Goal: Communication & Community: Answer question/provide support

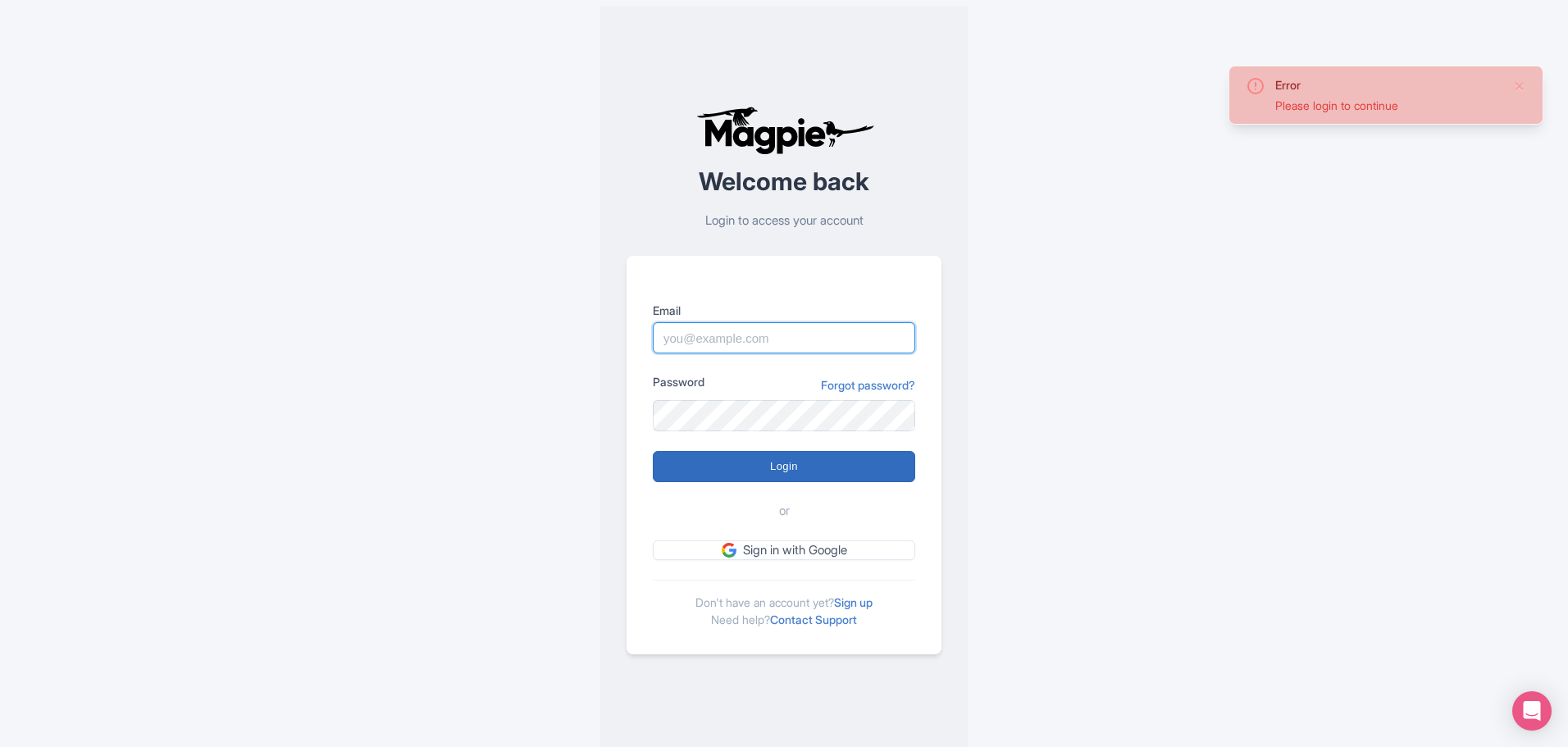
type input "chadia.ammad@citywonders.com"
click at [776, 476] on input "Login" at bounding box center [784, 467] width 262 height 31
type input "Logging in..."
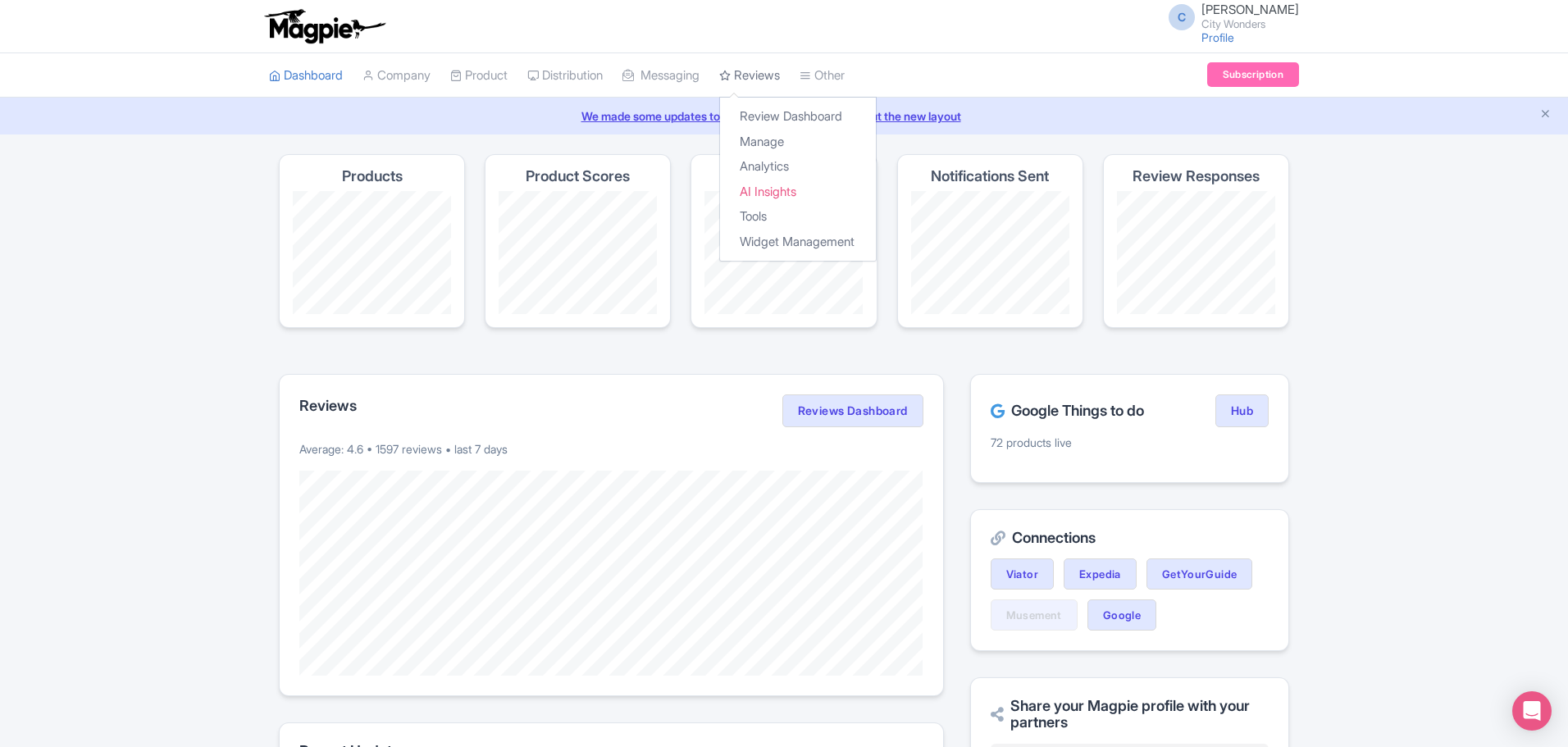
click at [767, 78] on link "Reviews" at bounding box center [749, 76] width 61 height 45
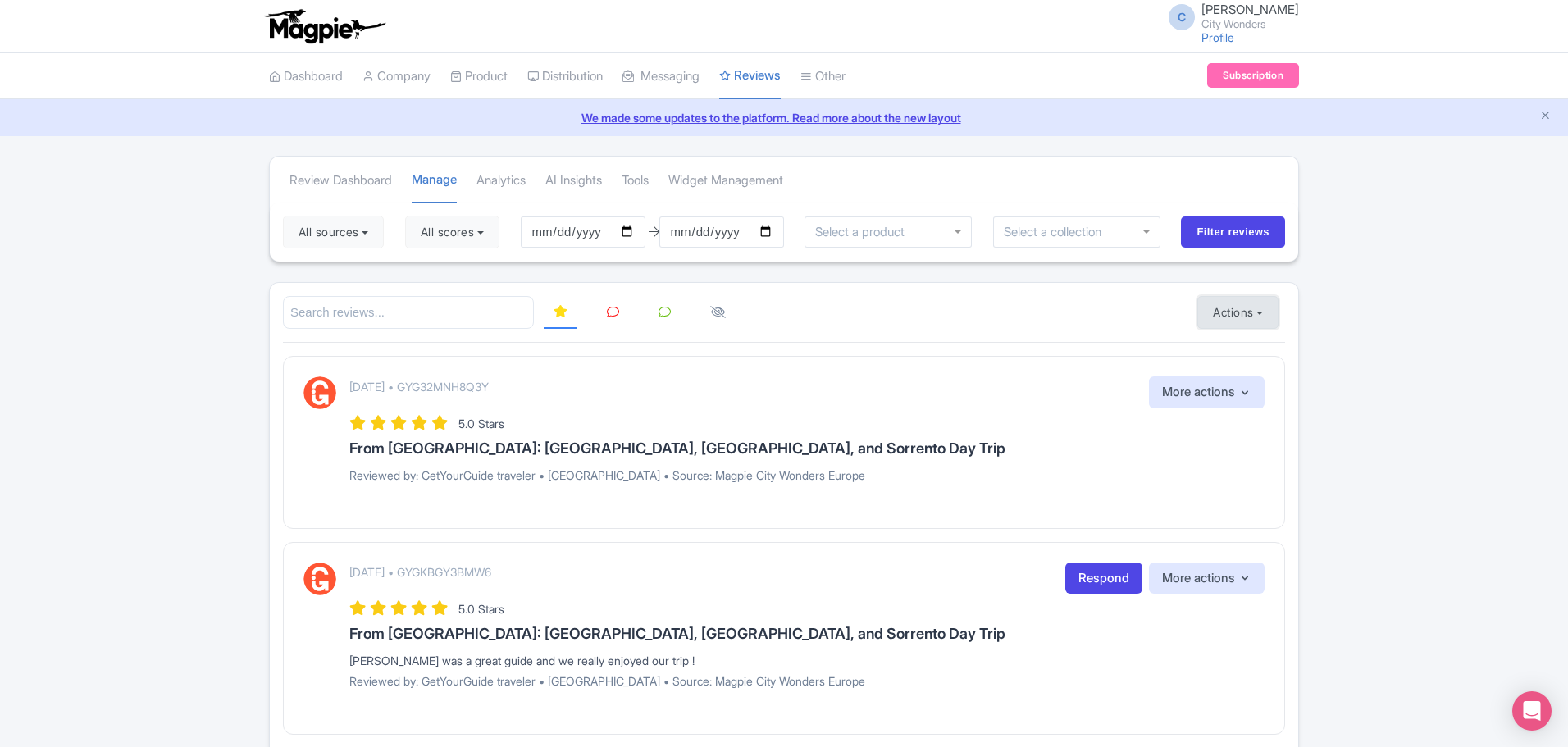
click at [1259, 314] on button "Actions" at bounding box center [1238, 313] width 81 height 33
click at [1244, 352] on link "Import new reviews" at bounding box center [1294, 354] width 193 height 32
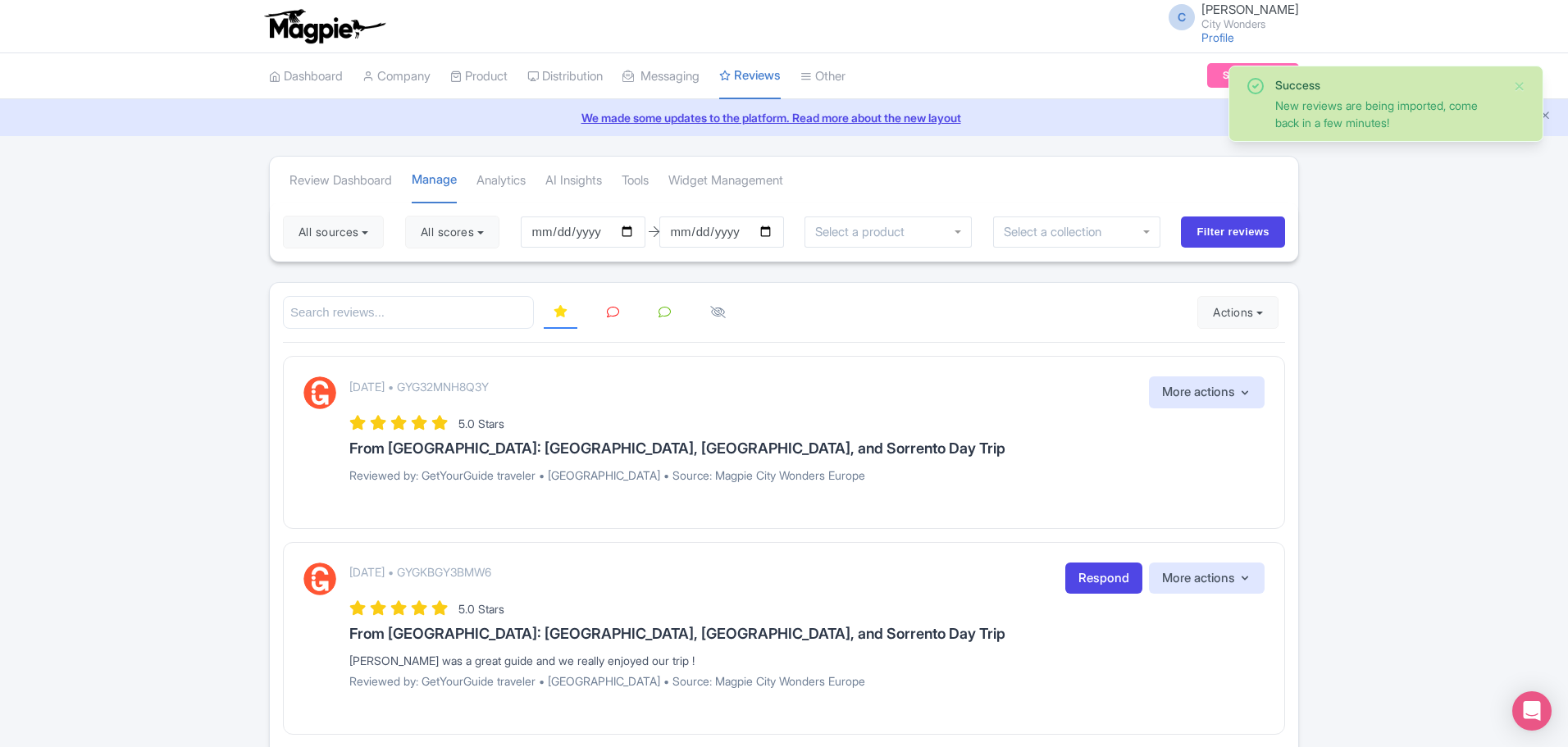
click at [1028, 452] on h3 "From Rome: Pompeii, Amalfi Coast, and Sorrento Day Trip" at bounding box center [807, 449] width 916 height 17
click at [617, 312] on icon at bounding box center [612, 311] width 12 height 12
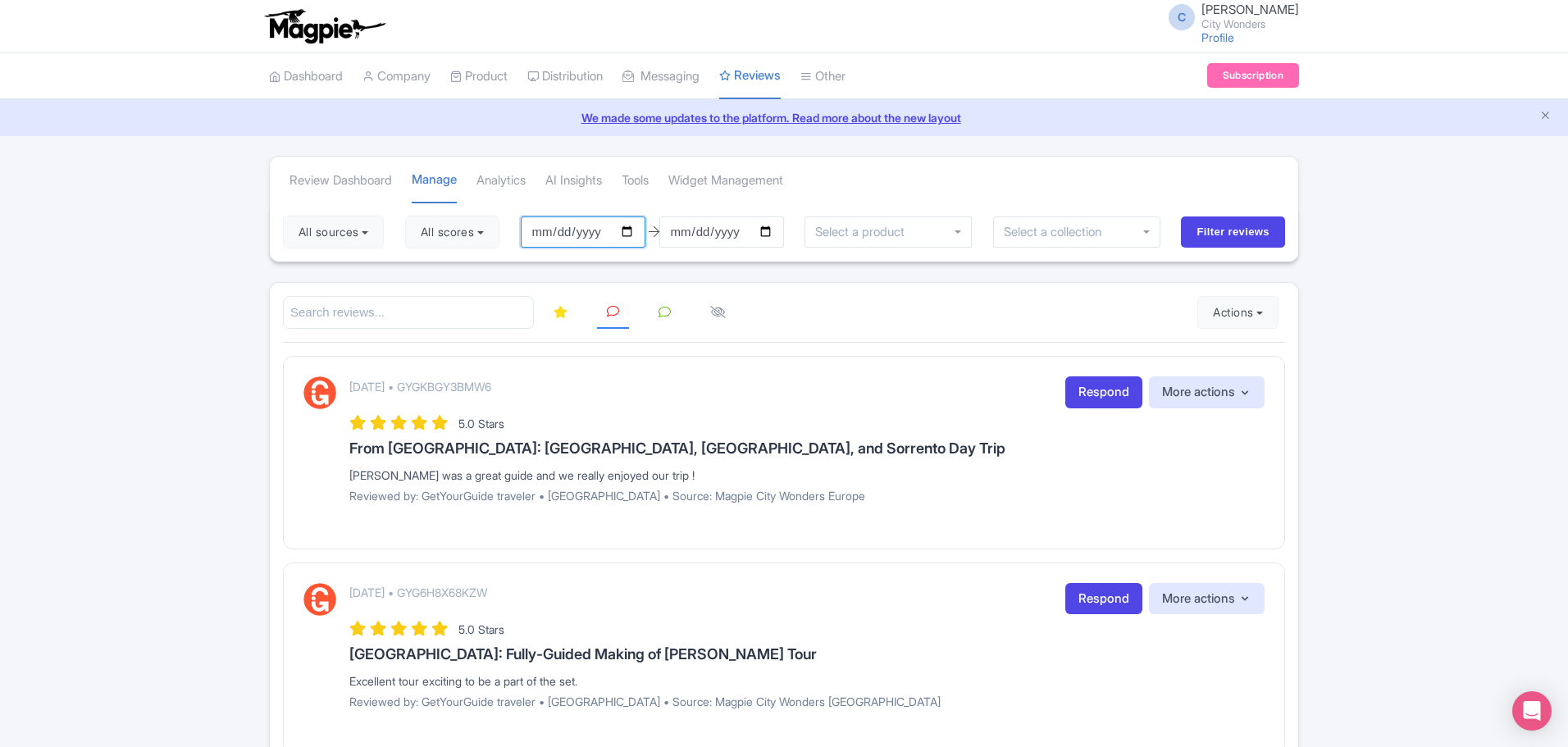
click at [640, 235] on input "2025-06-22" at bounding box center [582, 233] width 125 height 31
type input "[DATE]"
click at [773, 233] on input "[DATE]" at bounding box center [721, 233] width 125 height 31
type input "[DATE]"
click at [496, 234] on button "All scores" at bounding box center [452, 233] width 94 height 33
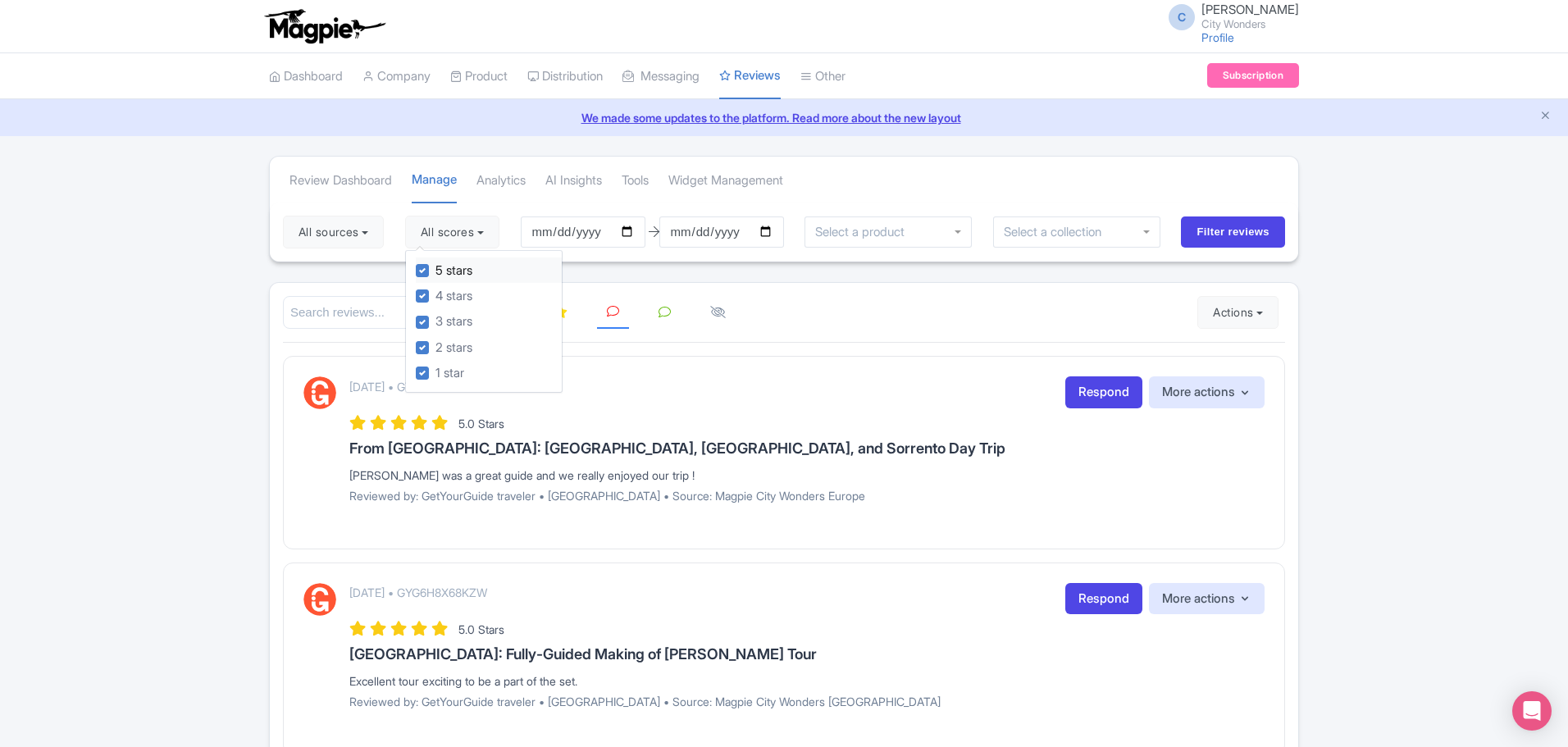
click at [436, 269] on label "5 stars" at bounding box center [454, 271] width 37 height 18
click at [436, 269] on input "5 stars" at bounding box center [441, 267] width 11 height 11
checkbox input "false"
click at [436, 297] on label "4 stars" at bounding box center [454, 296] width 37 height 18
click at [436, 297] on input "4 stars" at bounding box center [441, 292] width 11 height 11
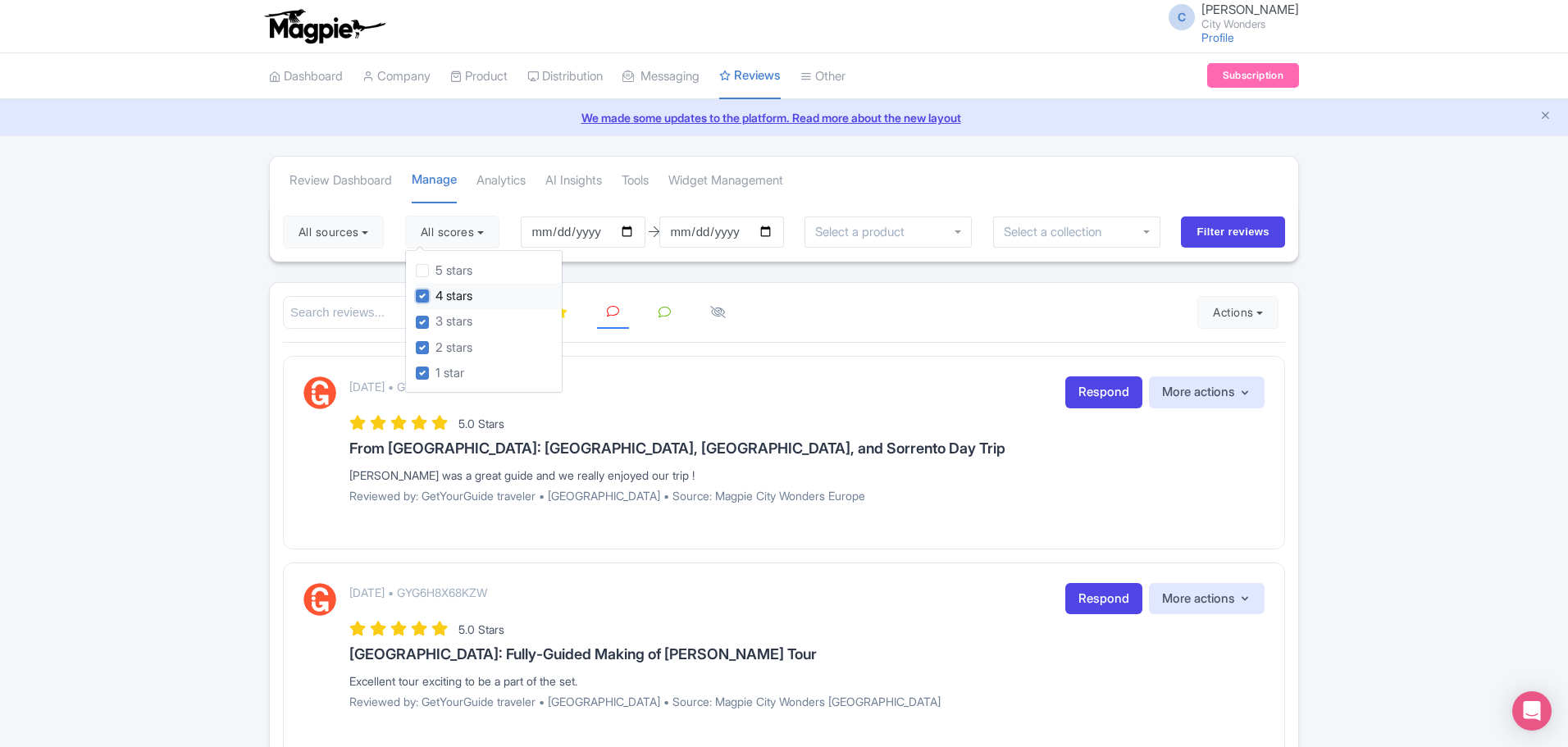
checkbox input "false"
click at [884, 381] on div "September 21, 2025 • GYGKBGY3BMW6 Respond More actions Hide from this page Hide…" at bounding box center [807, 392] width 916 height 32
click at [1228, 229] on input "Filter reviews" at bounding box center [1232, 233] width 104 height 31
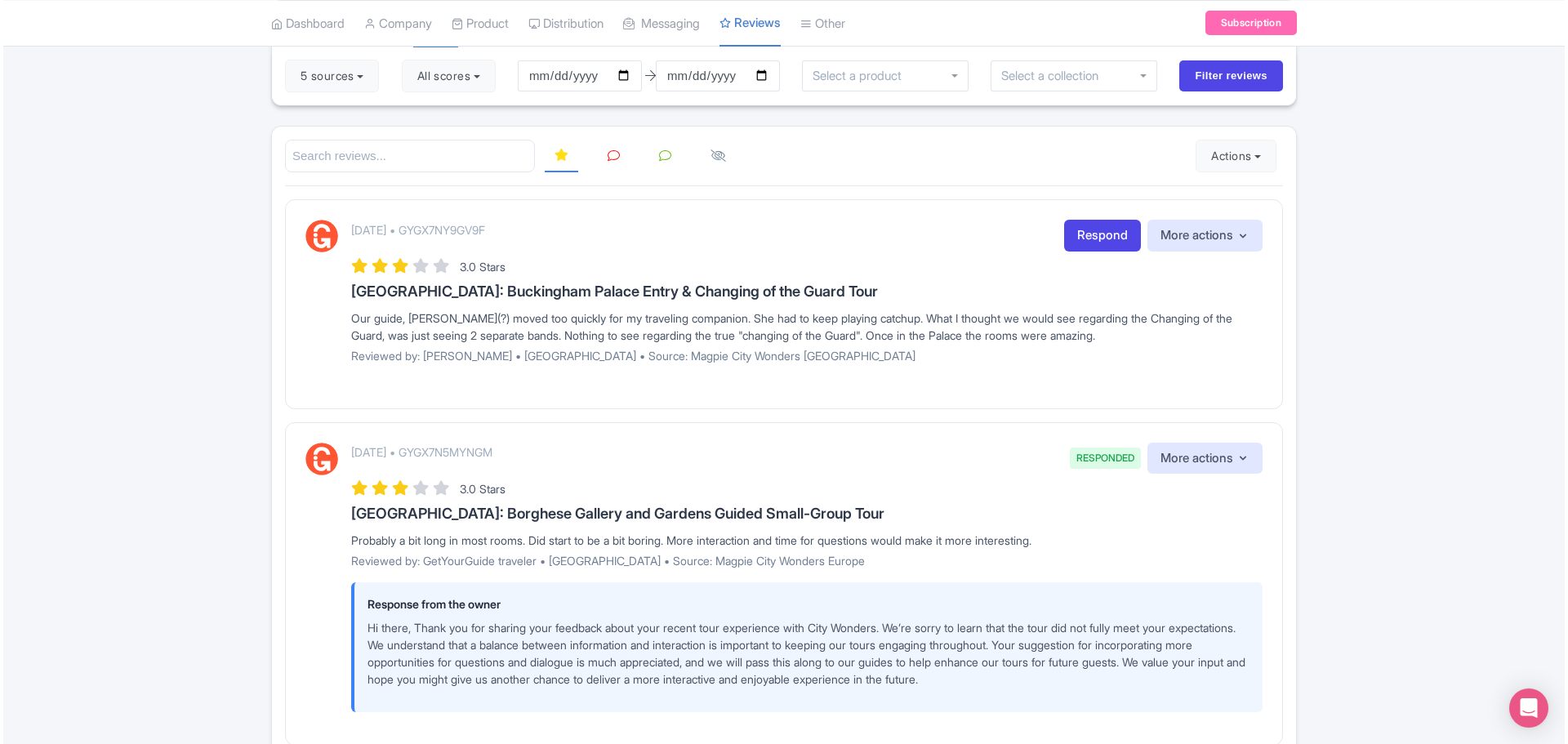
scroll to position [137, 0]
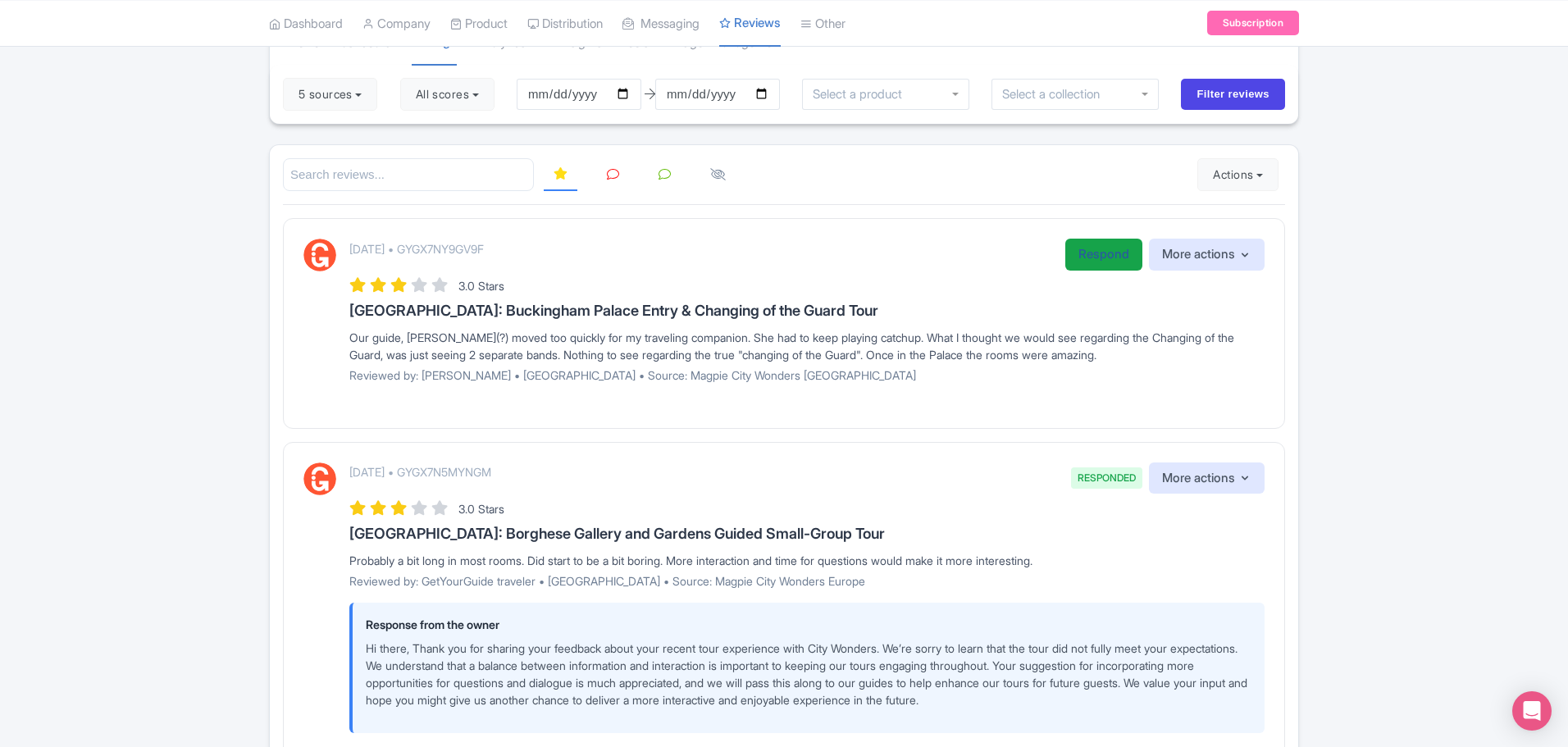
click at [1108, 257] on link "Respond" at bounding box center [1104, 255] width 78 height 32
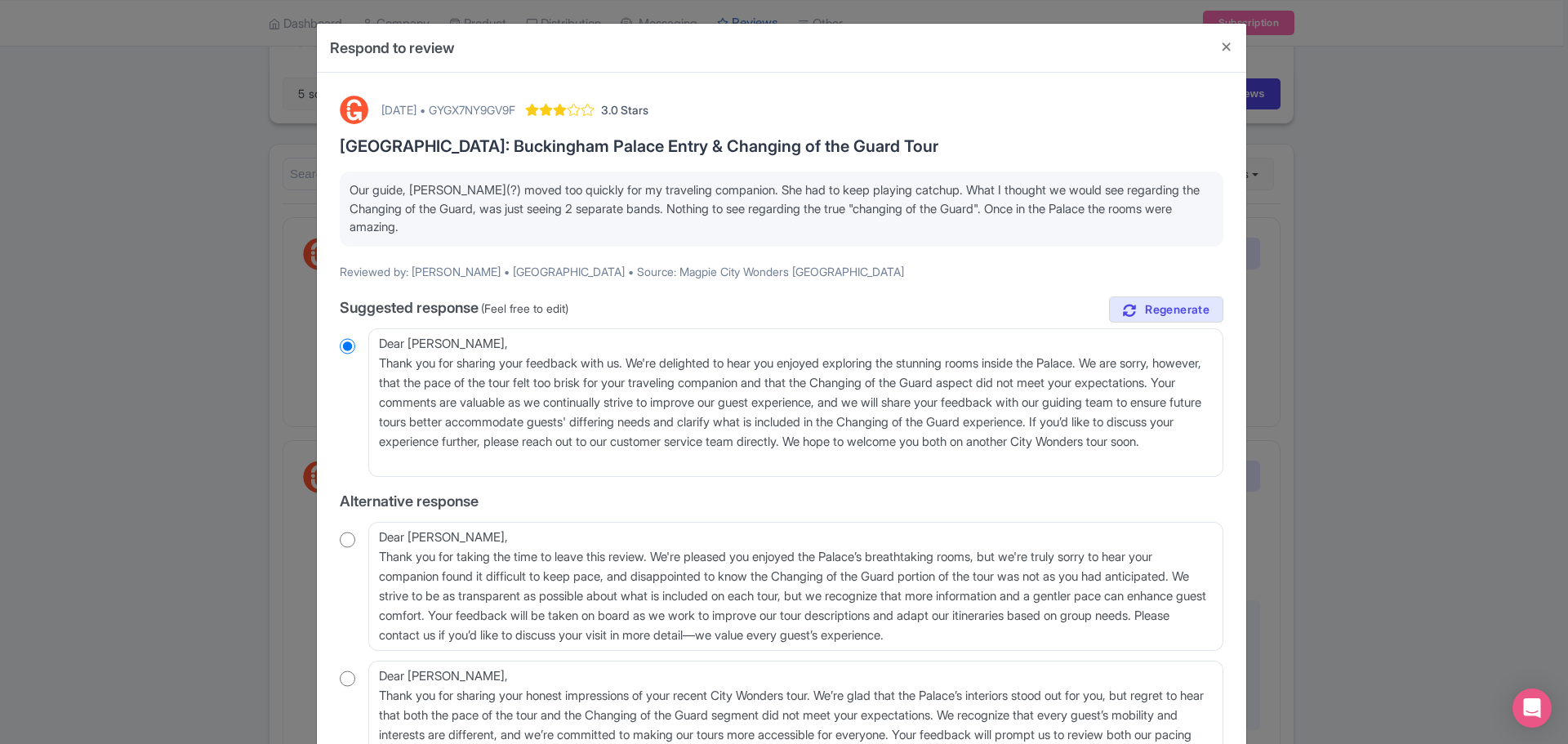
click at [342, 340] on input "radio" at bounding box center [347, 347] width 16 height 17
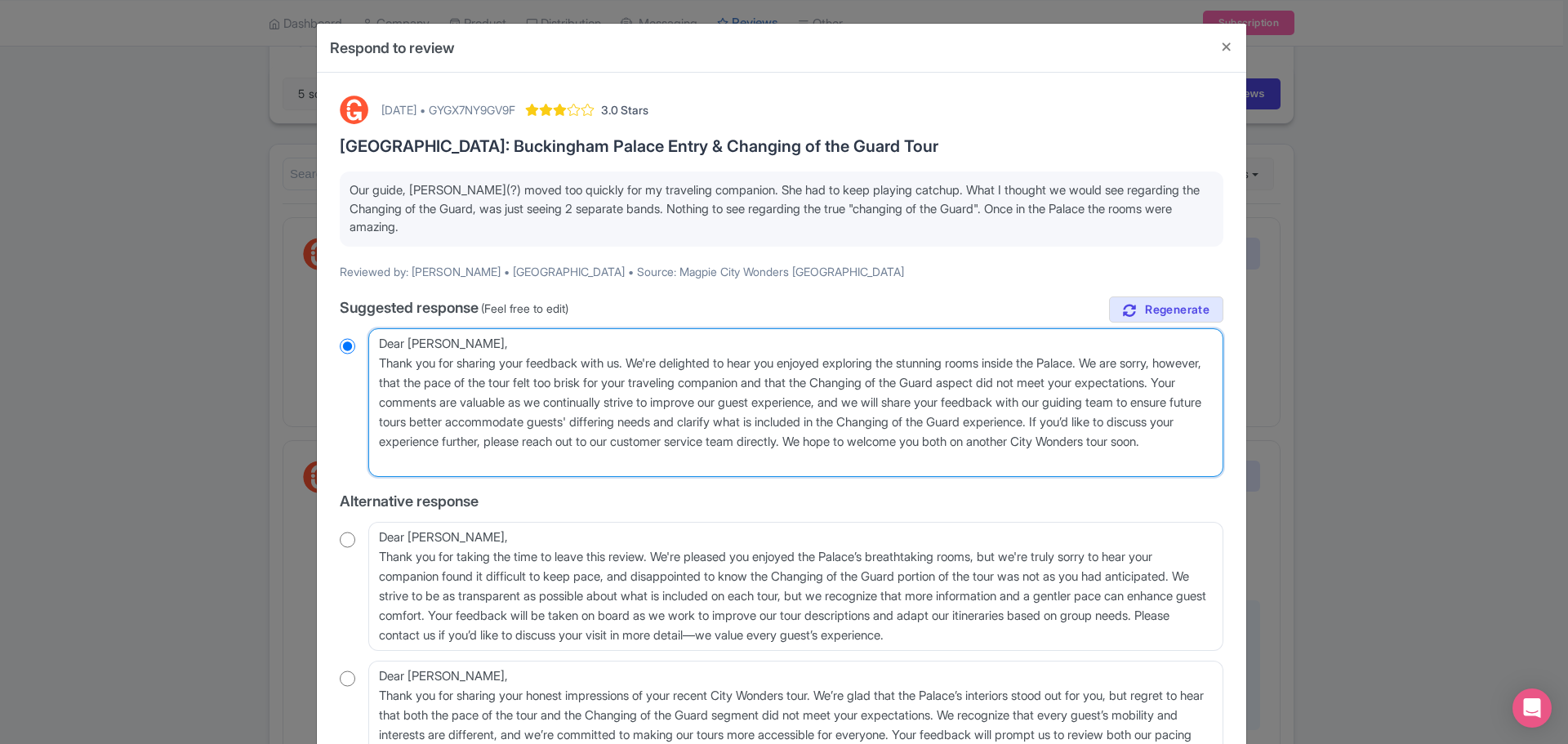
drag, startPoint x: 631, startPoint y: 464, endPoint x: 375, endPoint y: 345, distance: 282.3
click at [375, 345] on textarea "Dear Marcia, Thank you for sharing your feedback with us. We're delighted to he…" at bounding box center [796, 403] width 855 height 149
click at [637, 457] on textarea "Dear Marcia, Thank you for sharing your feedback with us. We're delighted to he…" at bounding box center [796, 403] width 855 height 149
radio input "true"
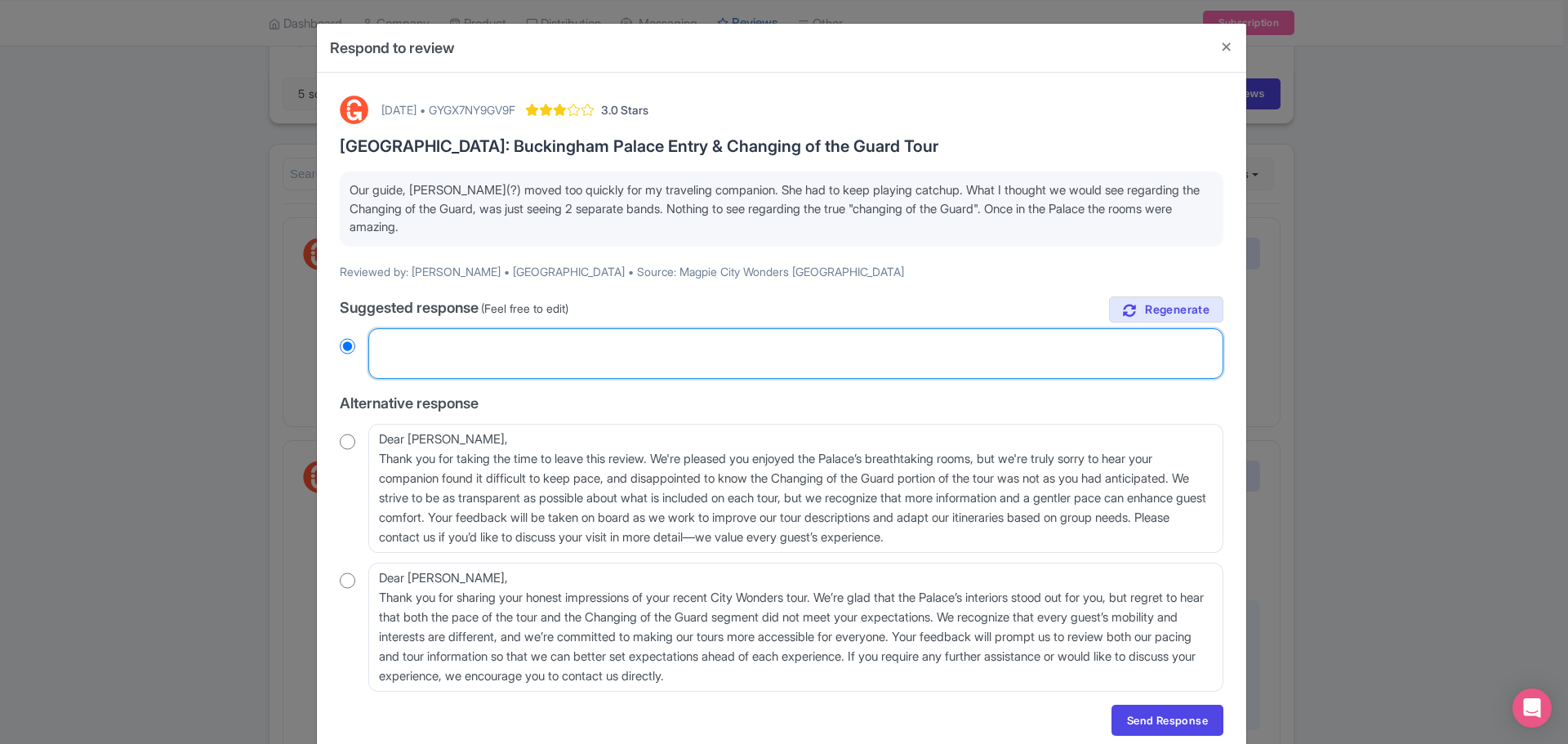
radio input "true"
paste textarea "Dear Marcia, Thank you for sharing your feedback with us. We're delighted to he…"
type textarea "Dear Marcia, Thank you for sharing your feedback with us. We're delighted to he…"
radio input "true"
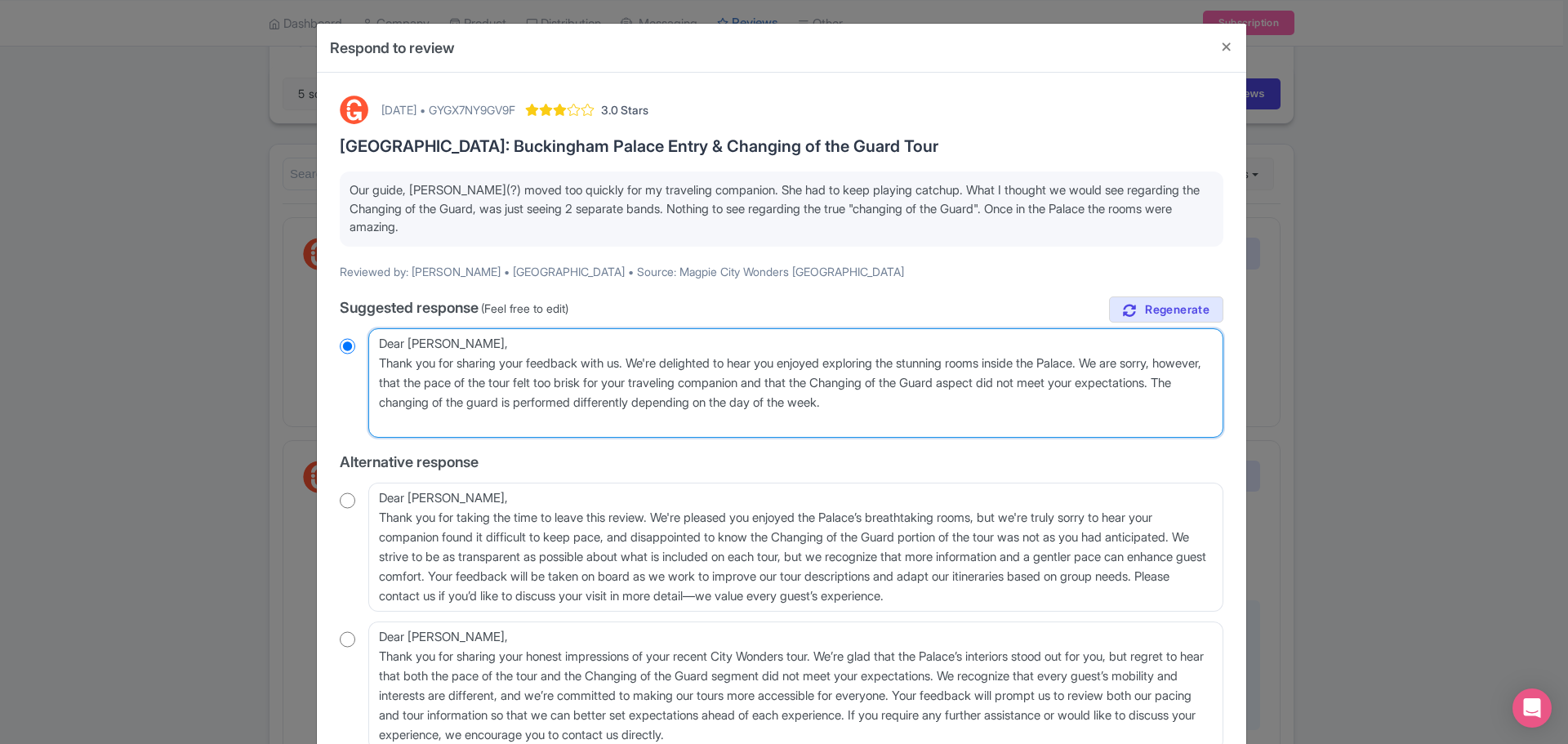
click at [1066, 410] on textarea "Dear Marcia, Thank you for sharing your feedback with us. We're delighted to he…" at bounding box center [796, 383] width 855 height 109
type textarea "Dear Marcia, Thank you for sharing your feedback with us. We're delighted to he…"
click at [1165, 414] on textarea "Dear Marcia, Thank you for sharing your feedback with us. We're delighted to he…" at bounding box center [796, 383] width 855 height 109
drag, startPoint x: 1109, startPoint y: 419, endPoint x: 1095, endPoint y: 413, distance: 15.2
click at [1096, 413] on textarea "Dear Marcia, Thank you for sharing your feedback with us. We're delighted to he…" at bounding box center [796, 383] width 855 height 109
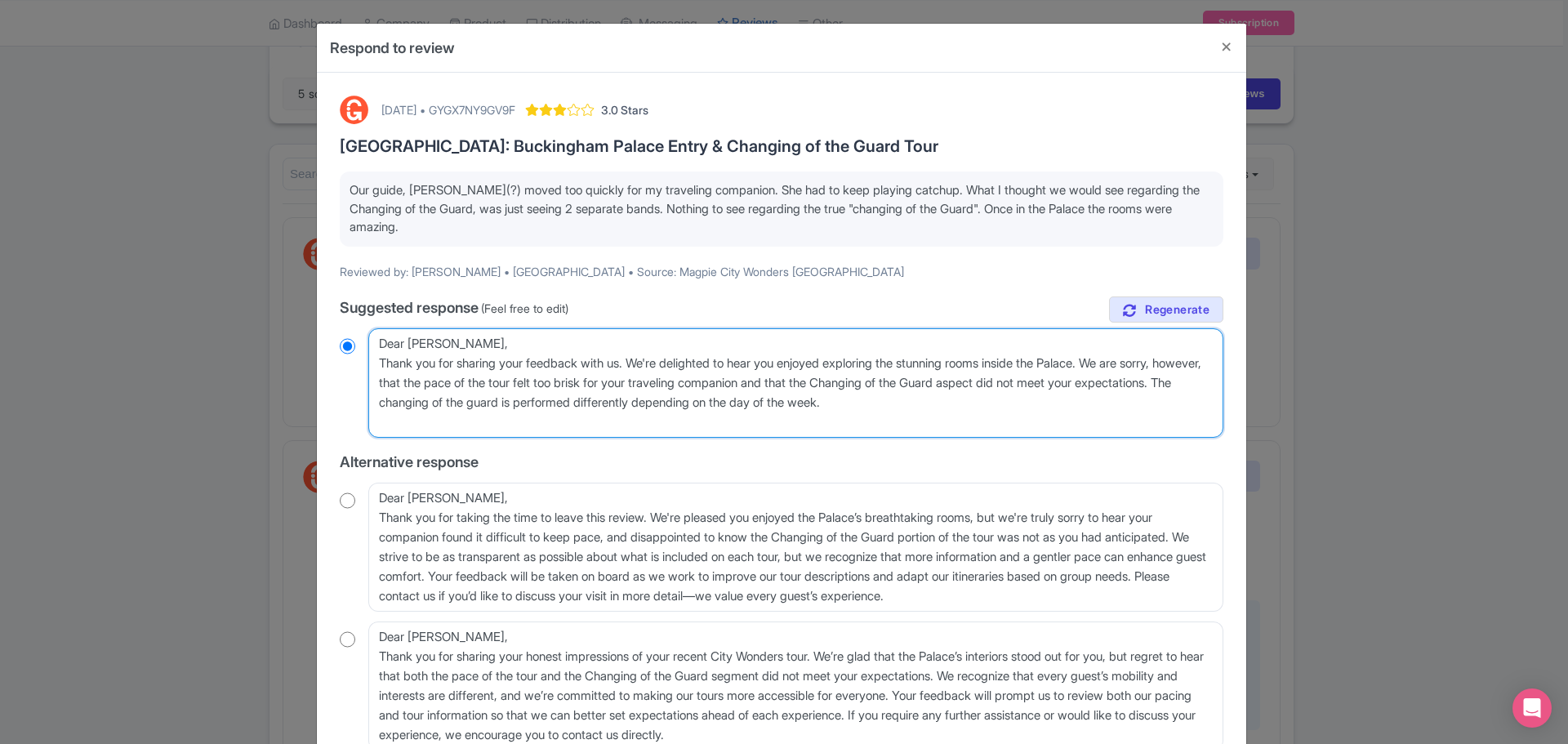
click at [1061, 405] on textarea "Dear Marcia, Thank you for sharing your feedback with us. We're delighted to he…" at bounding box center [796, 383] width 855 height 109
click at [478, 406] on textarea "Dear Marcia, Thank you for sharing your feedback with us. We're delighted to he…" at bounding box center [796, 383] width 855 height 109
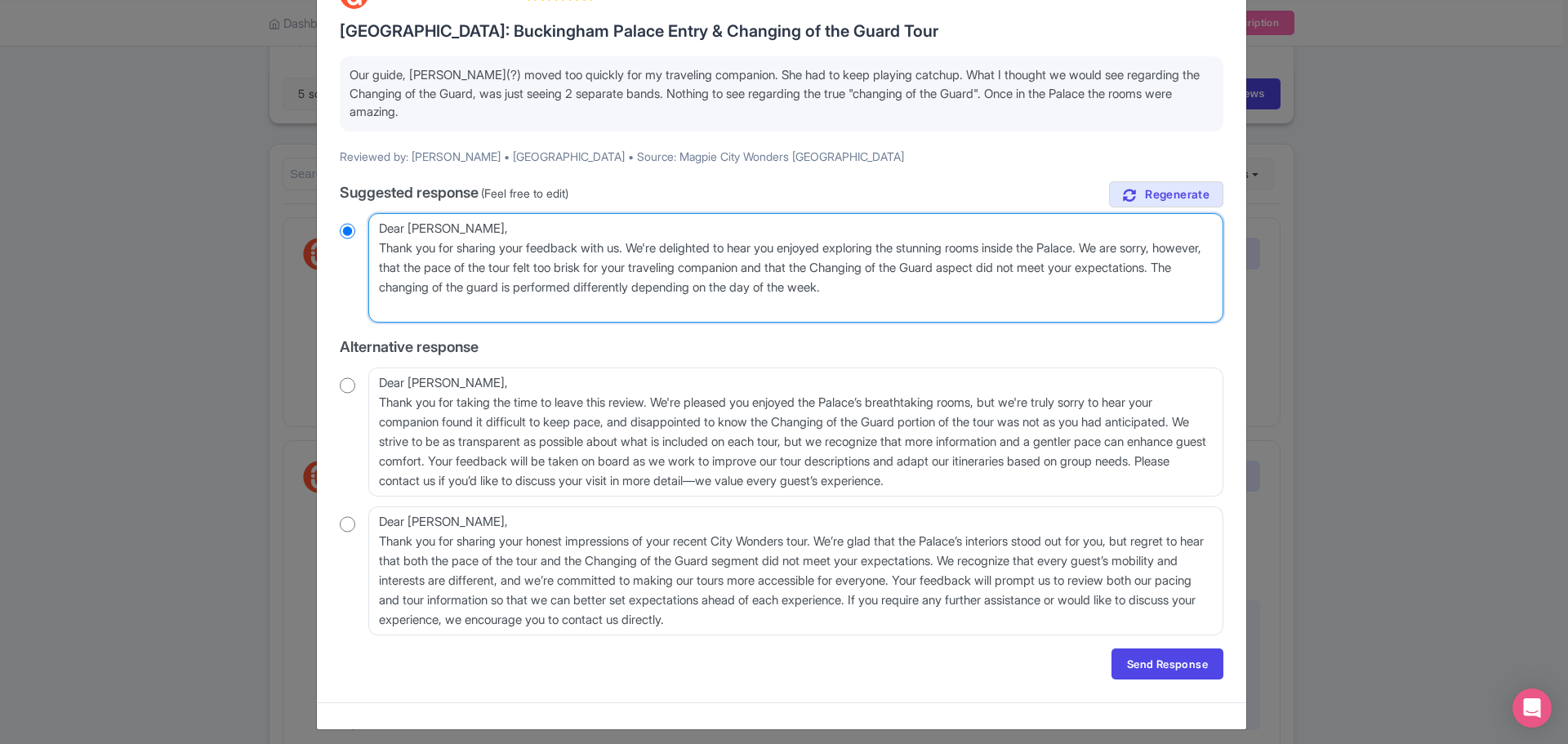
scroll to position [113, 0]
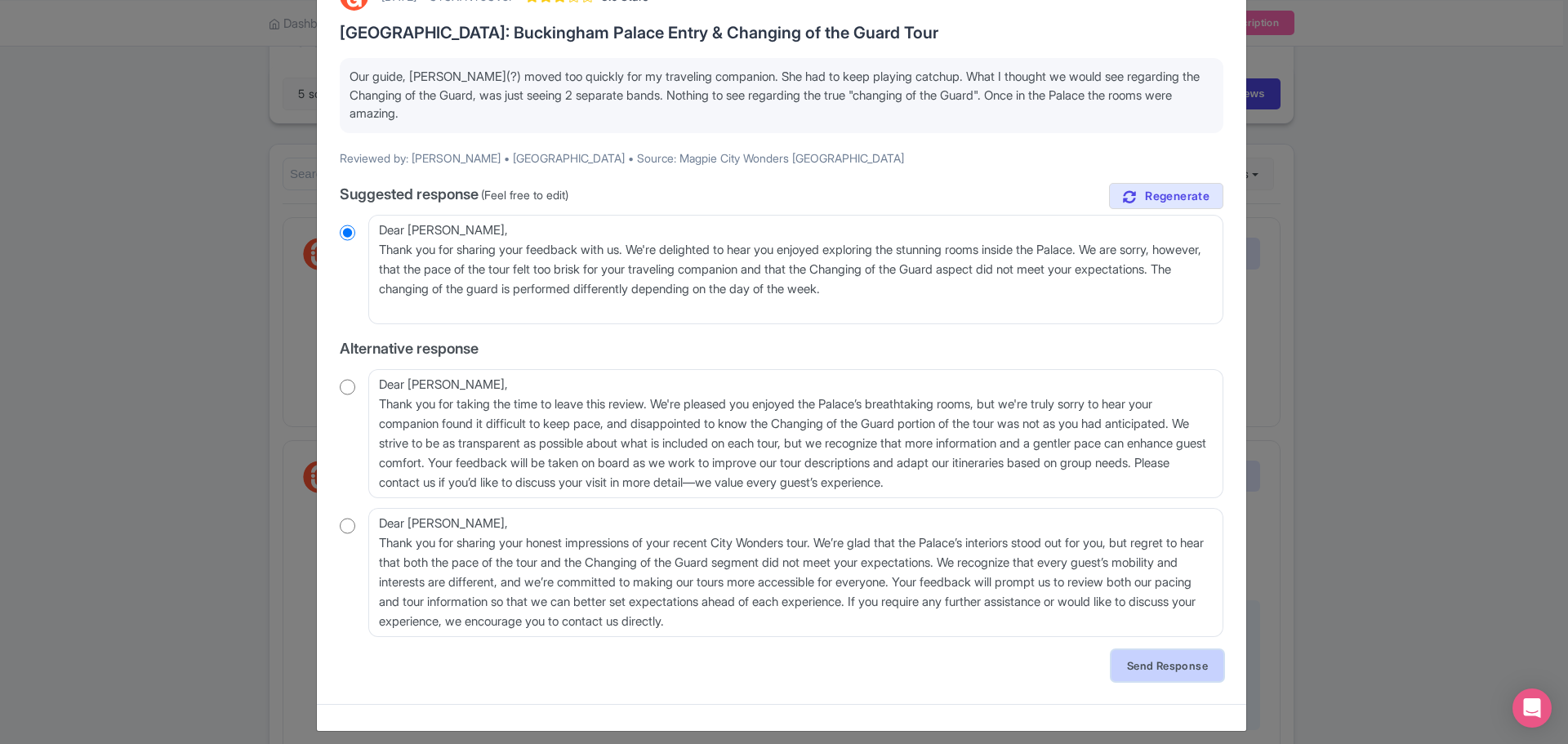
click at [1148, 667] on link "Send Response" at bounding box center [1167, 666] width 112 height 31
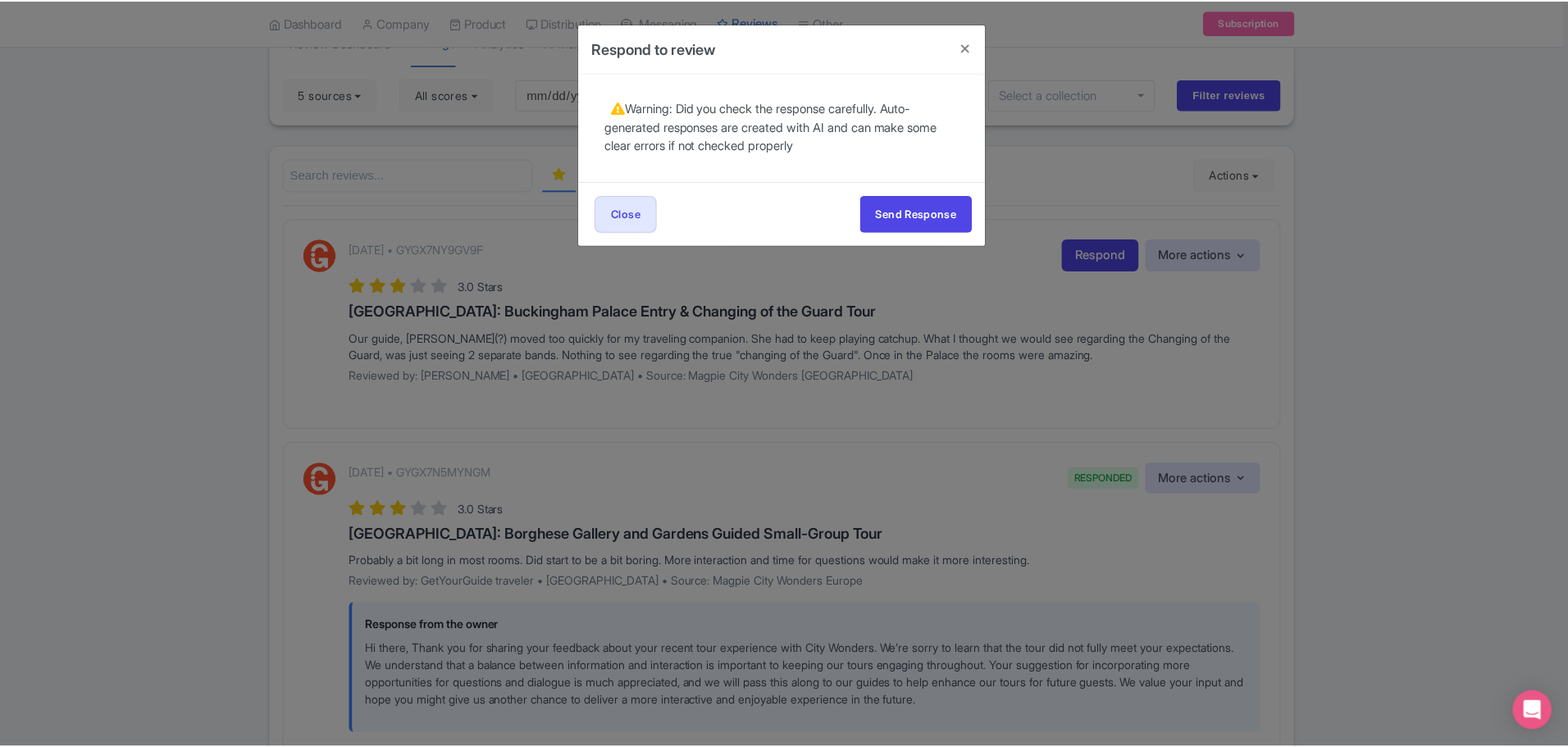
scroll to position [0, 0]
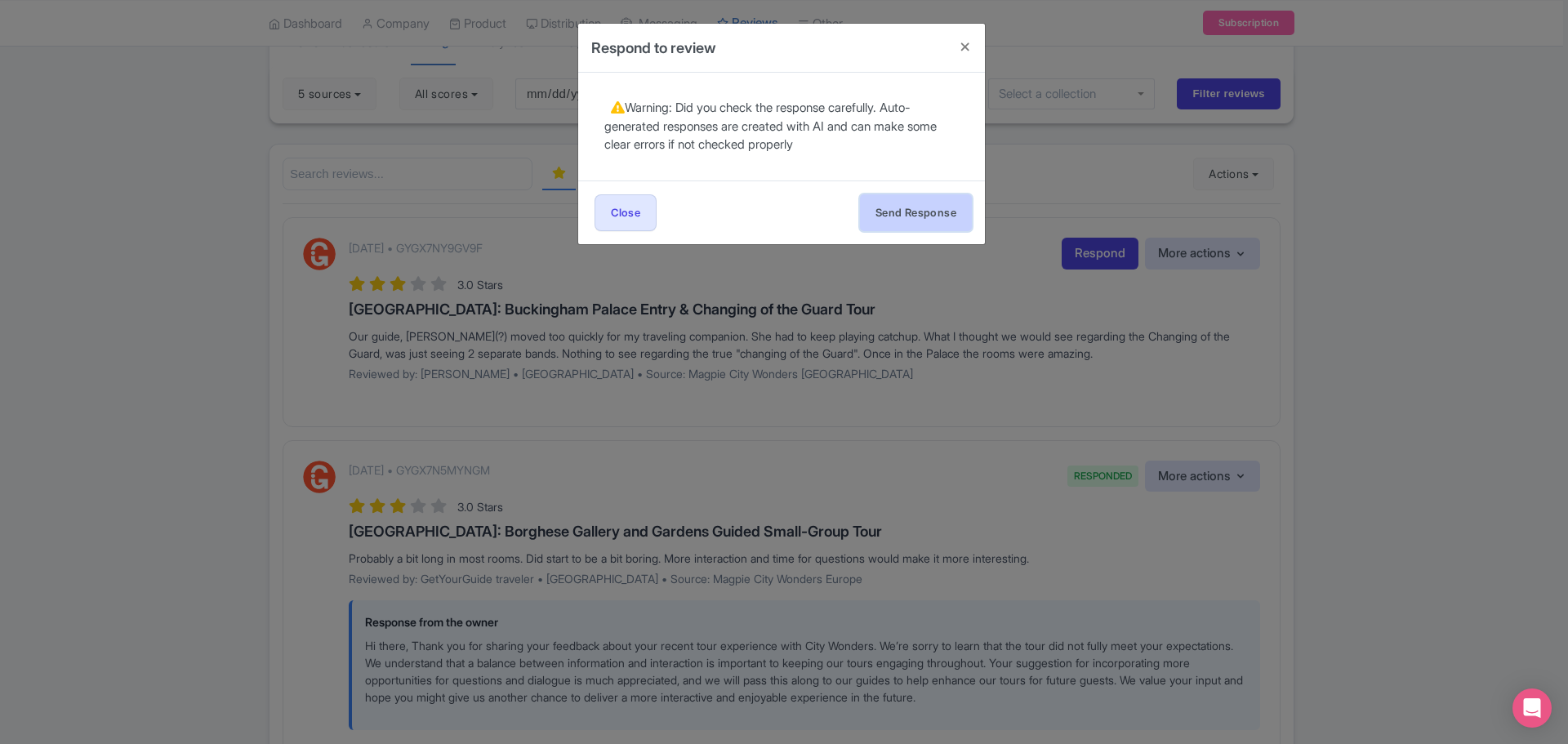
click at [915, 215] on button "Send Response" at bounding box center [916, 212] width 112 height 37
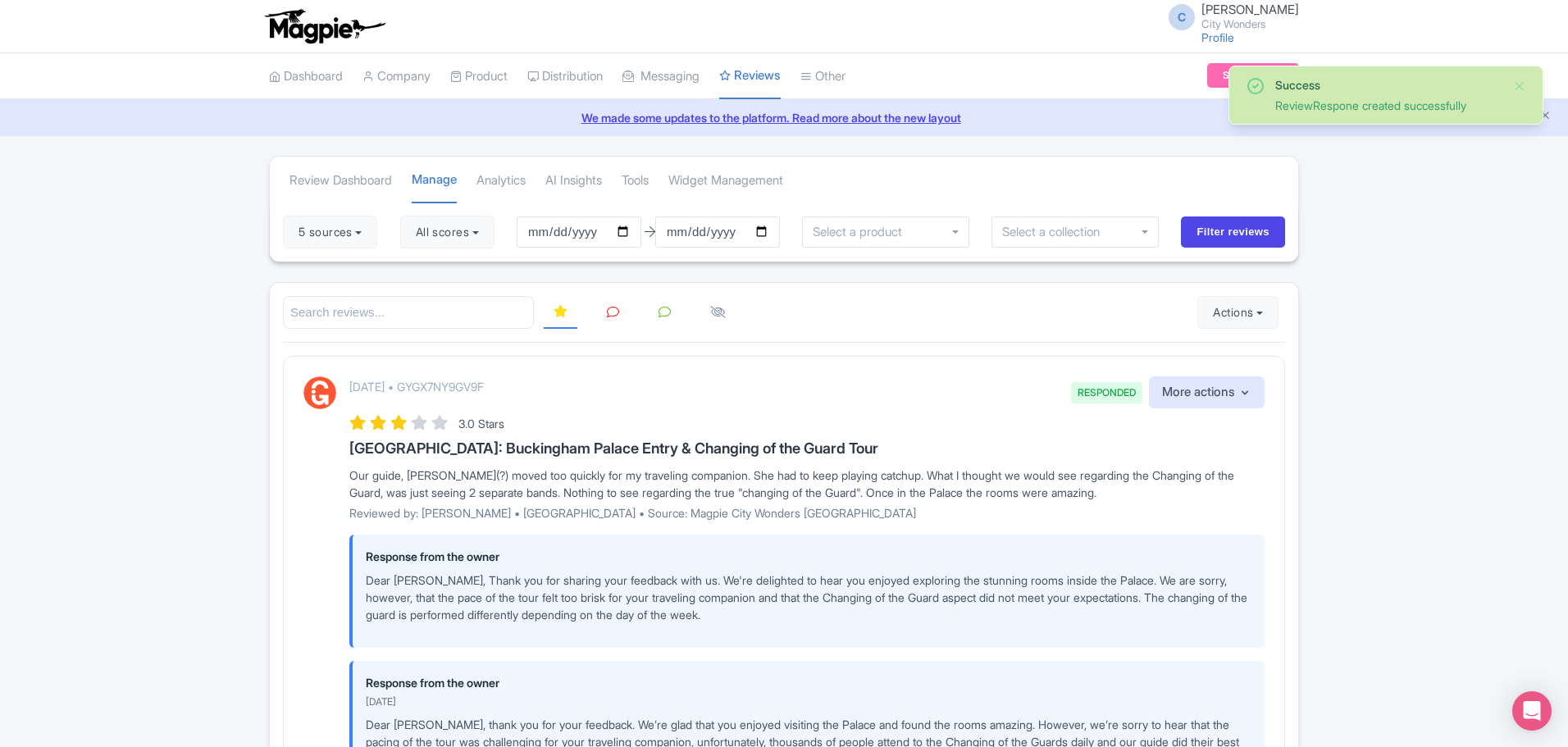
drag, startPoint x: 1562, startPoint y: 137, endPoint x: 1562, endPoint y: 162, distance: 25.0
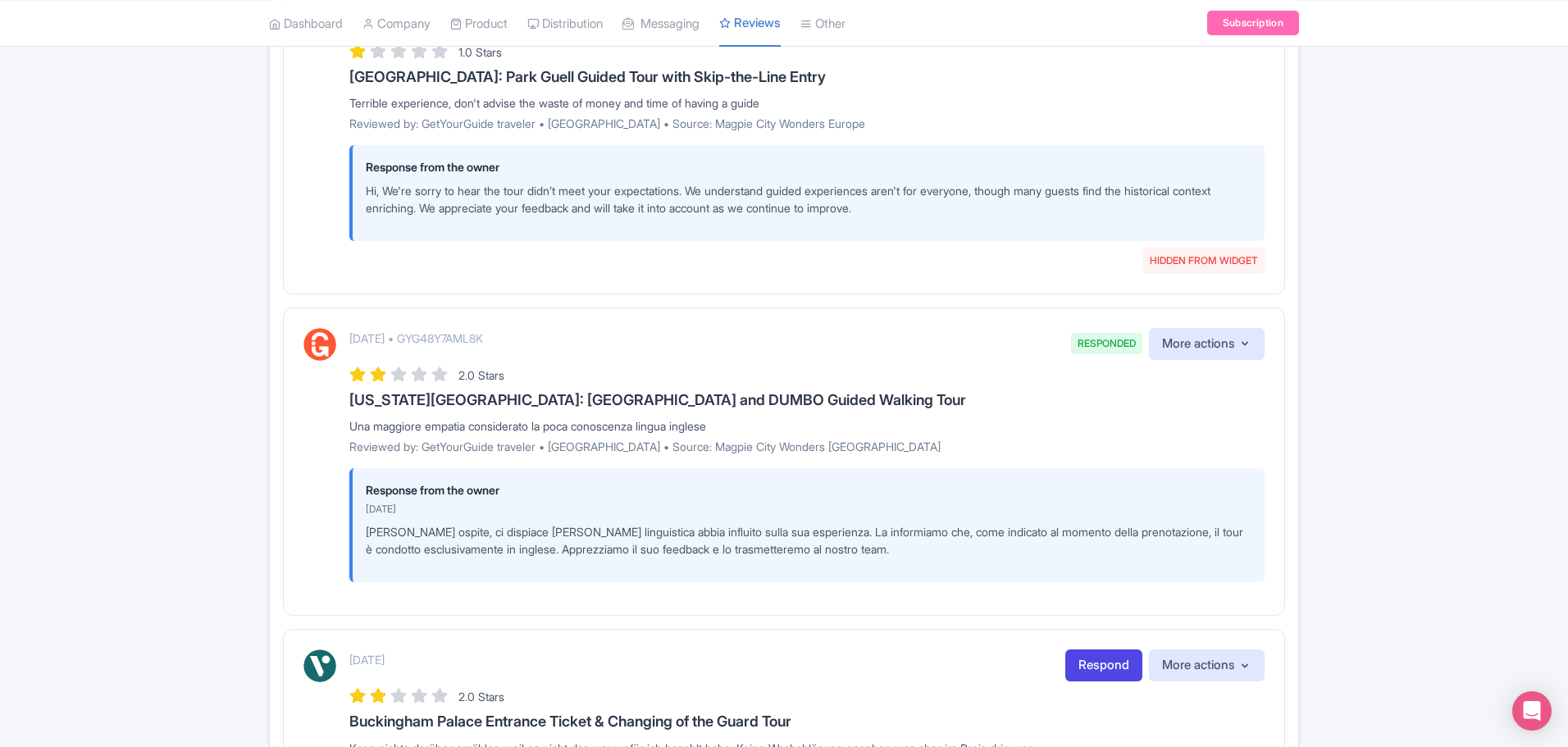
scroll to position [1587, 0]
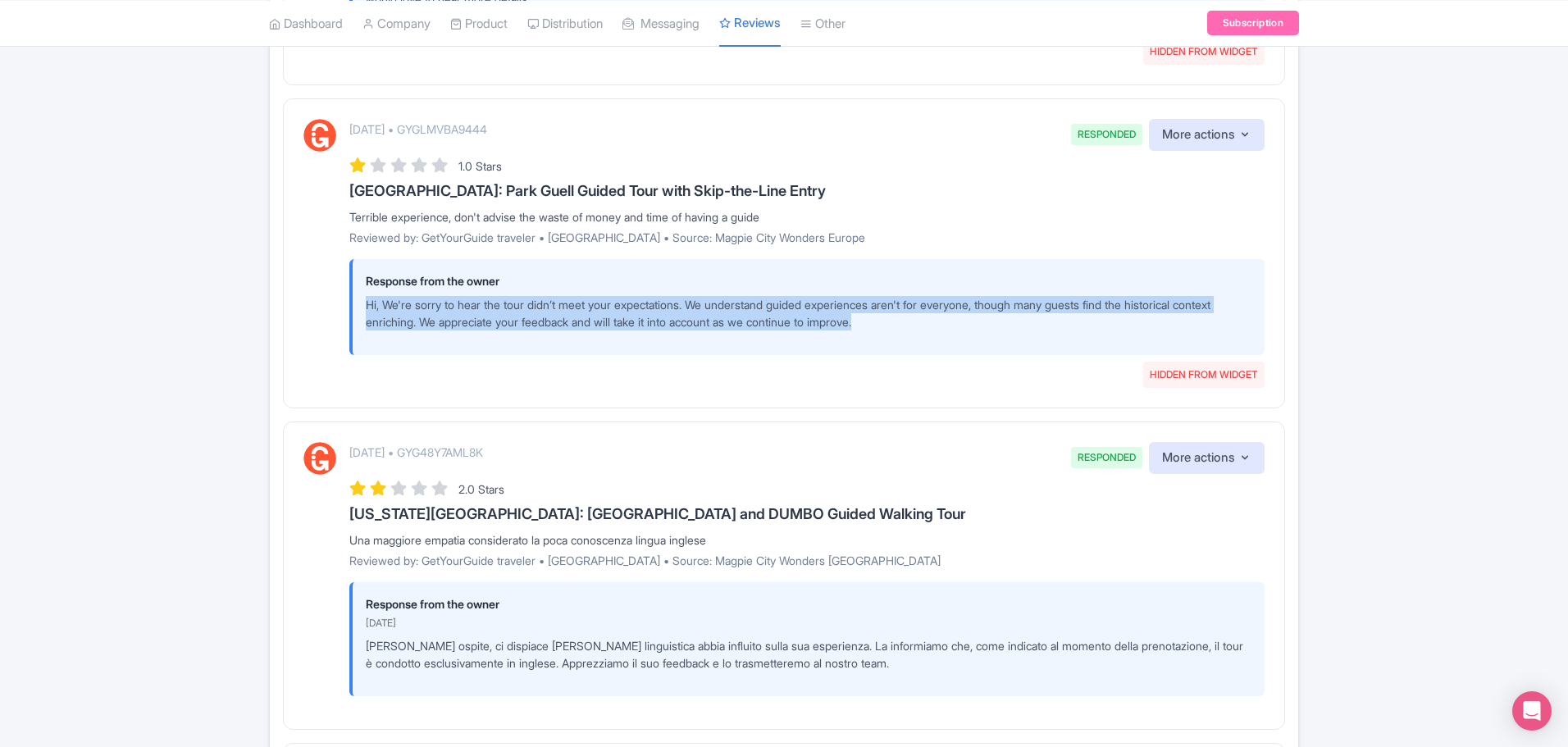
drag, startPoint x: 1566, startPoint y: 408, endPoint x: 1536, endPoint y: 295, distance: 116.9
click at [1536, 286] on div "Success ReviewRespone created successfully Review Dashboard [GEOGRAPHIC_DATA] A…" at bounding box center [784, 299] width 1568 height 3462
click at [1498, 358] on div "Success ReviewRespone created successfully Review Dashboard [GEOGRAPHIC_DATA] A…" at bounding box center [784, 299] width 1568 height 3462
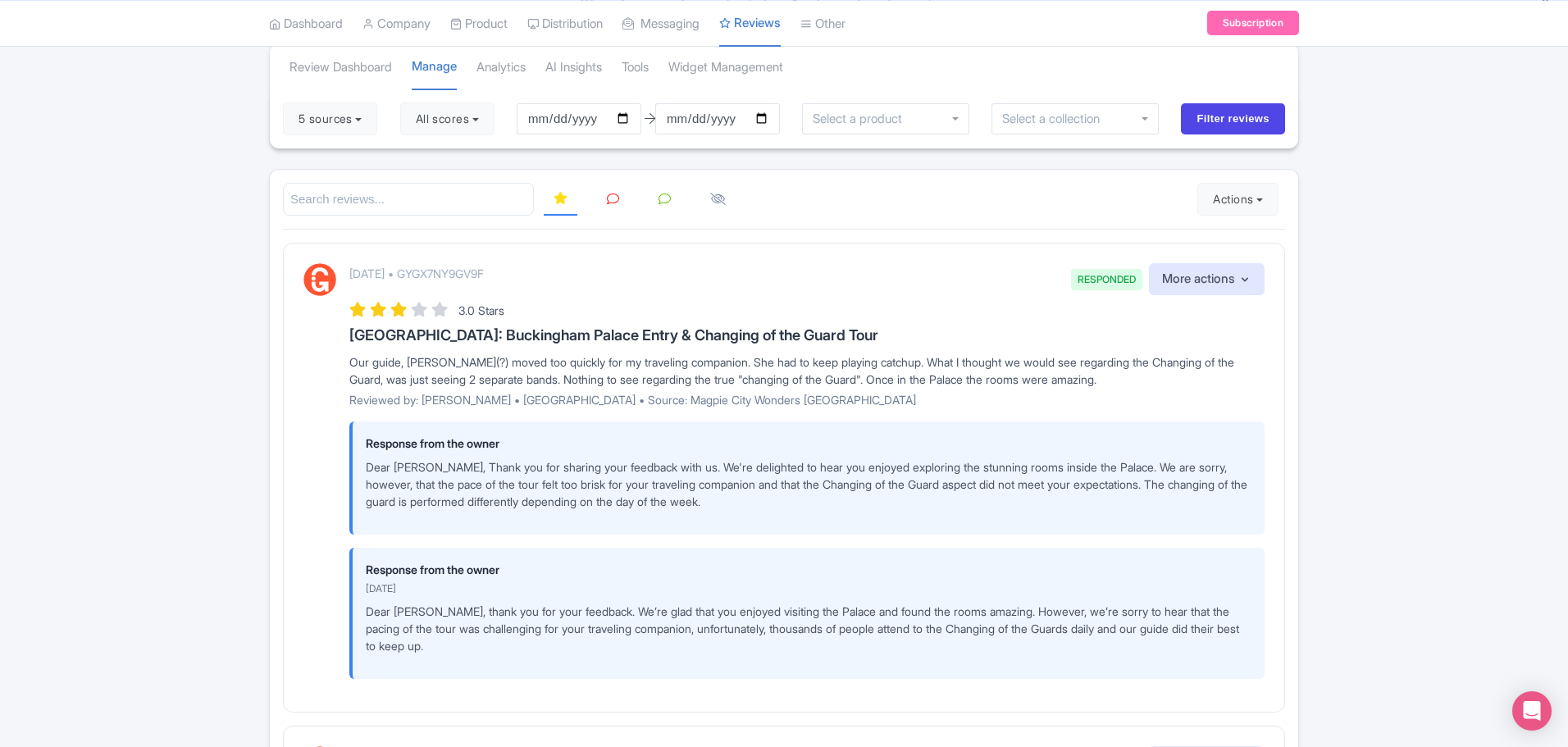
scroll to position [0, 0]
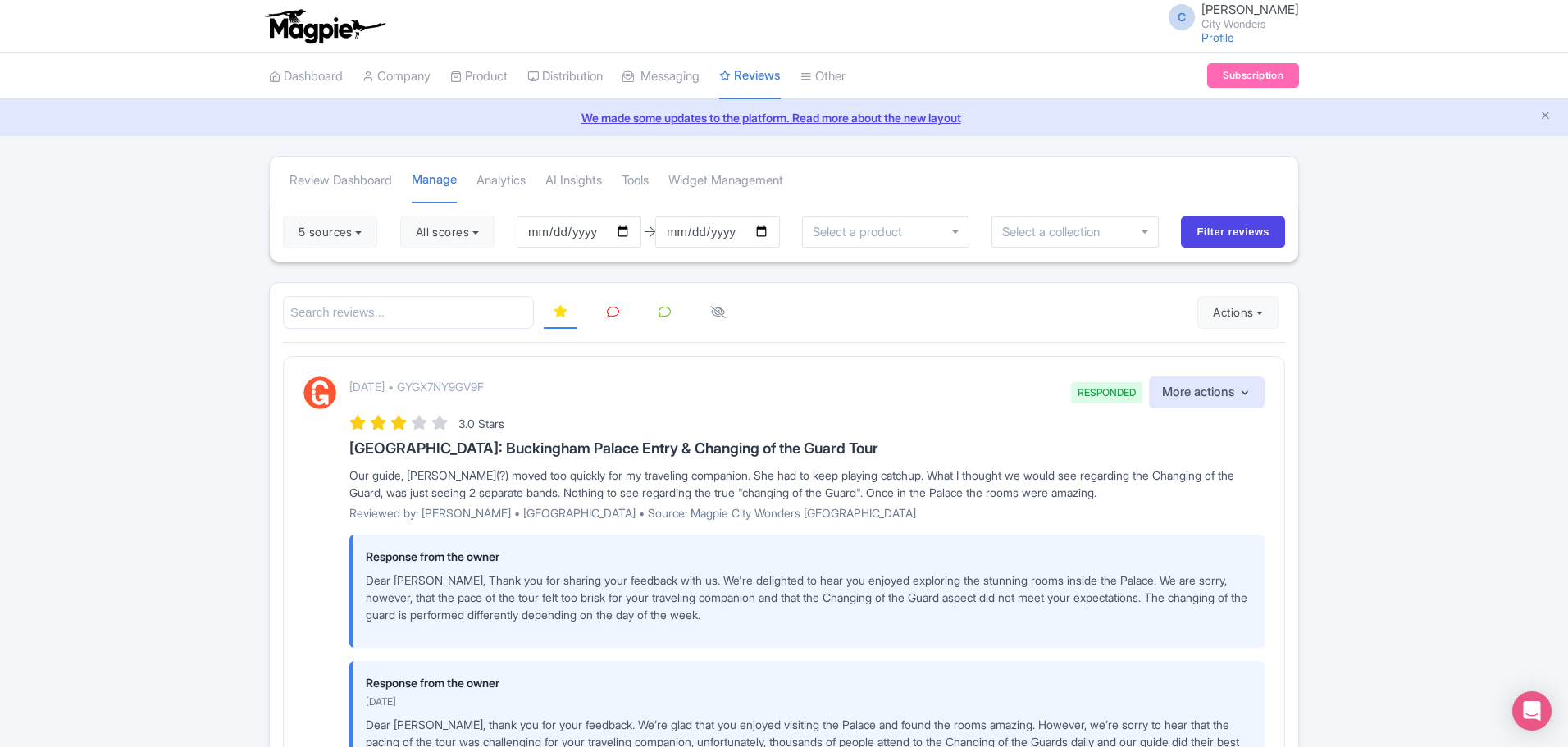
click at [614, 316] on icon at bounding box center [612, 311] width 12 height 12
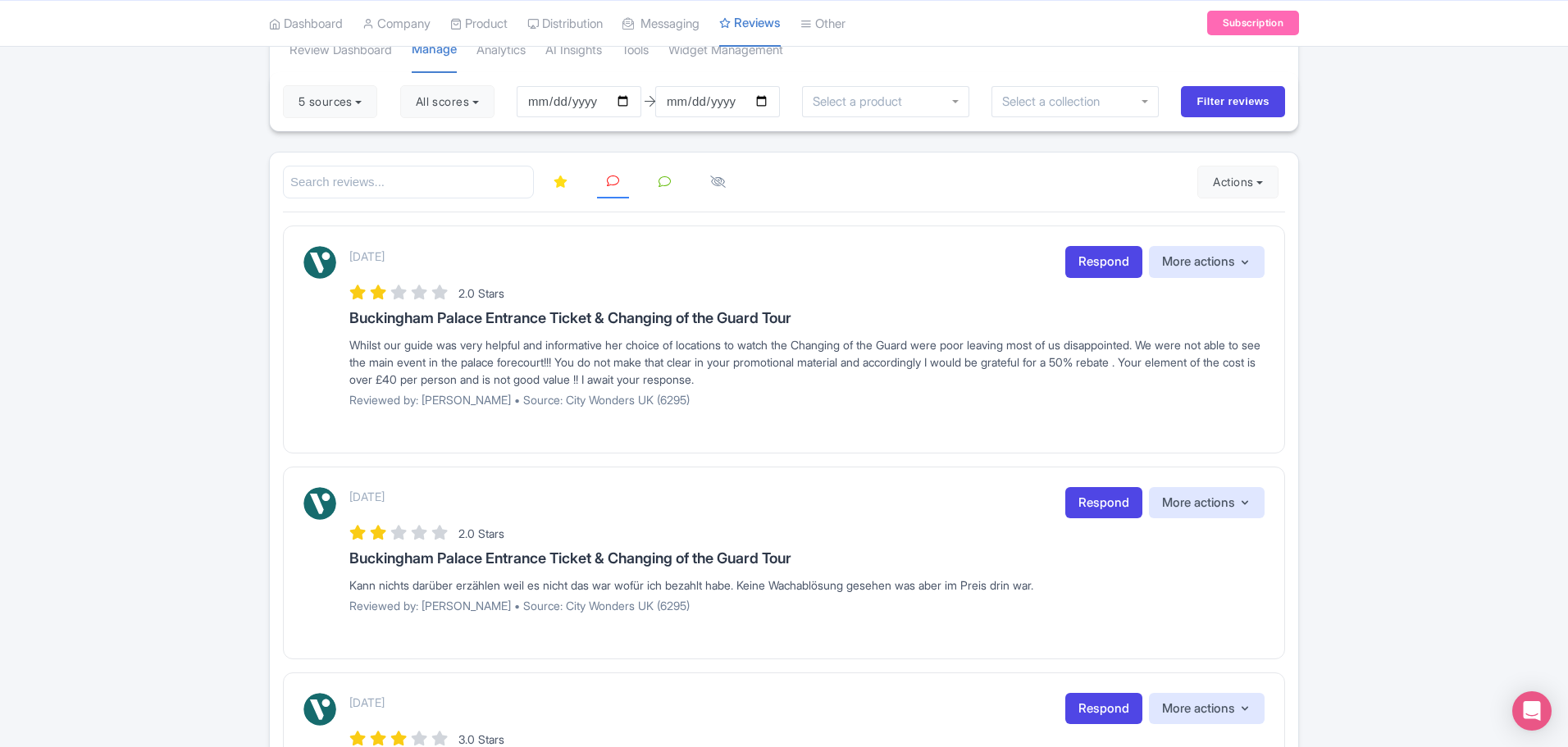
scroll to position [131, 0]
click at [1567, 394] on div "Success ReviewRespone created successfully Review Dashboard Manage Analytics AI…" at bounding box center [784, 699] width 1568 height 1348
drag, startPoint x: 1567, startPoint y: 394, endPoint x: 1562, endPoint y: 488, distance: 94.1
click at [1562, 488] on div "Success ReviewRespone created successfully Review Dashboard Manage Analytics AI…" at bounding box center [784, 699] width 1568 height 1348
click at [1550, 383] on div "Success ReviewRespone created successfully Review Dashboard Manage Analytics AI…" at bounding box center [784, 699] width 1568 height 1348
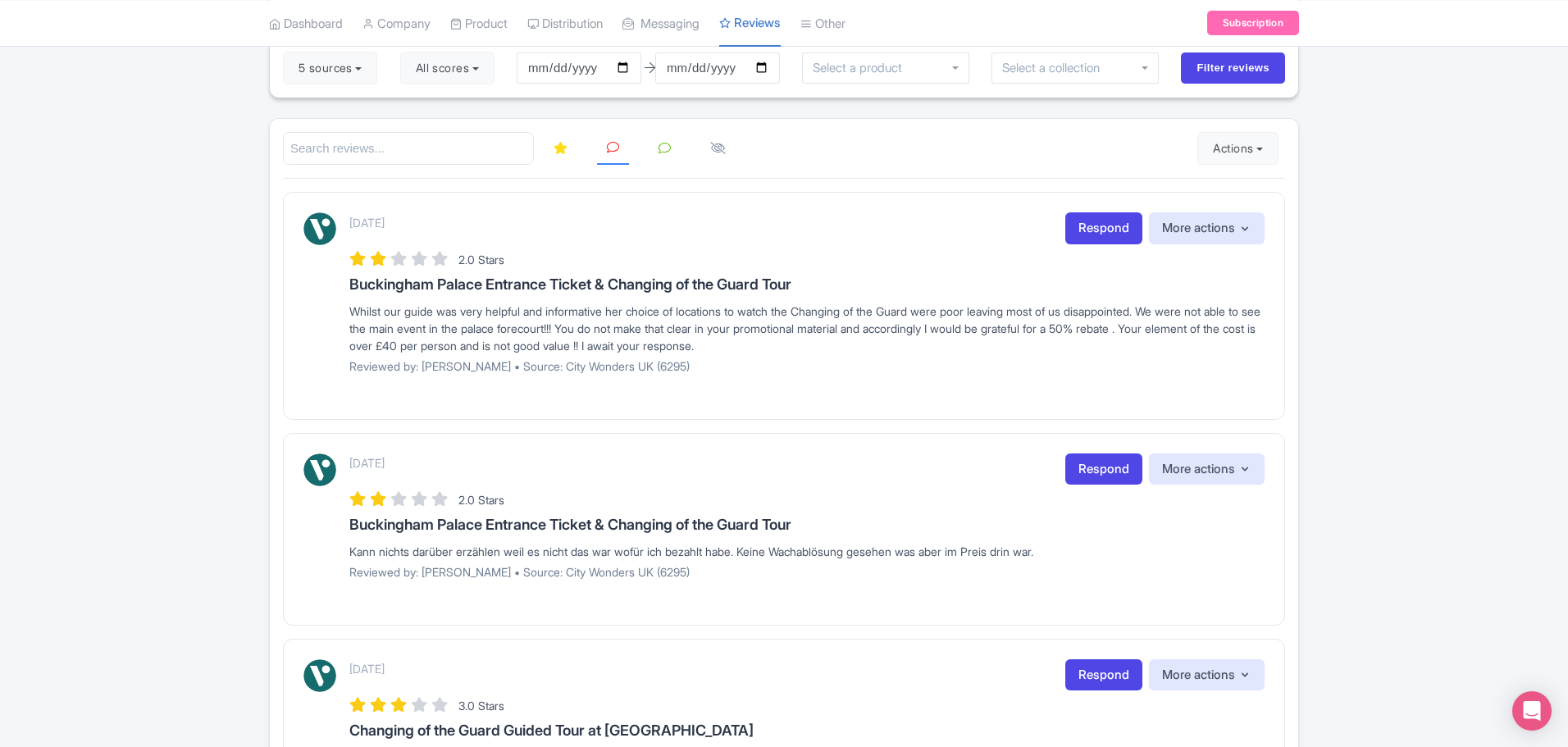
scroll to position [145, 0]
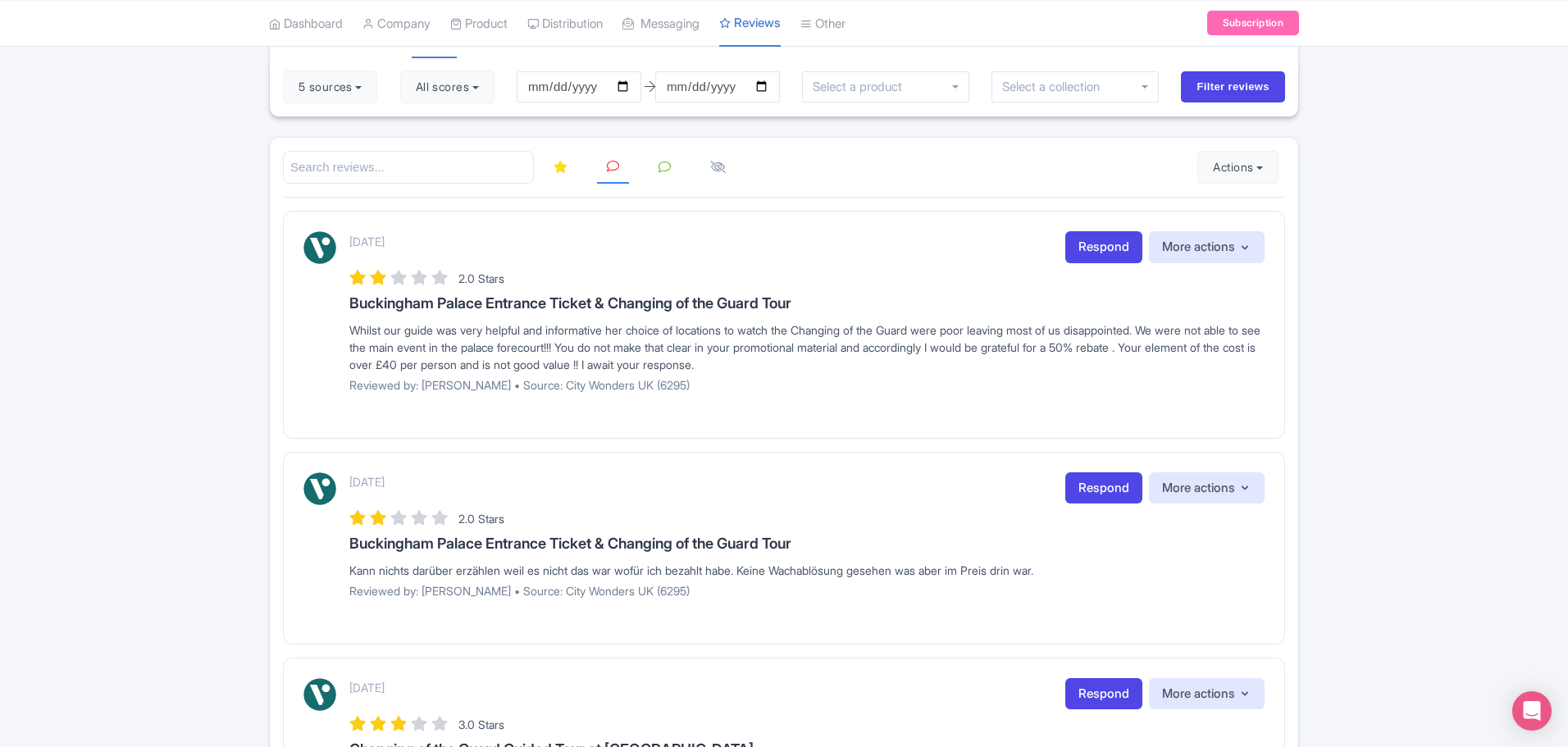
click at [492, 163] on input "search" at bounding box center [409, 167] width 251 height 33
click at [368, 85] on button "5 sources" at bounding box center [330, 87] width 94 height 33
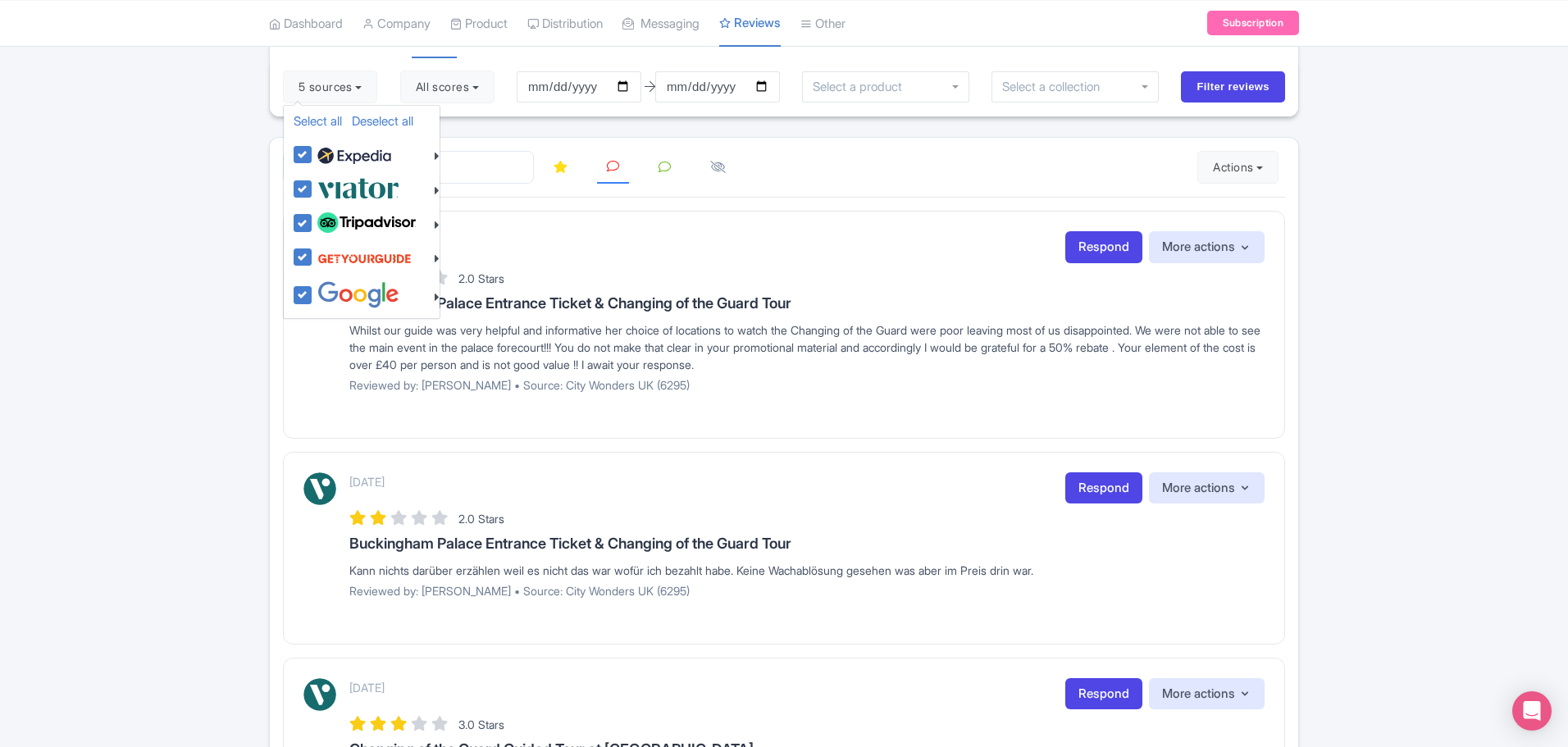
click at [1554, 470] on div "Success ReviewRespone created successfully Review Dashboard Manage Analytics AI…" at bounding box center [784, 685] width 1568 height 1348
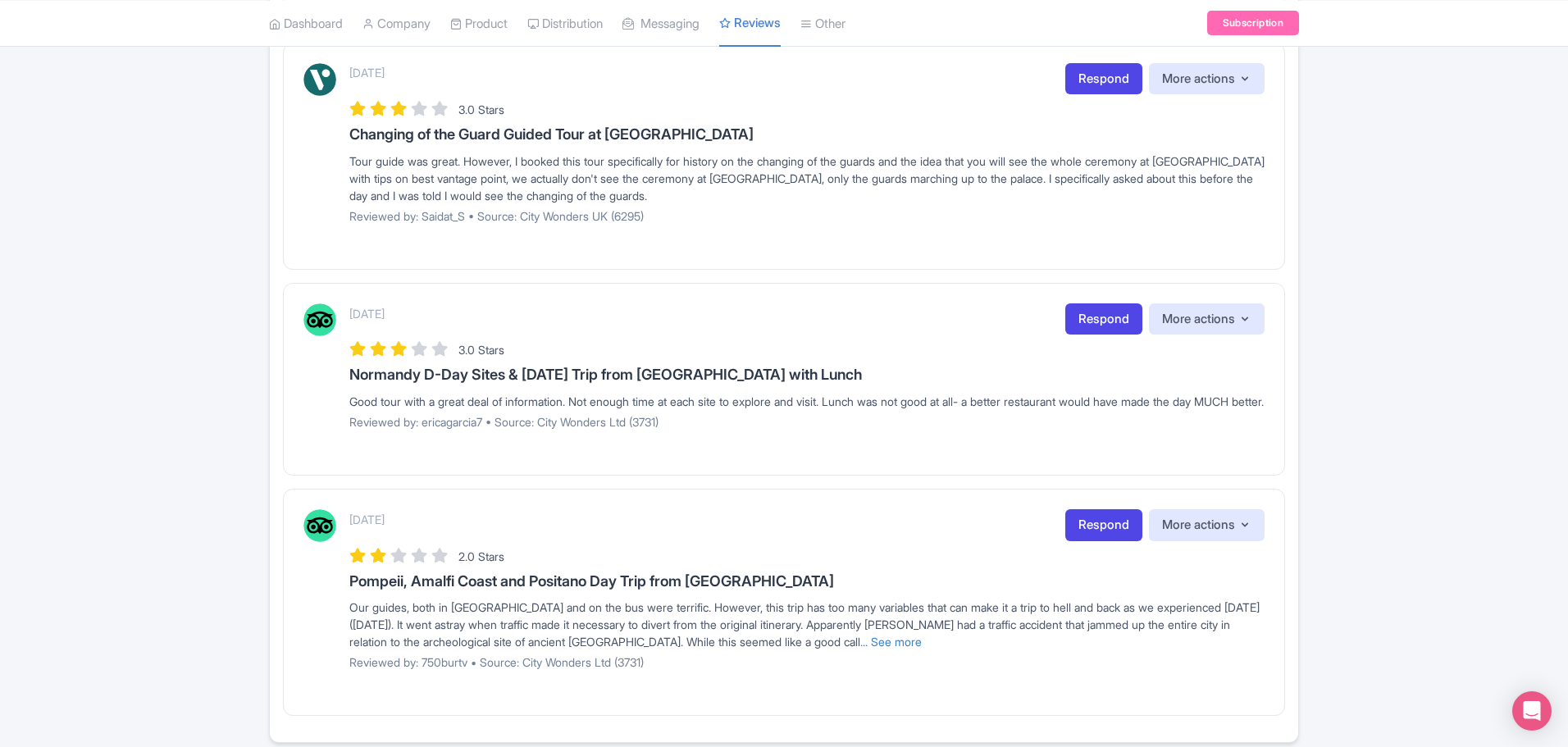
scroll to position [767, 0]
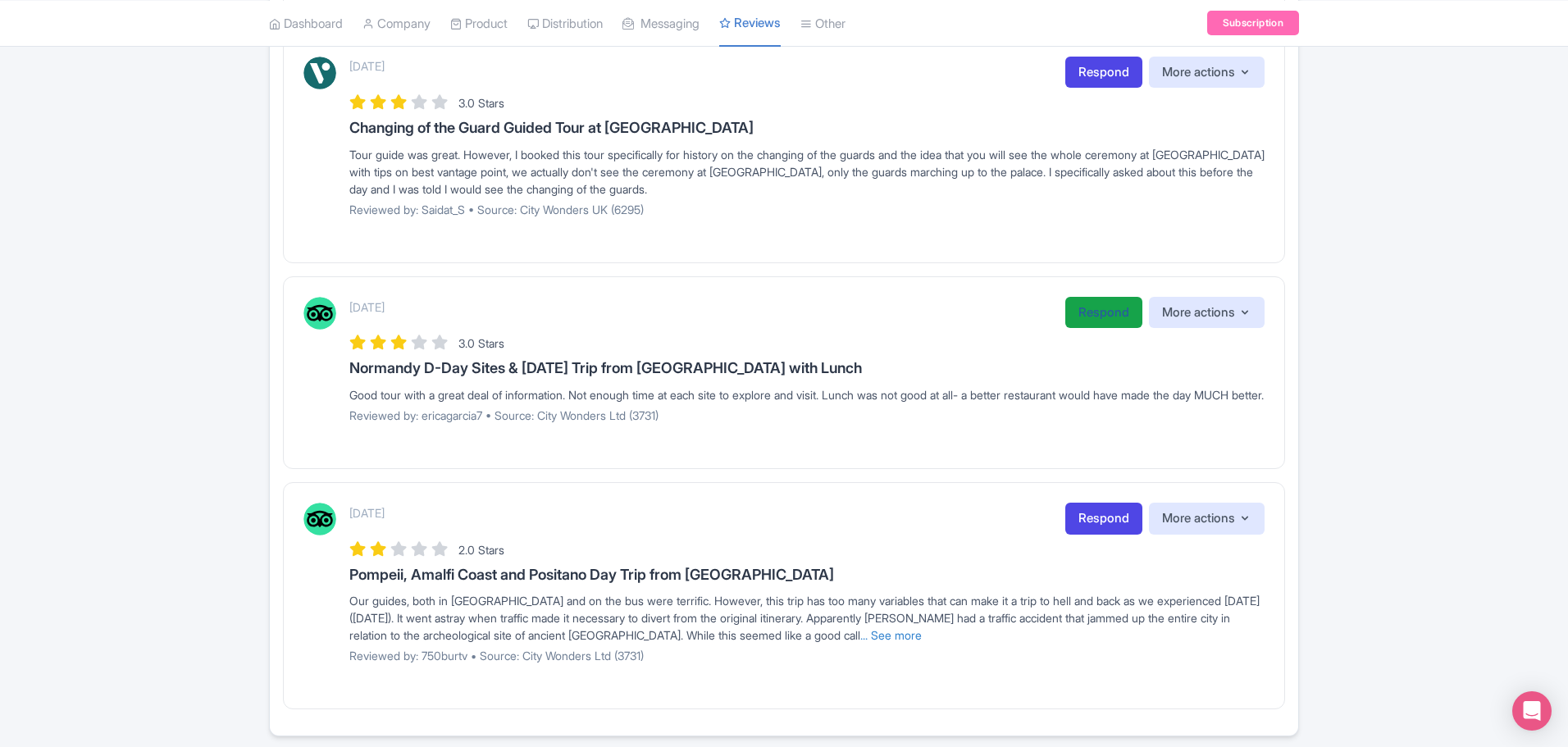
click at [1109, 315] on link "Respond" at bounding box center [1104, 313] width 78 height 32
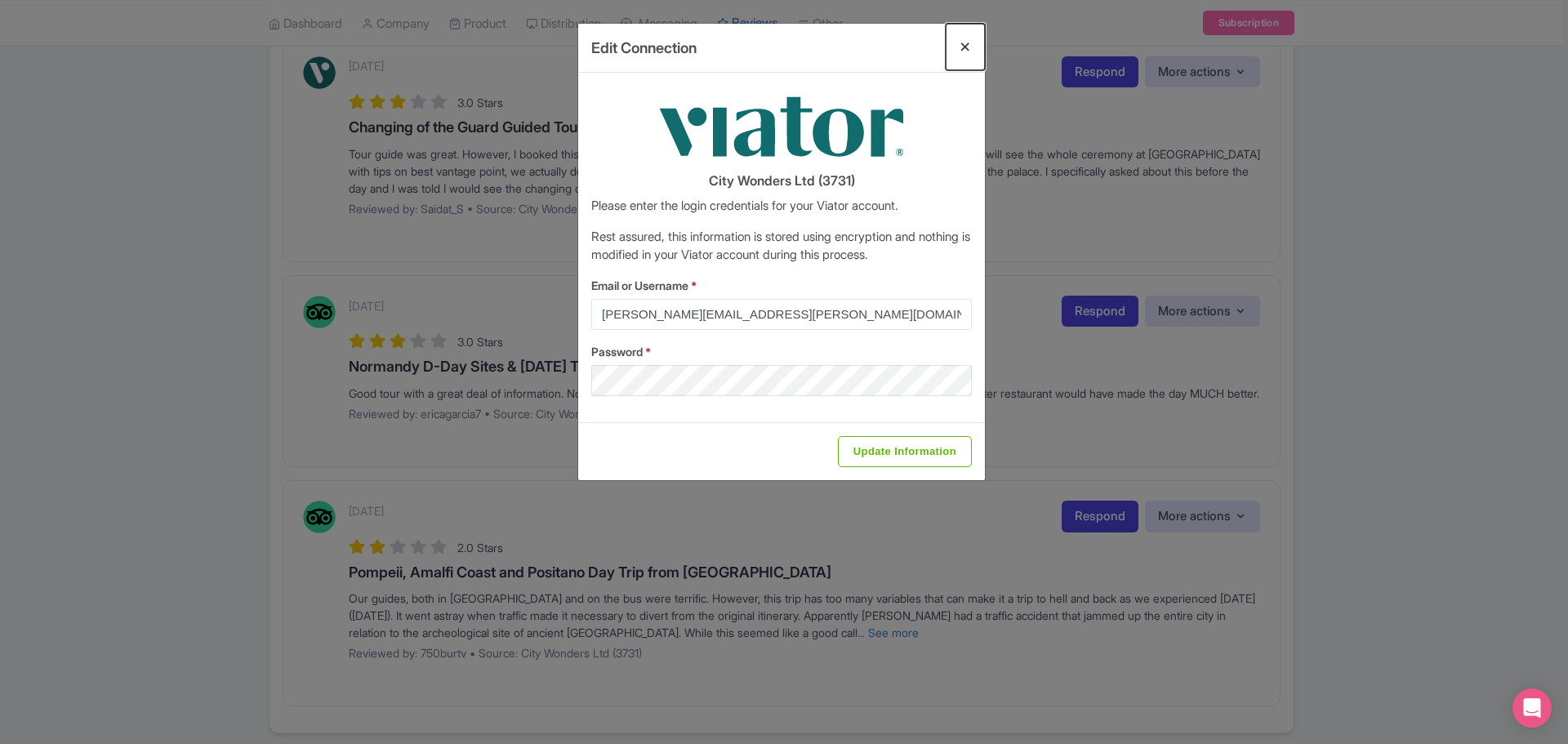
click at [966, 46] on button "Close" at bounding box center [965, 47] width 40 height 47
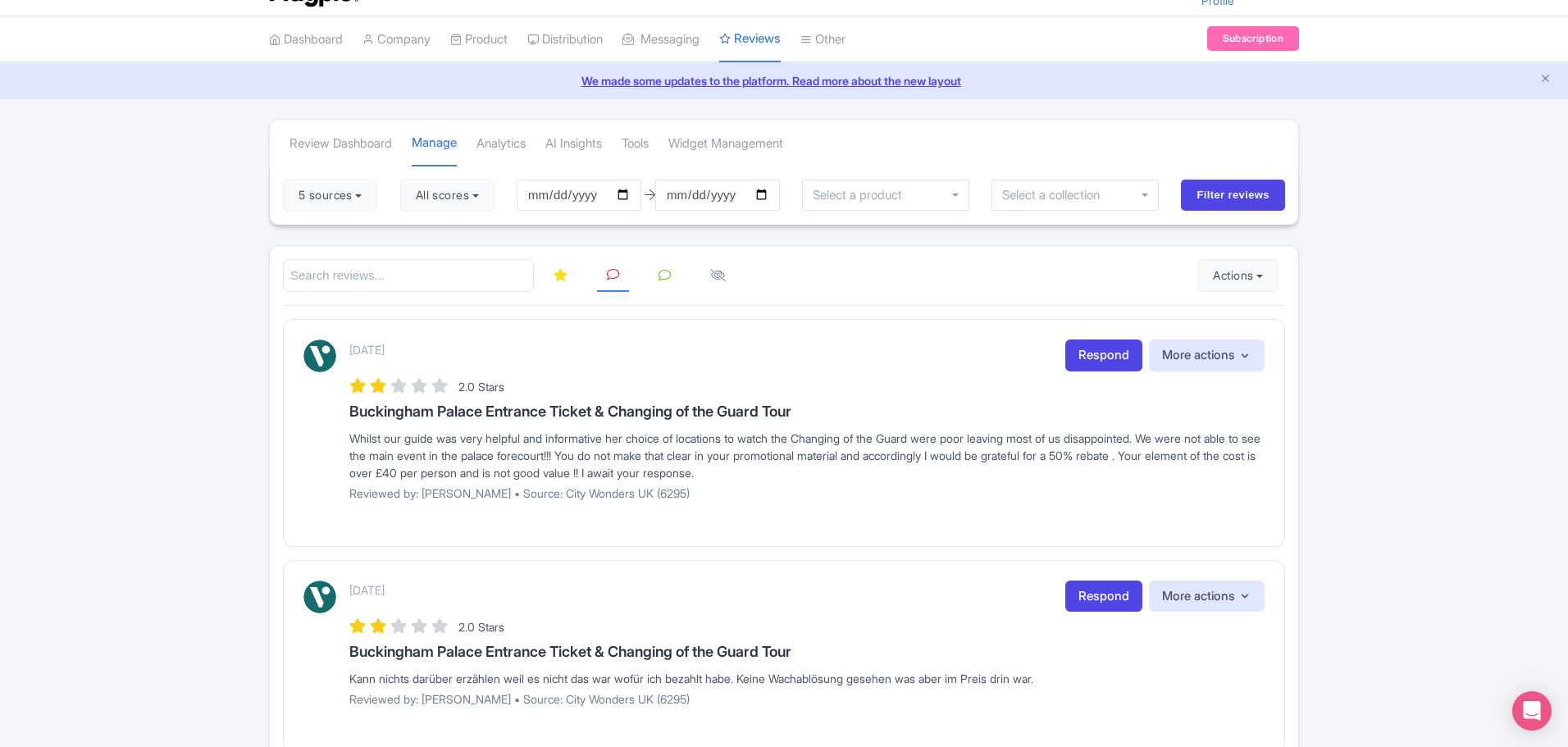
scroll to position [0, 0]
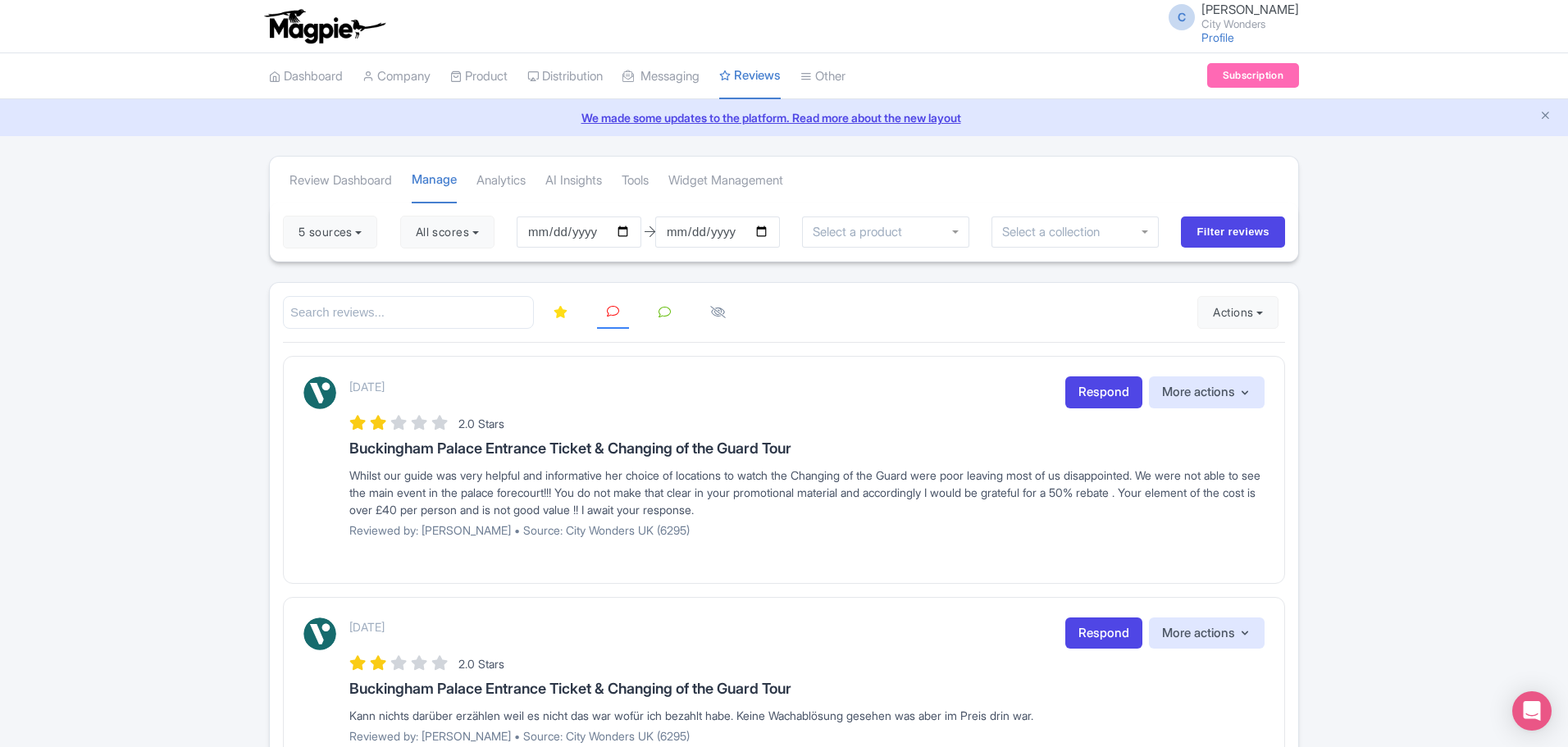
click at [492, 316] on input "search" at bounding box center [409, 313] width 251 height 33
click at [485, 235] on button "All scores" at bounding box center [448, 233] width 94 height 33
click at [633, 234] on input "2025-09-20" at bounding box center [579, 233] width 125 height 31
type input "[DATE]"
click at [769, 231] on input "2025-09-20" at bounding box center [717, 233] width 125 height 31
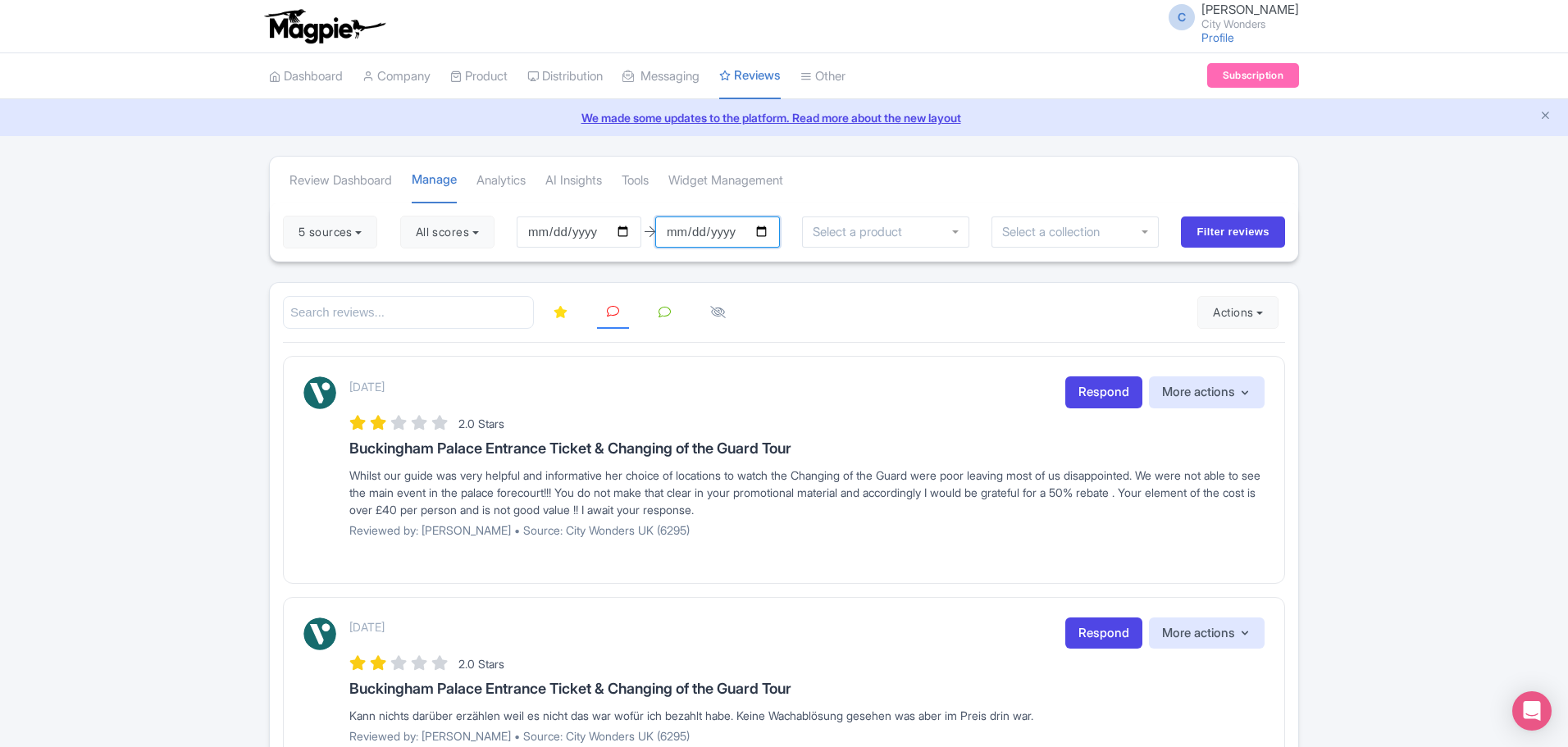
type input "[DATE]"
click at [1226, 236] on input "Filter reviews" at bounding box center [1232, 233] width 104 height 31
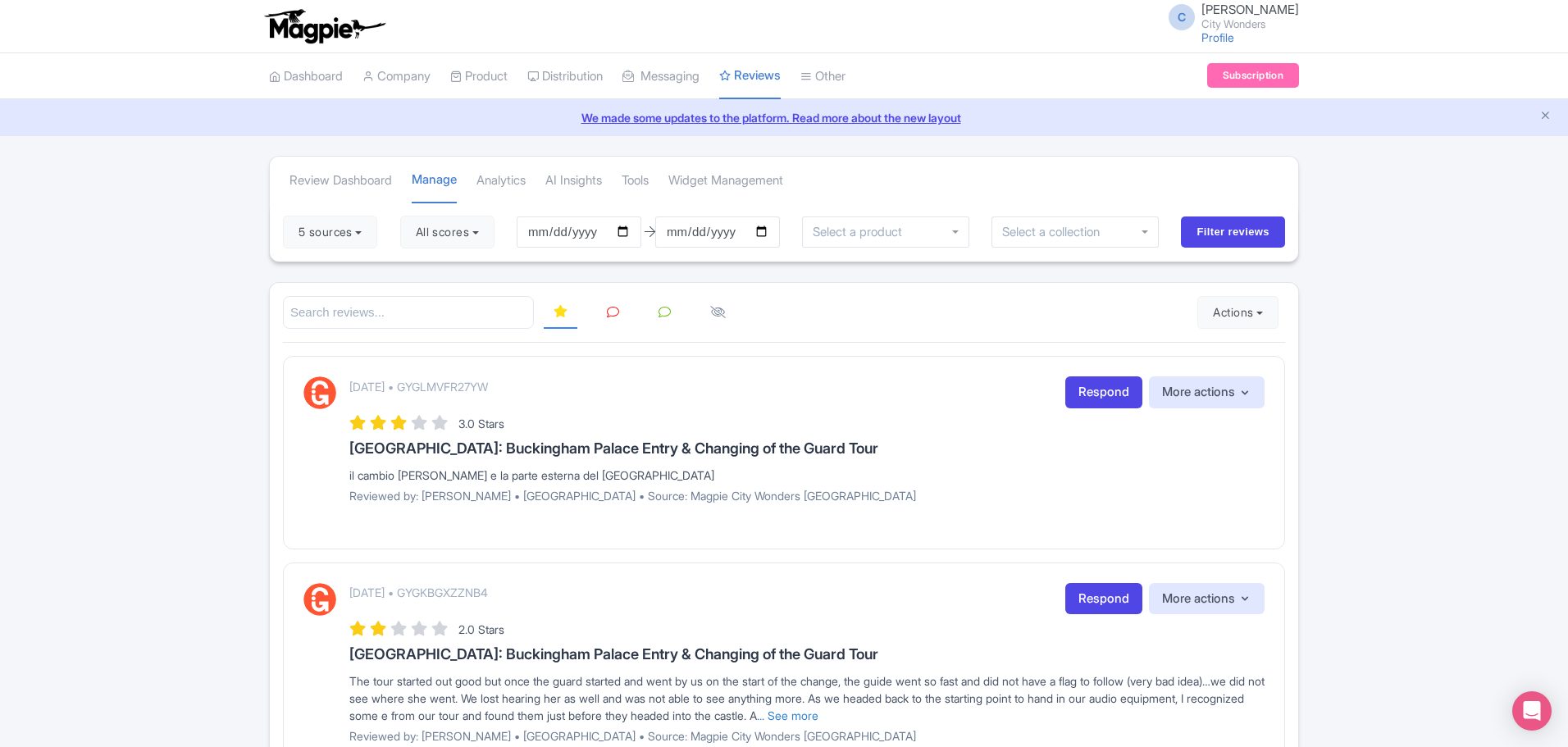
click at [613, 314] on icon at bounding box center [612, 311] width 12 height 12
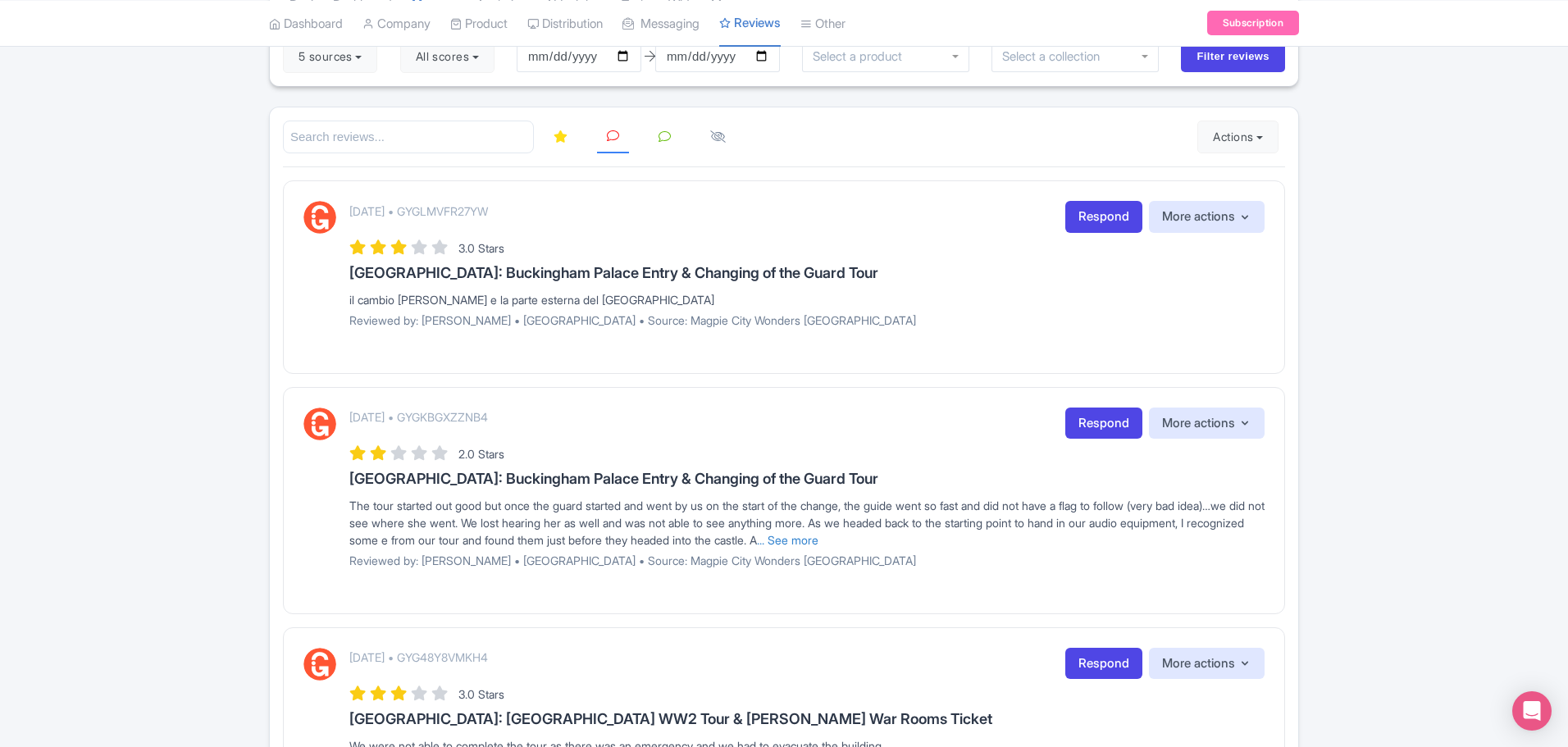
scroll to position [193, 0]
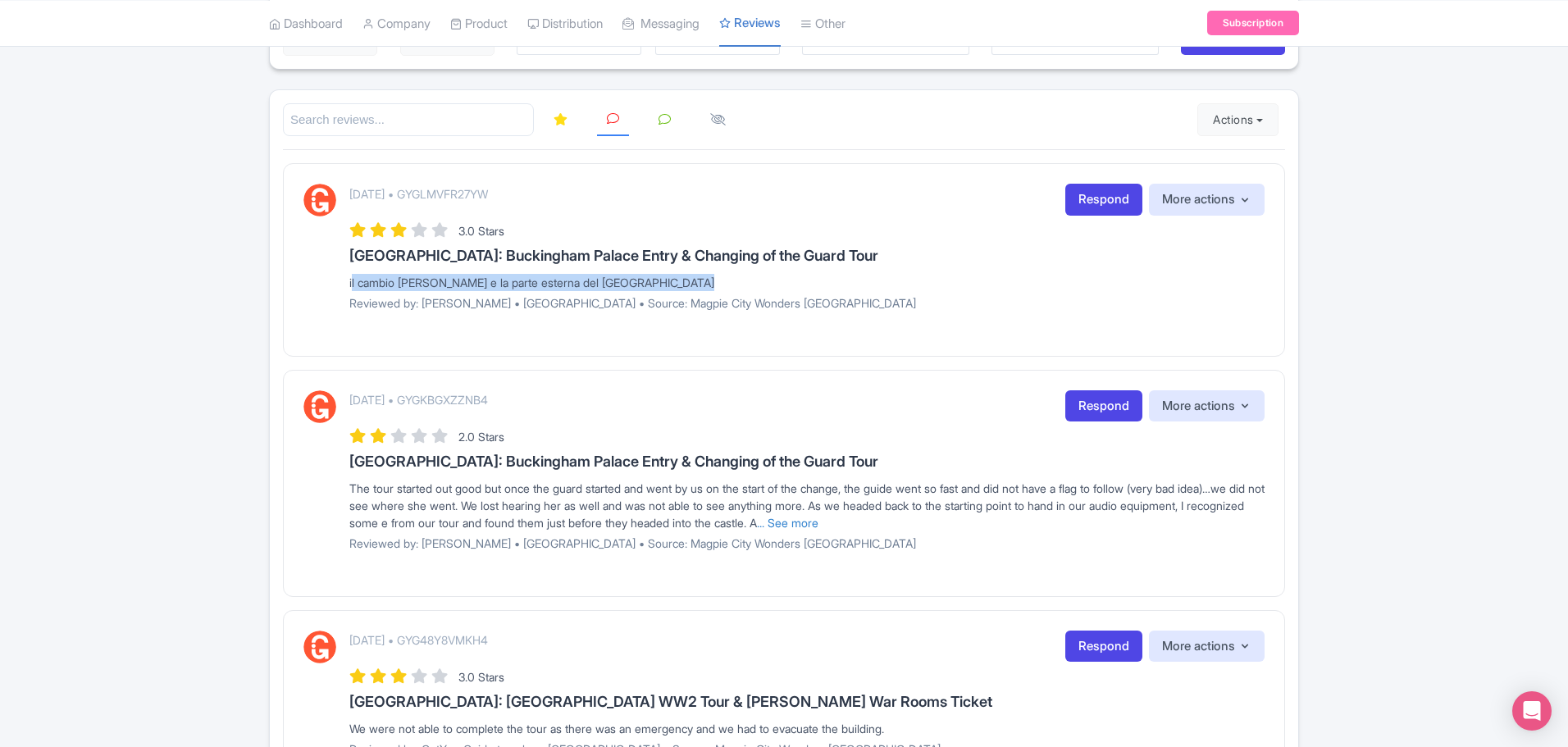
drag, startPoint x: 714, startPoint y: 279, endPoint x: 339, endPoint y: 283, distance: 375.0
click at [339, 283] on div "[DATE] • GYGLMVFR27YW Respond More actions Hide from this page Hide from review…" at bounding box center [784, 253] width 961 height 139
copy div "il cambio [PERSON_NAME] e la parte esterna del [GEOGRAPHIC_DATA]"
click at [1086, 199] on link "Respond" at bounding box center [1104, 199] width 78 height 32
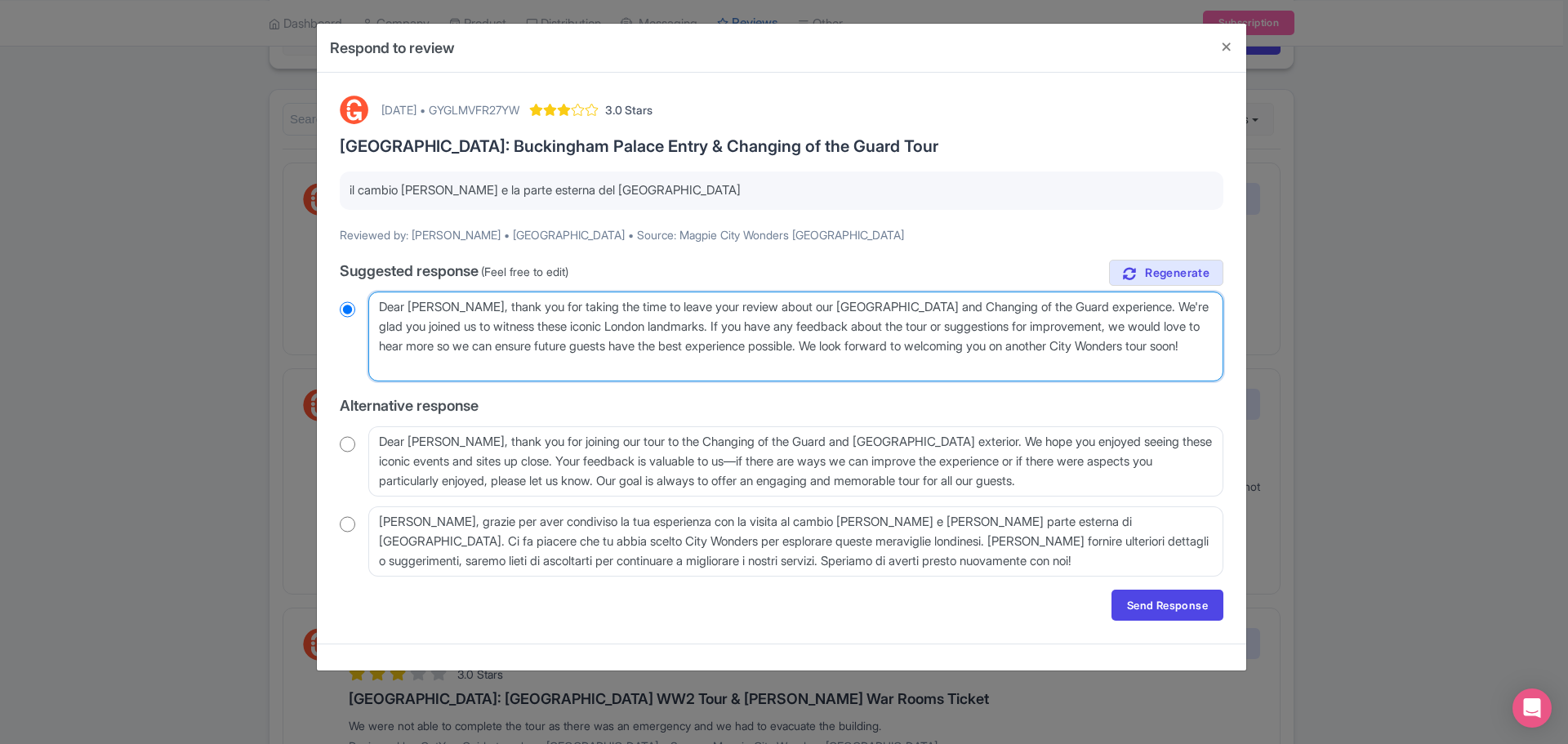
drag, startPoint x: 517, startPoint y: 367, endPoint x: 366, endPoint y: 308, distance: 162.1
click at [366, 308] on div "Dear [PERSON_NAME], thank you for taking the time to leave your review about ou…" at bounding box center [781, 337] width 883 height 90
radio input "true"
paste textarea "[PERSON_NAME], grazie per aver condiviso il tuo feedback sulla nostra esperienz…"
type textarea "[PERSON_NAME], grazie per aver condiviso il tuo feedback sulla nostra esperienz…"
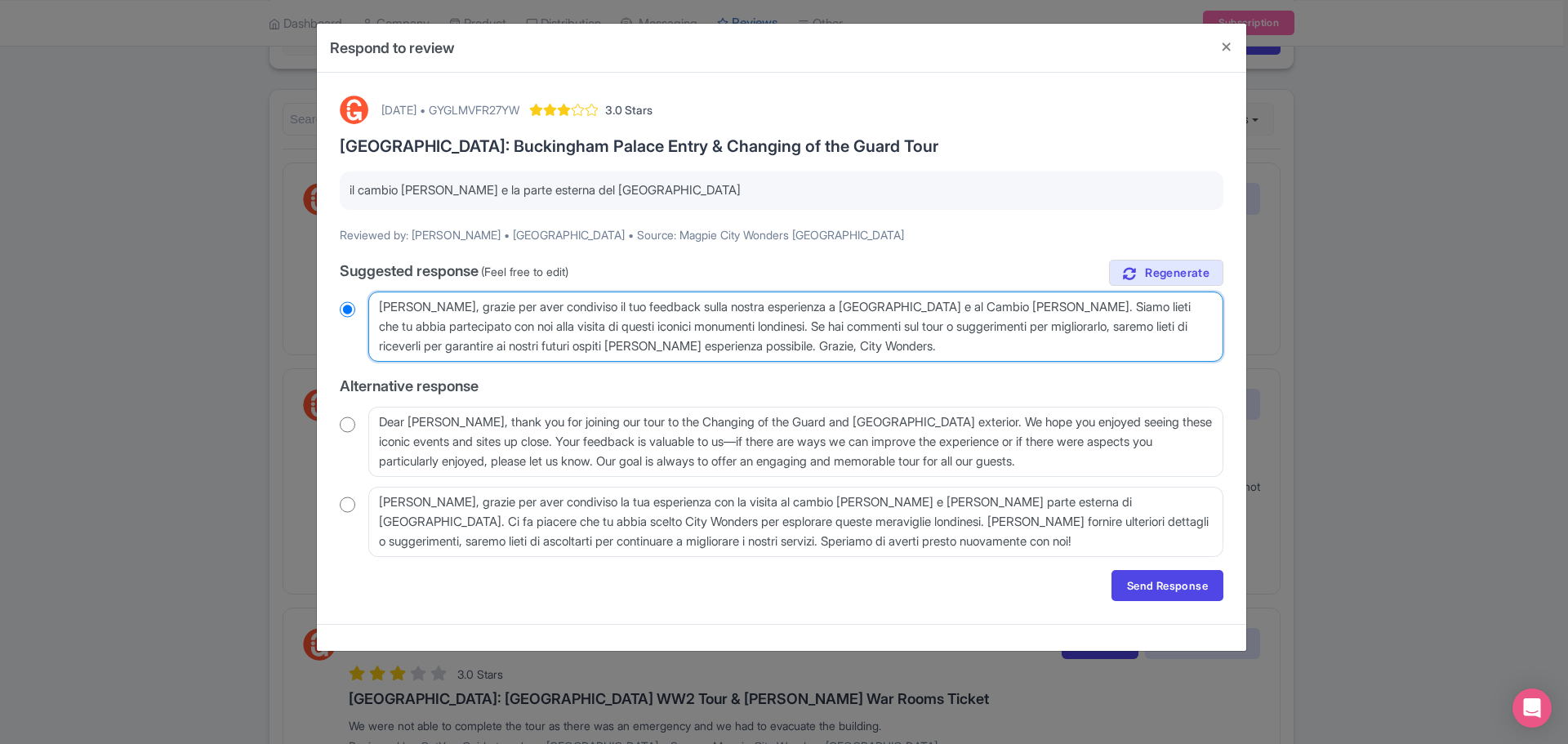
radio input "true"
type textarea "[PERSON_NAME], grazie per aver condiviso il tuo feedback sulla nostra esperienz…"
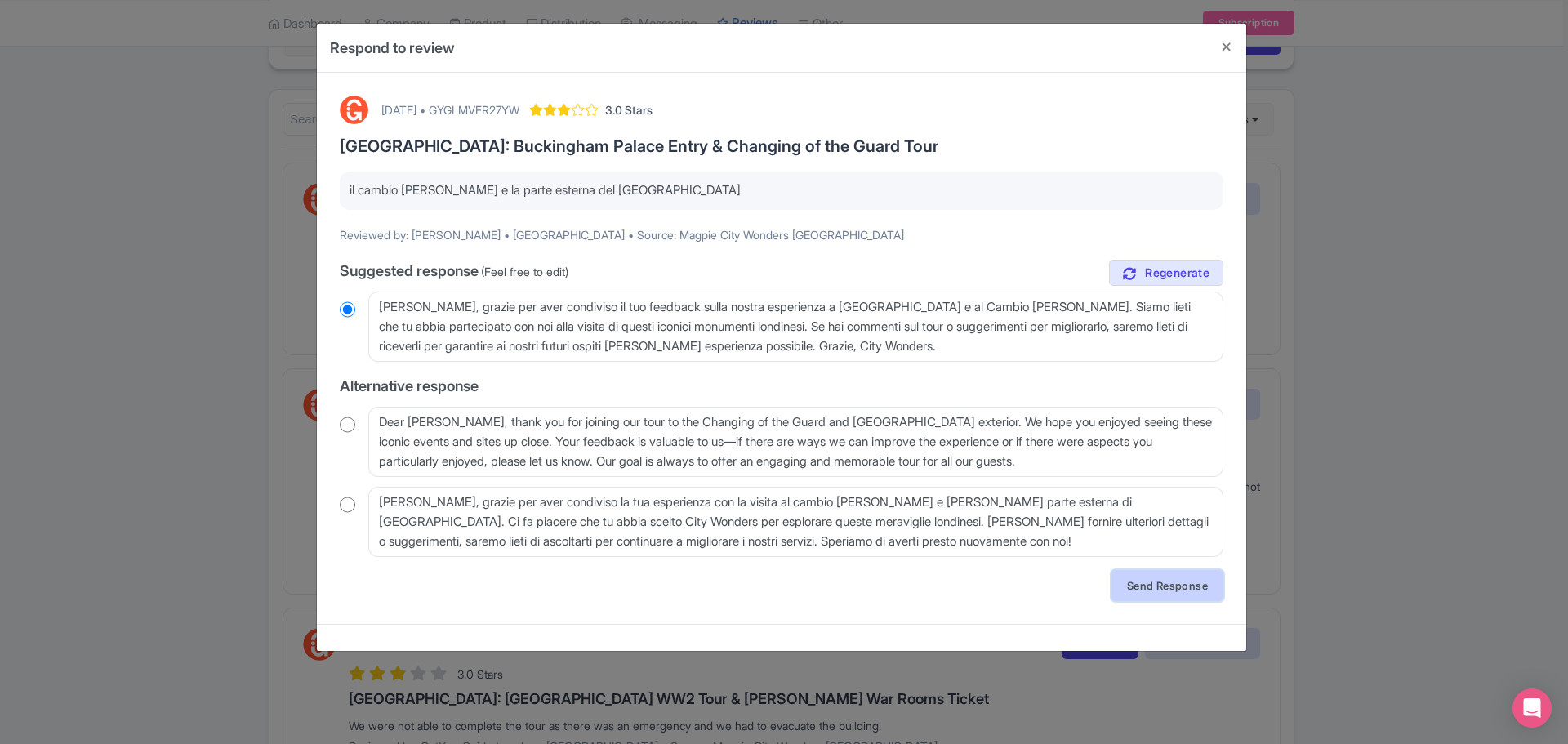
click at [1160, 588] on link "Send Response" at bounding box center [1167, 586] width 112 height 31
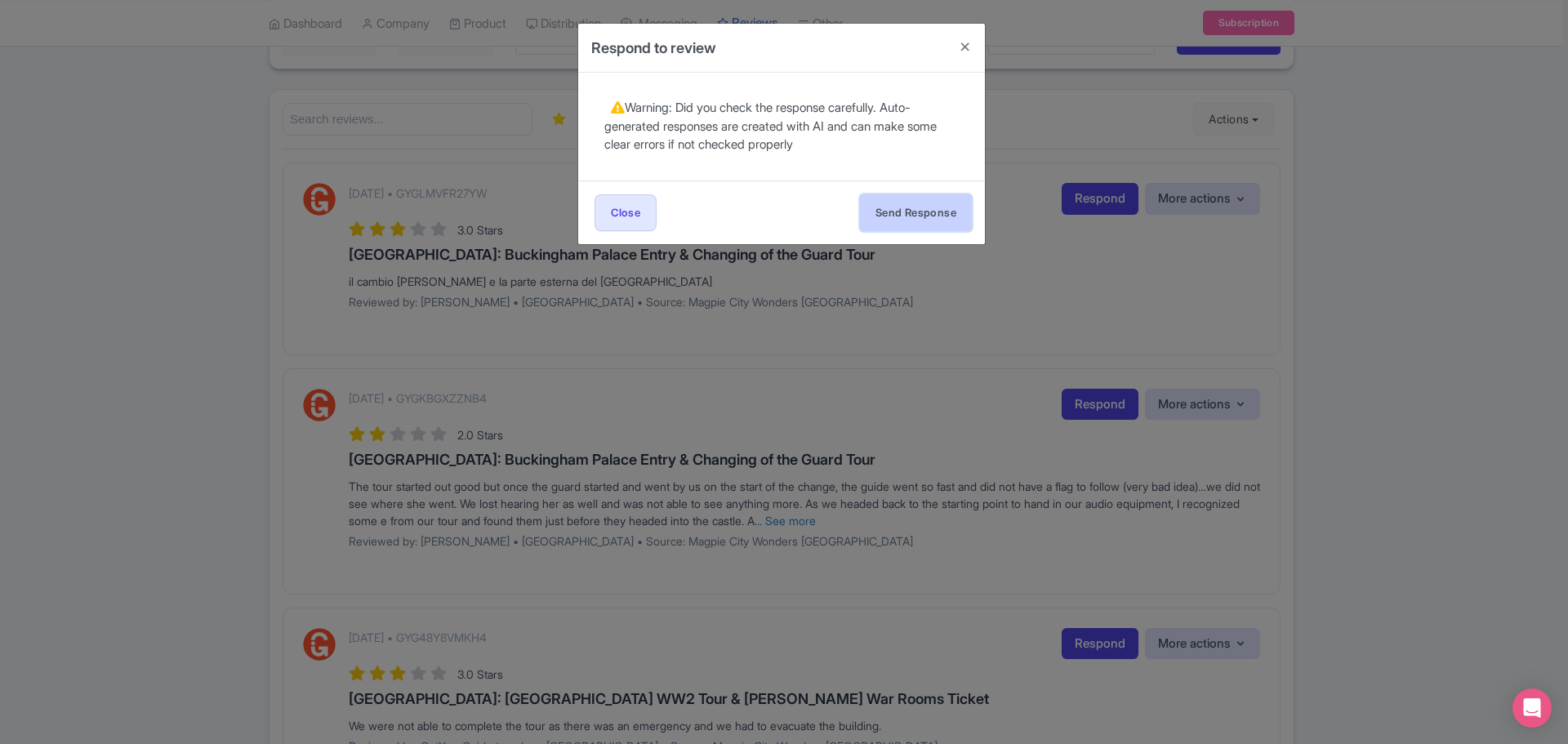
click at [911, 202] on button "Send Response" at bounding box center [916, 212] width 112 height 37
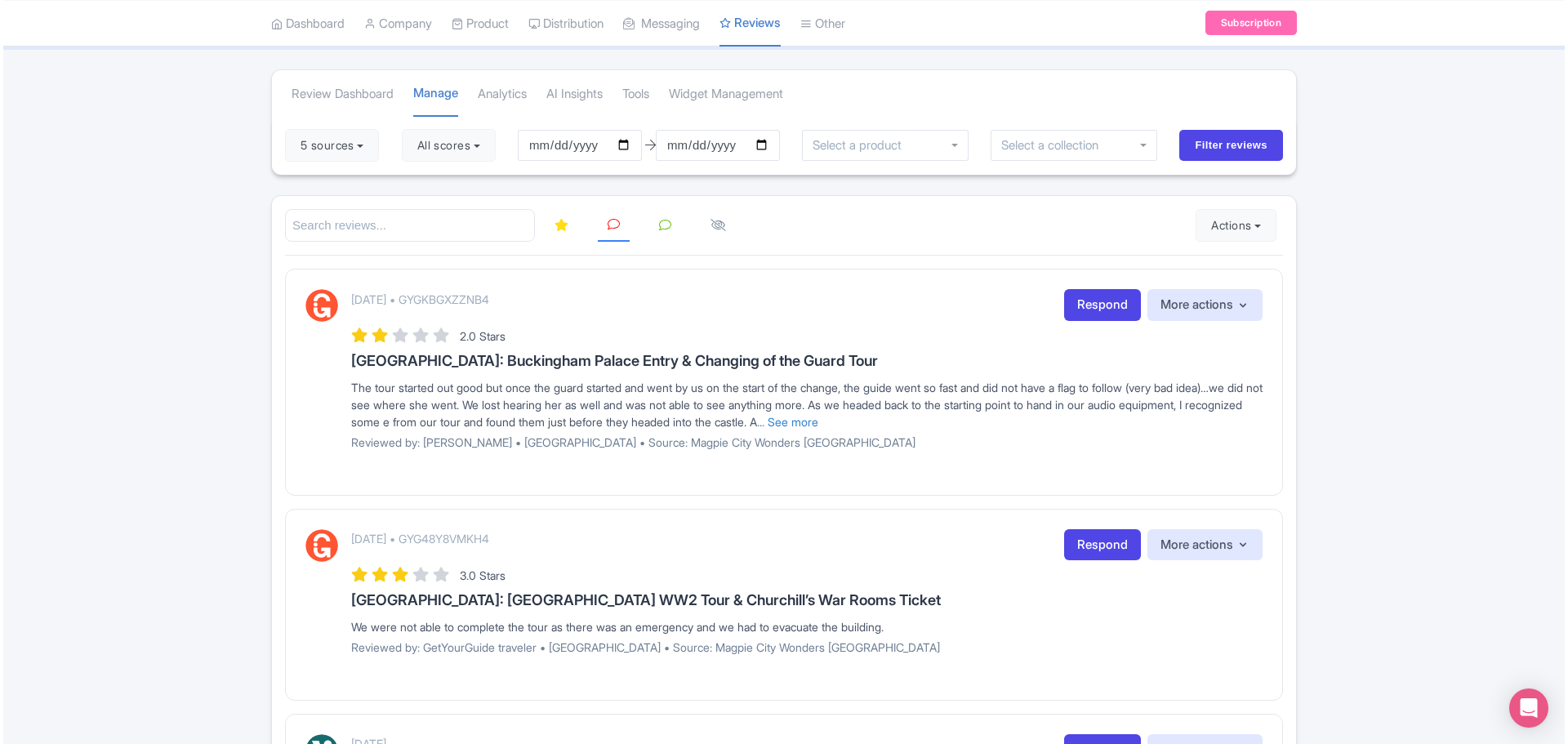
scroll to position [88, 0]
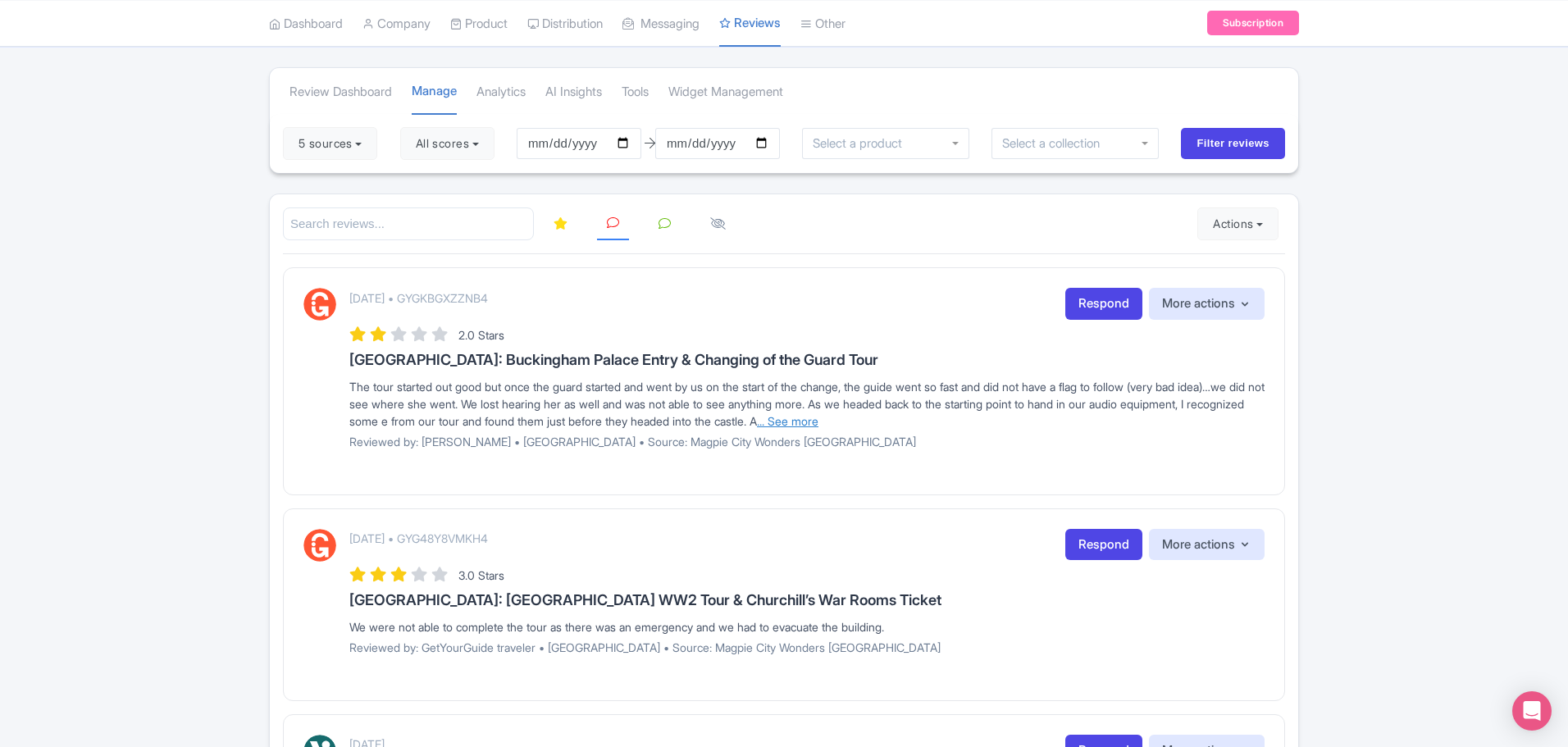
click at [819, 422] on link "... See more" at bounding box center [787, 421] width 62 height 14
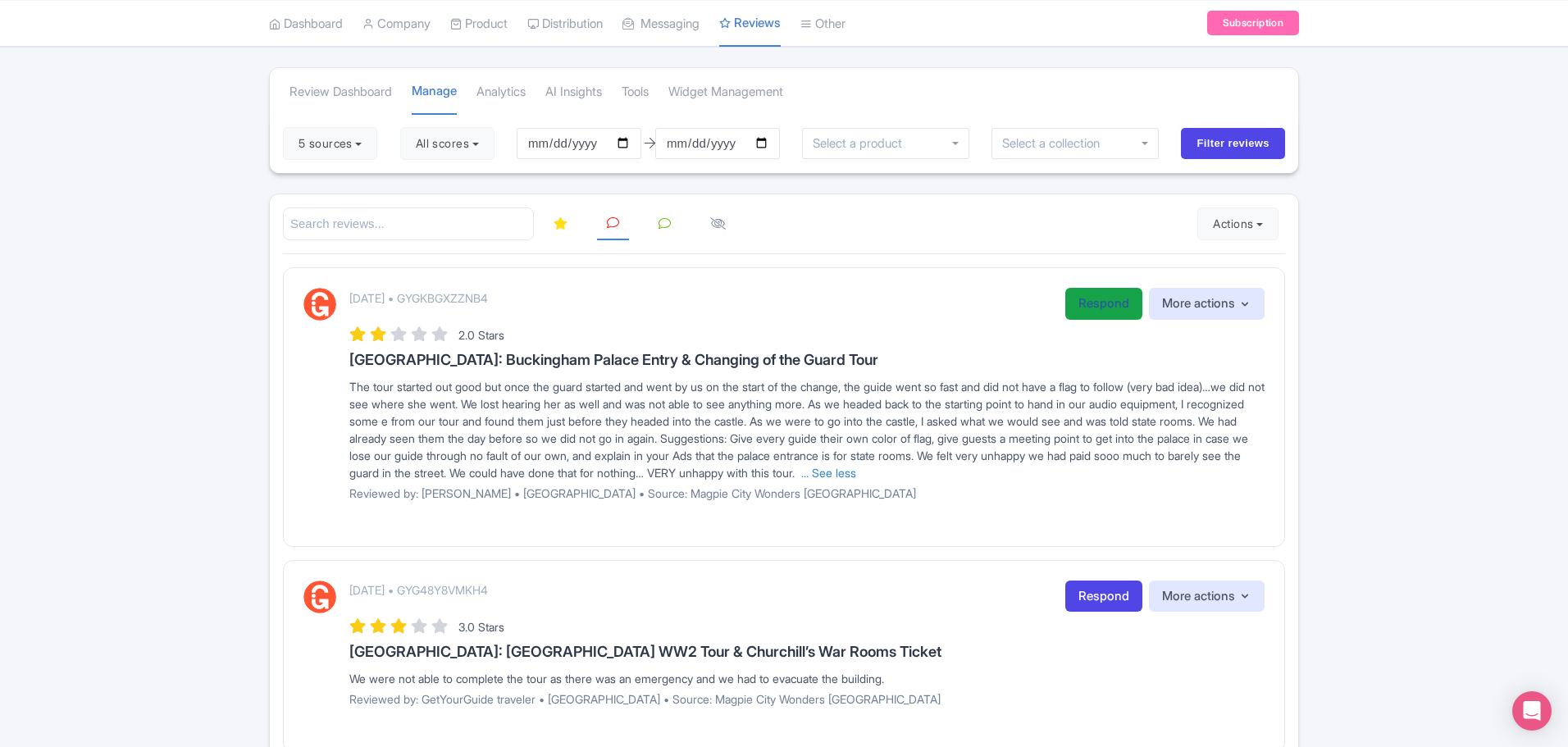
click at [1101, 310] on link "Respond" at bounding box center [1104, 304] width 78 height 32
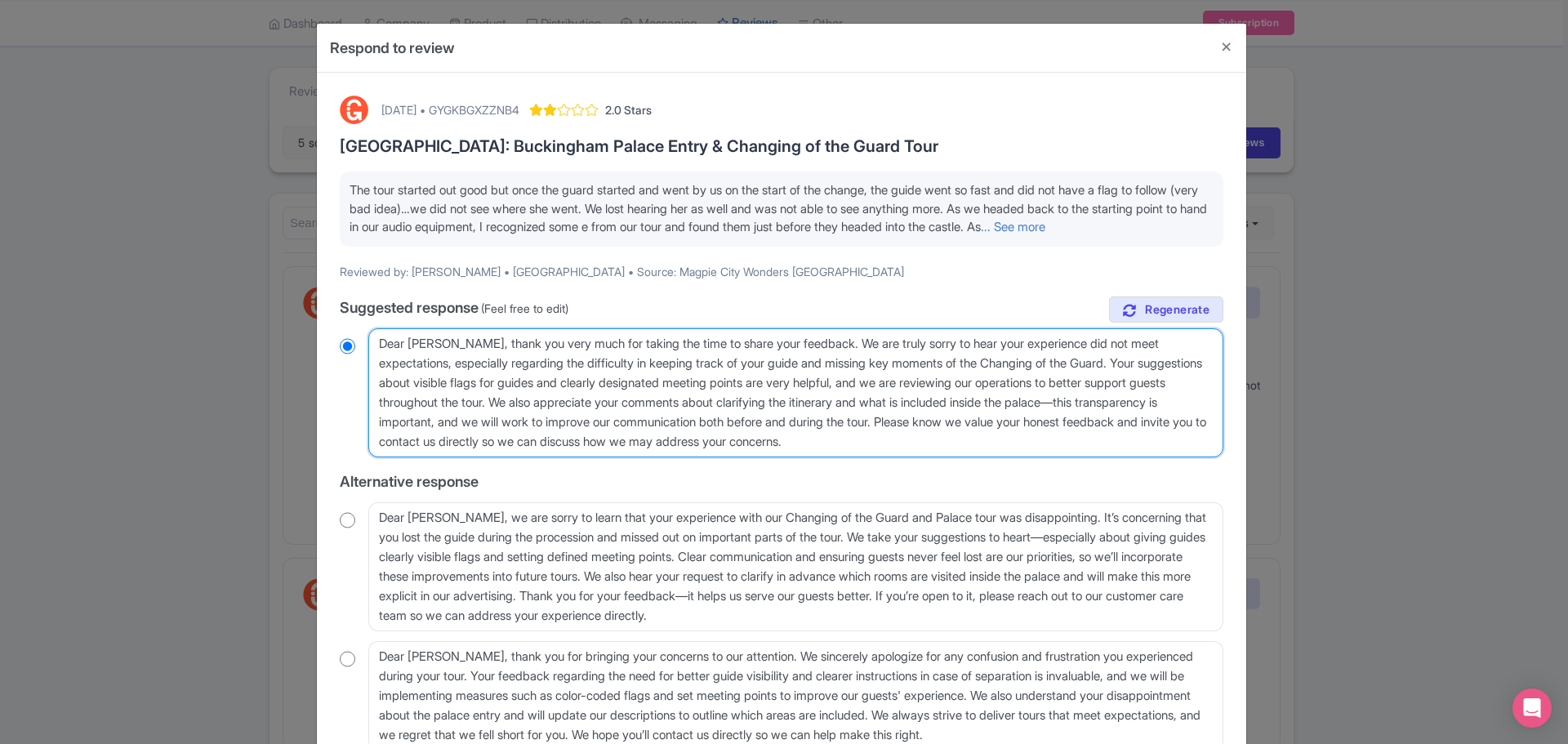
drag, startPoint x: 524, startPoint y: 431, endPoint x: 1176, endPoint y: 418, distance: 652.1
click at [1176, 418] on textarea "Dear Richard, thank you very much for taking the time to share your feedback. W…" at bounding box center [796, 393] width 855 height 129
type textarea "Dear Richard, thank you very much for taking the time to share your feedback. W…"
radio input "true"
type textarea "Dear Richard, thank you very much for taking the time to share your feedback. W…"
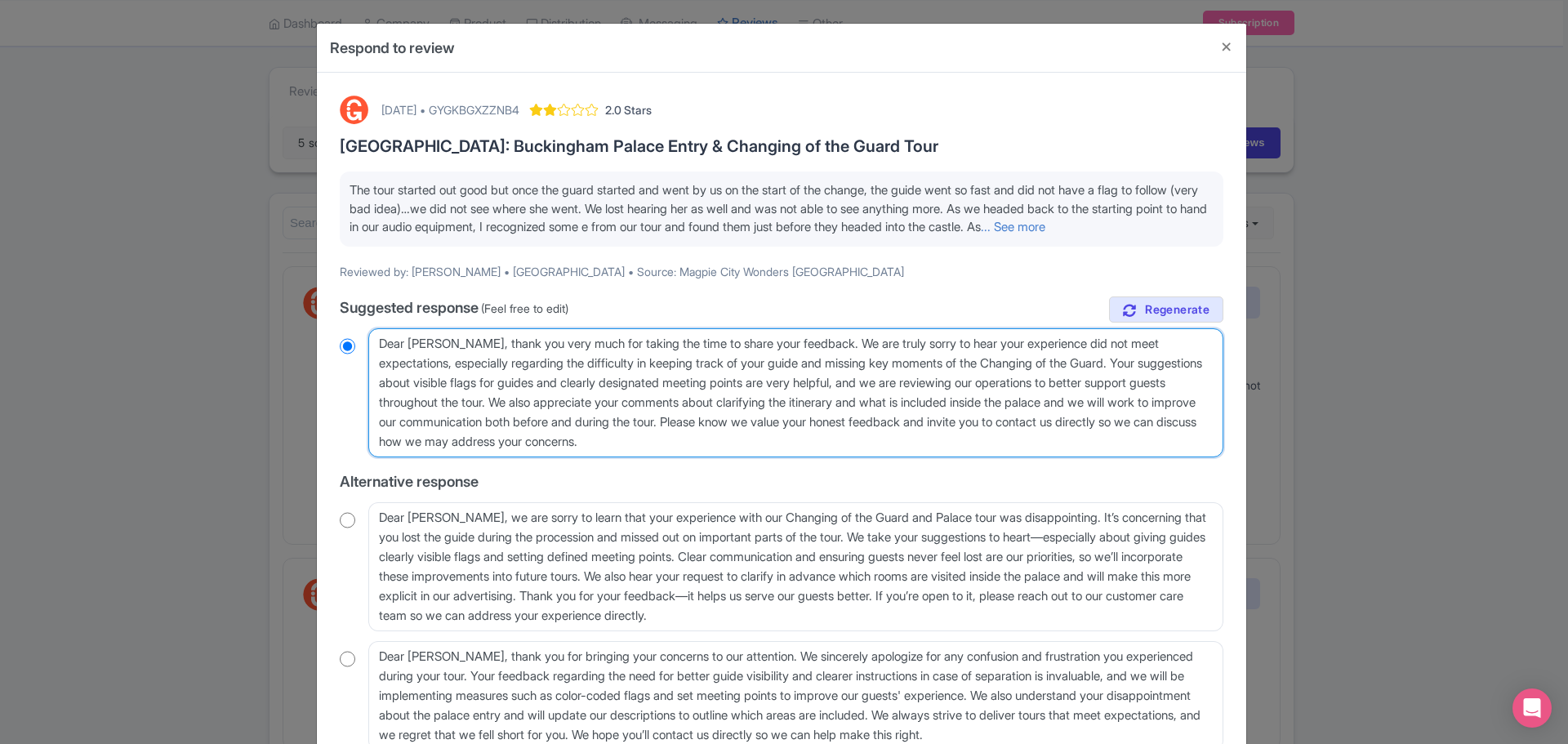
radio input "true"
drag, startPoint x: 821, startPoint y: 456, endPoint x: 815, endPoint y: 436, distance: 20.9
click at [815, 436] on textarea "Dear Richard, thank you very much for taking the time to share your feedback. W…" at bounding box center [796, 393] width 855 height 129
type textarea "Dear Richard, thank you very much for taking the time to share your feedback. W…"
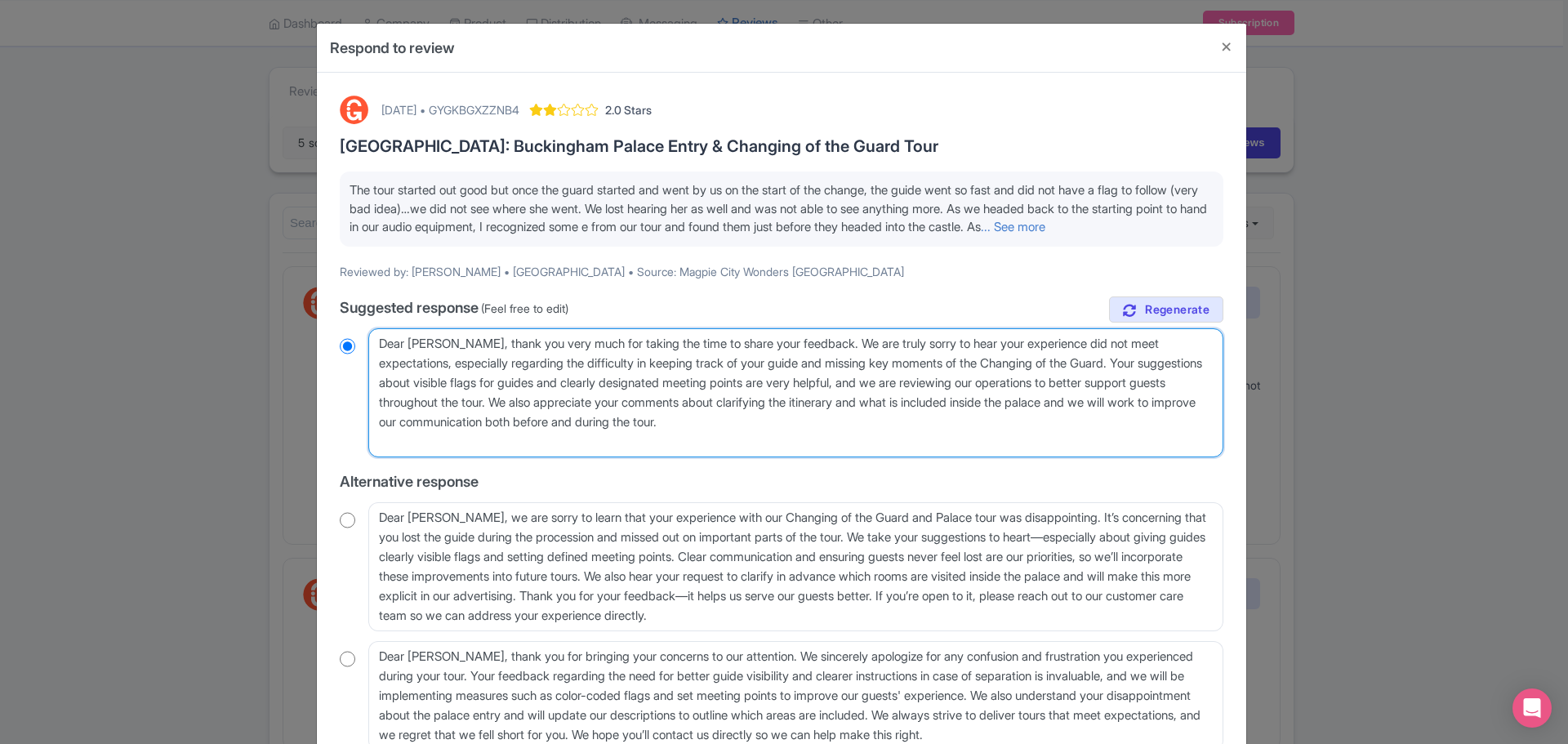
radio input "true"
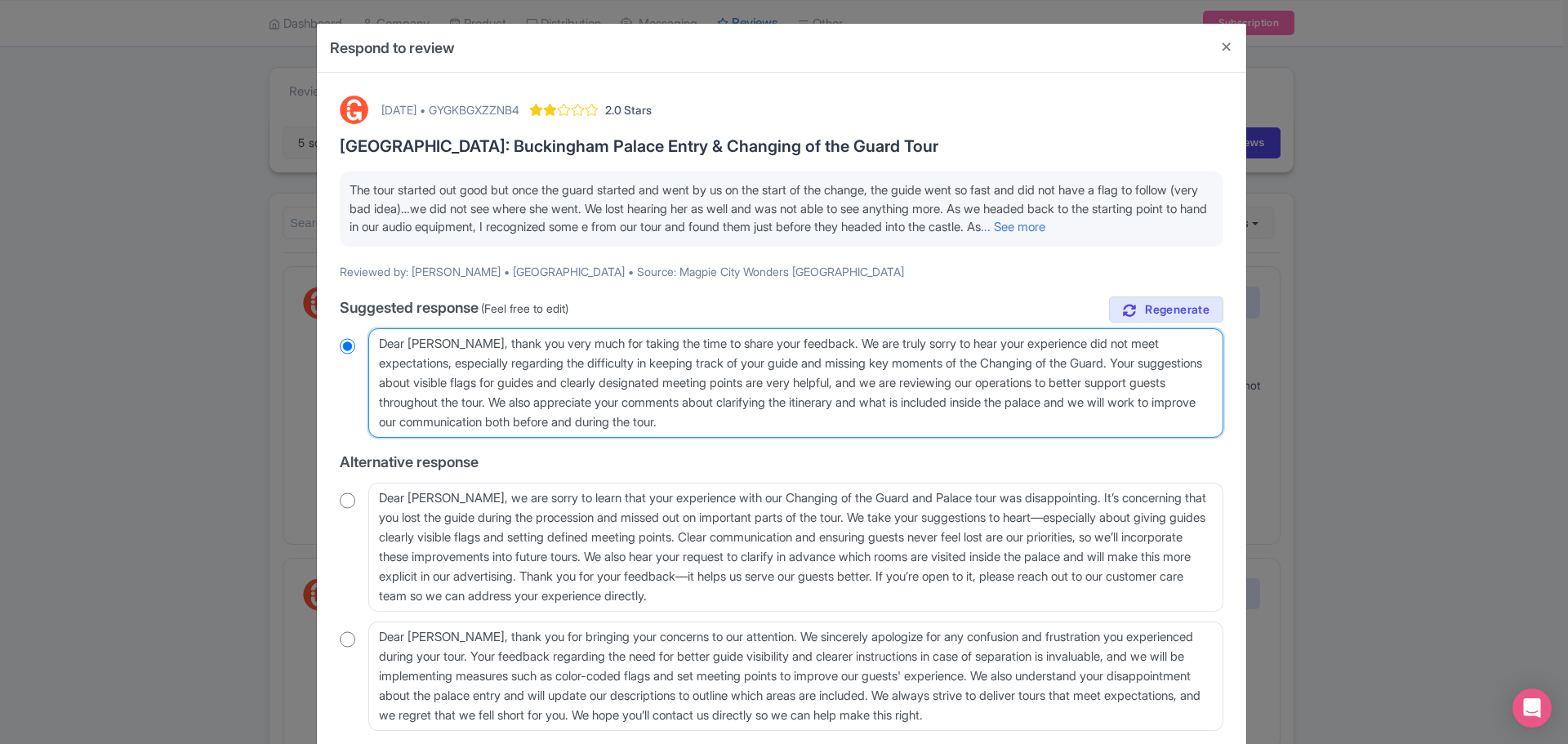
drag, startPoint x: 1153, startPoint y: 382, endPoint x: 453, endPoint y: 384, distance: 700.0
click at [453, 384] on textarea "Dear Richard, thank you very much for taking the time to share your feedback. W…" at bounding box center [796, 383] width 855 height 109
type textarea "Dear Richard, thank you very much for taking the time to share your feedback. W…"
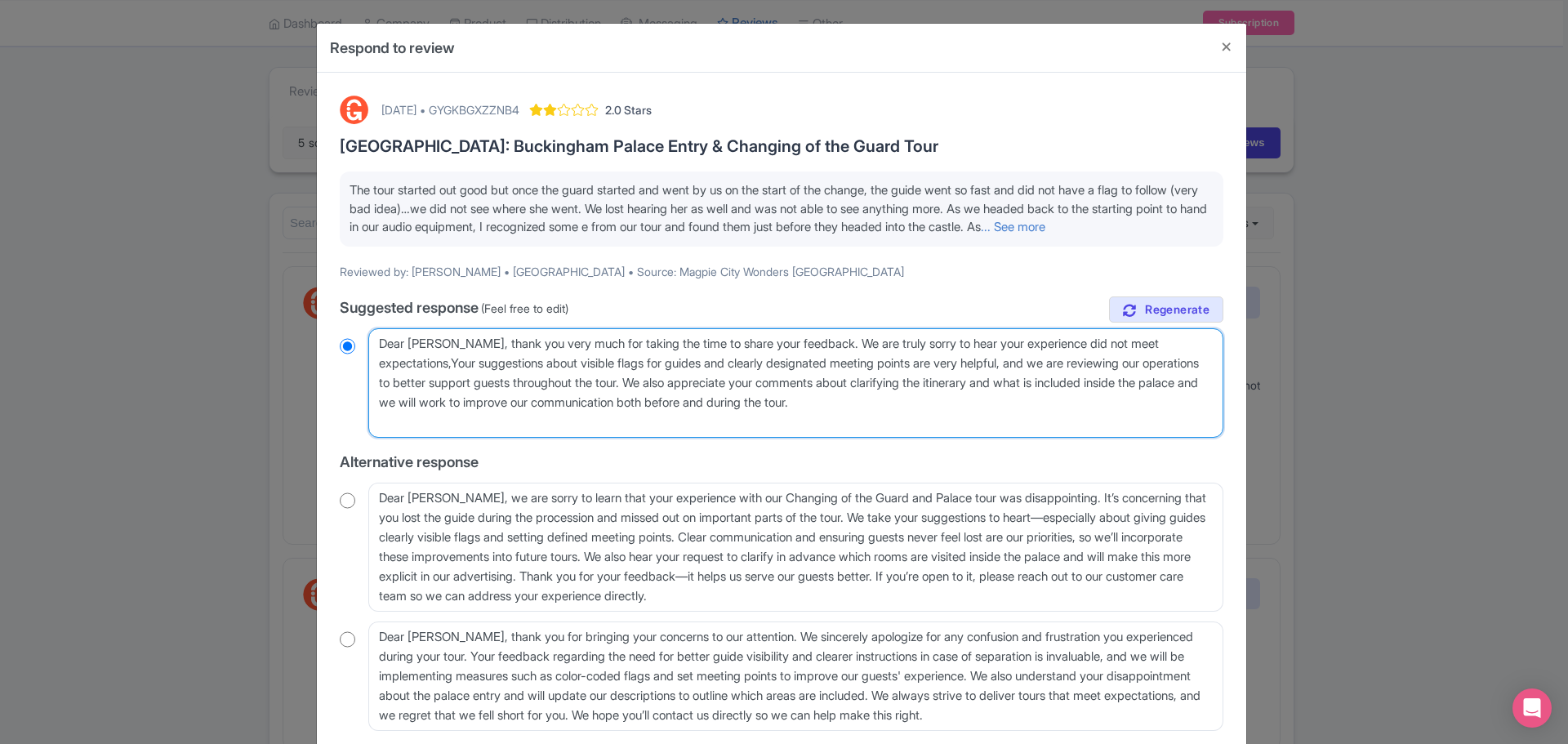
radio input "true"
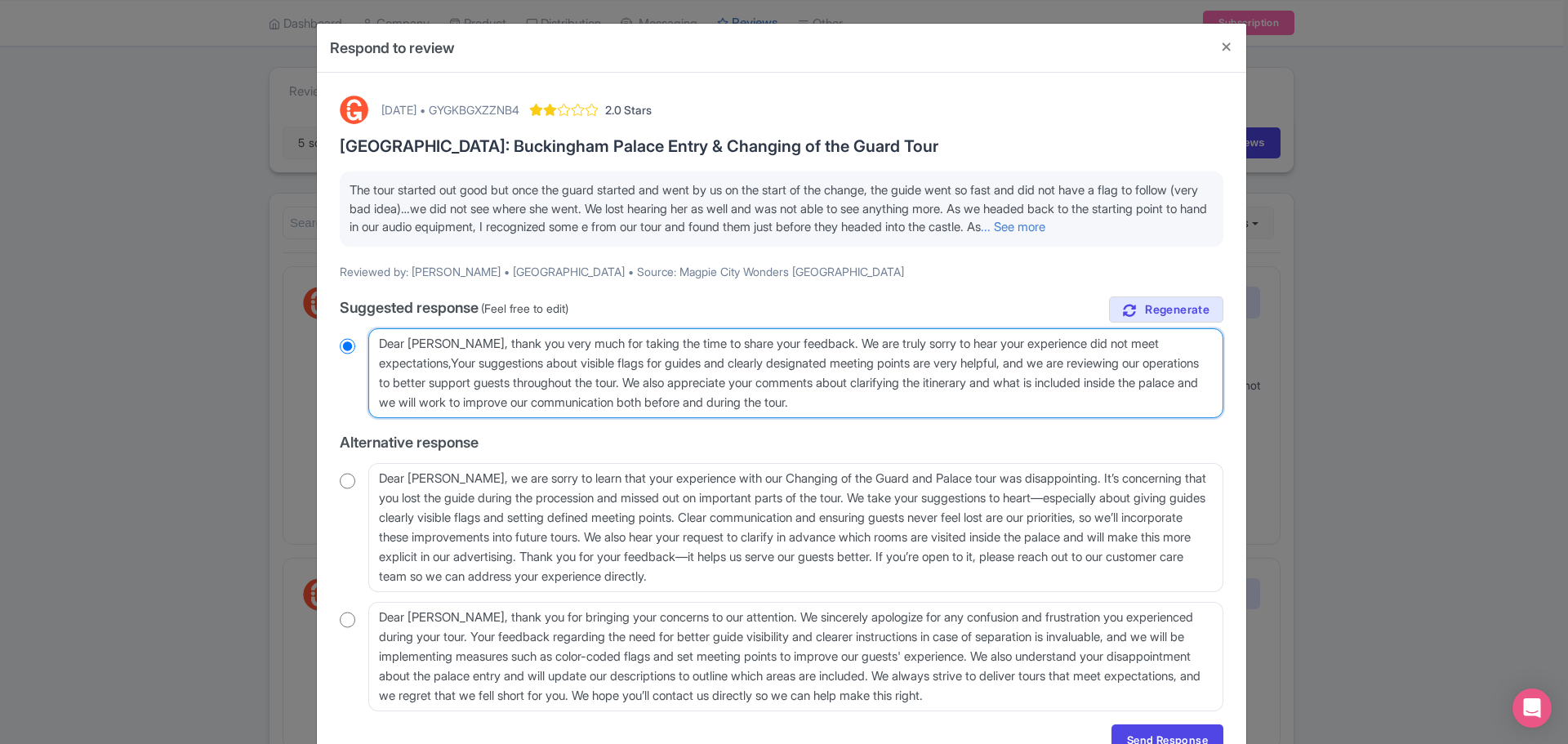
type textarea "Dear Richard, thank you very much for taking the time to share your feedback. W…"
radio input "true"
type textarea "Dear Richard, thank you very much for taking the time to share your feedback. W…"
radio input "true"
type textarea "Dear Richard, thank you very much for taking the time to share your feedback. W…"
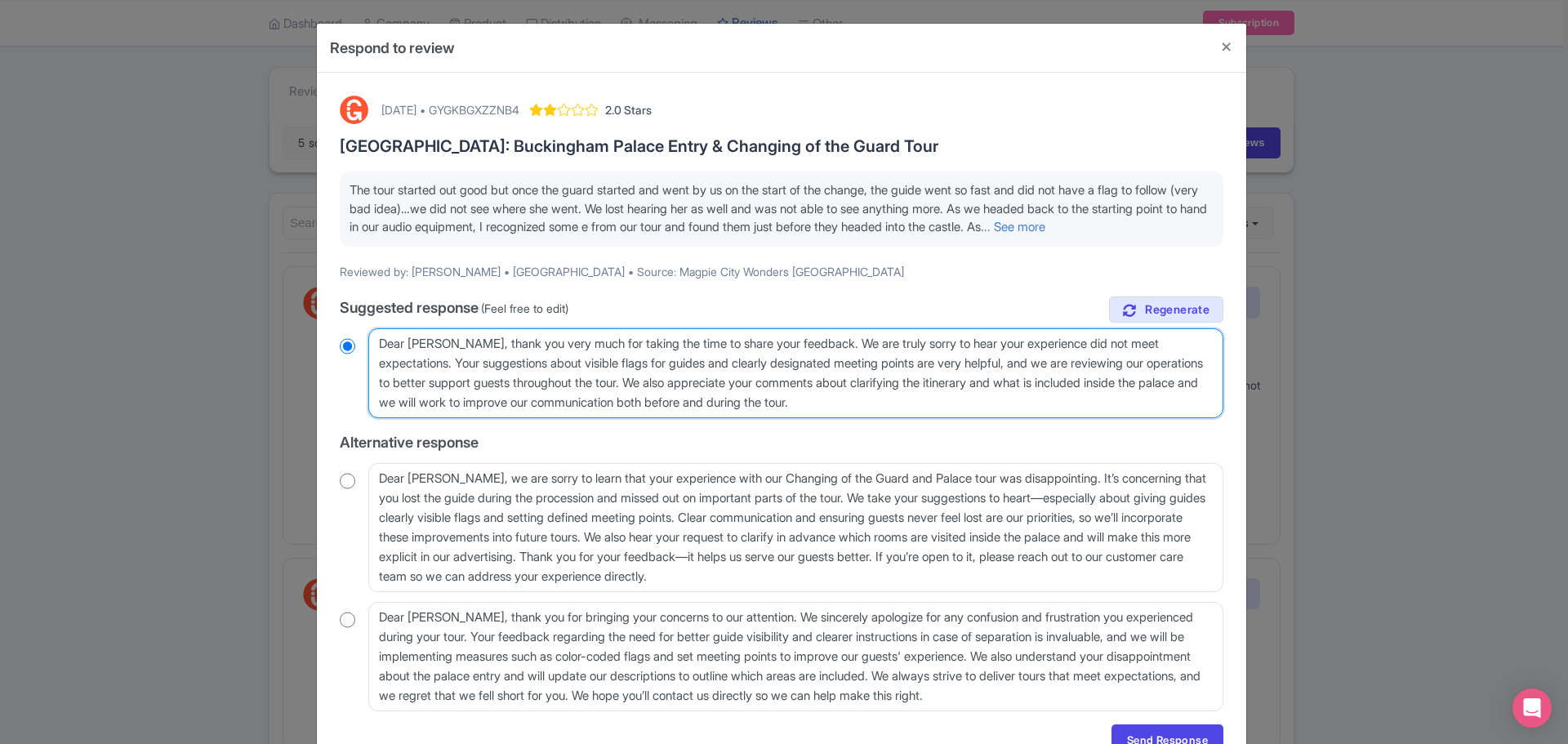
radio input "true"
drag, startPoint x: 1072, startPoint y: 381, endPoint x: 459, endPoint y: 375, distance: 613.0
click at [459, 375] on textarea "Dear Richard, thank you very much for taking the time to share your feedback. W…" at bounding box center [796, 373] width 855 height 90
type textarea "Dear Richard, thank you very much for taking the time to share your feedback. W…"
radio input "true"
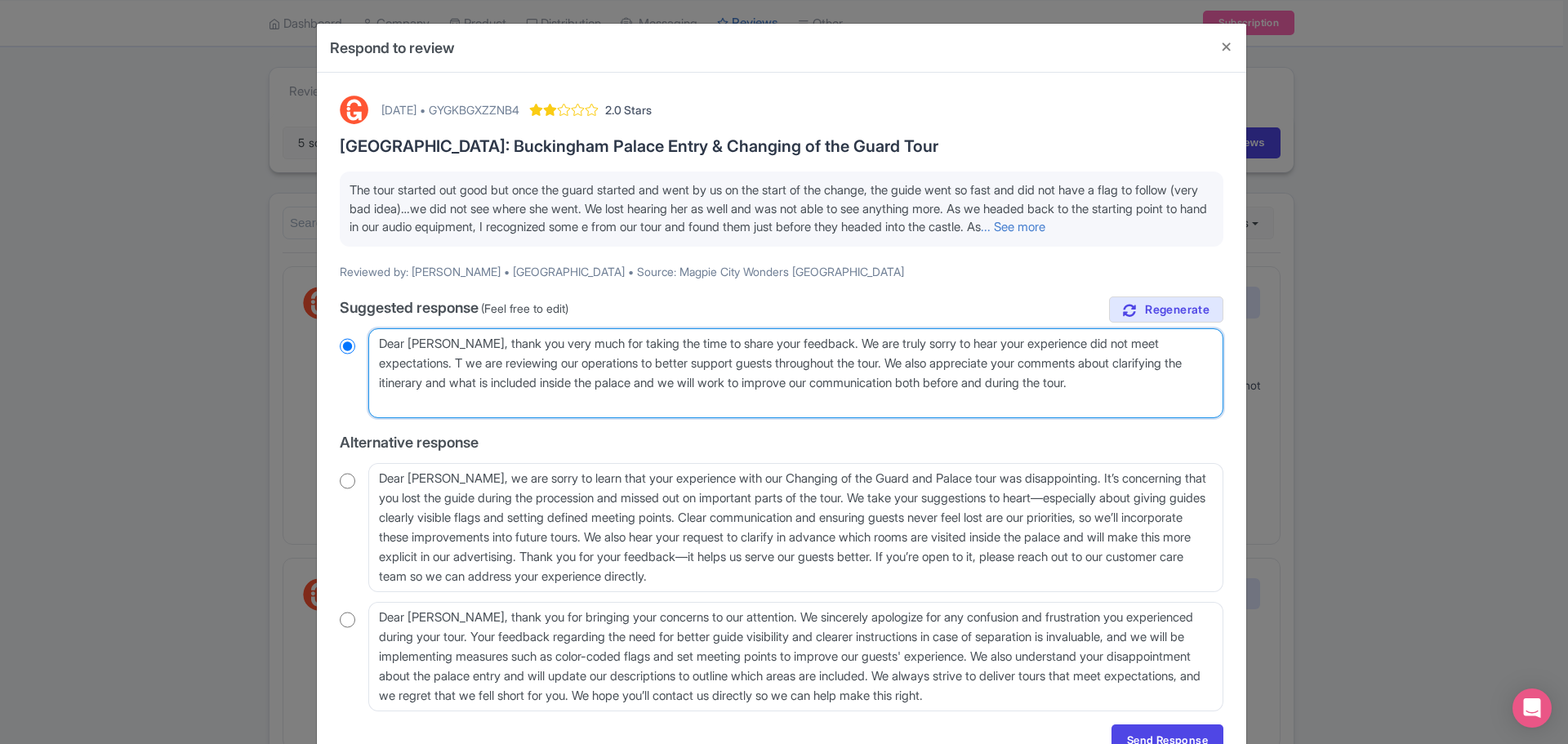
type textarea "Dear Richard, thank you very much for taking the time to share your feedback. W…"
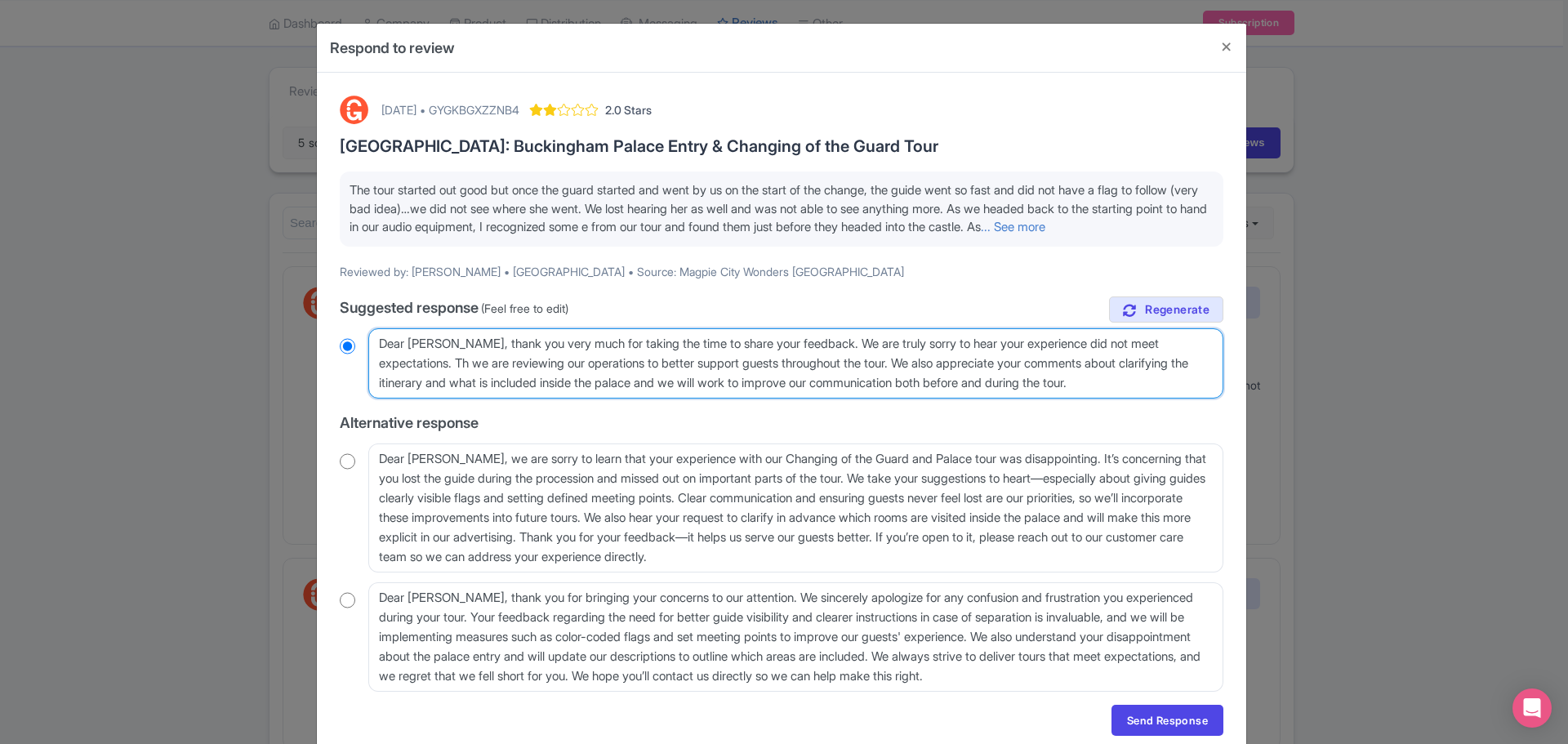
radio input "true"
type textarea "Dear Richard, thank you very much for taking the time to share your feedback. W…"
radio input "true"
type textarea "Dear Richard, thank you very much for taking the time to share your feedback. W…"
radio input "true"
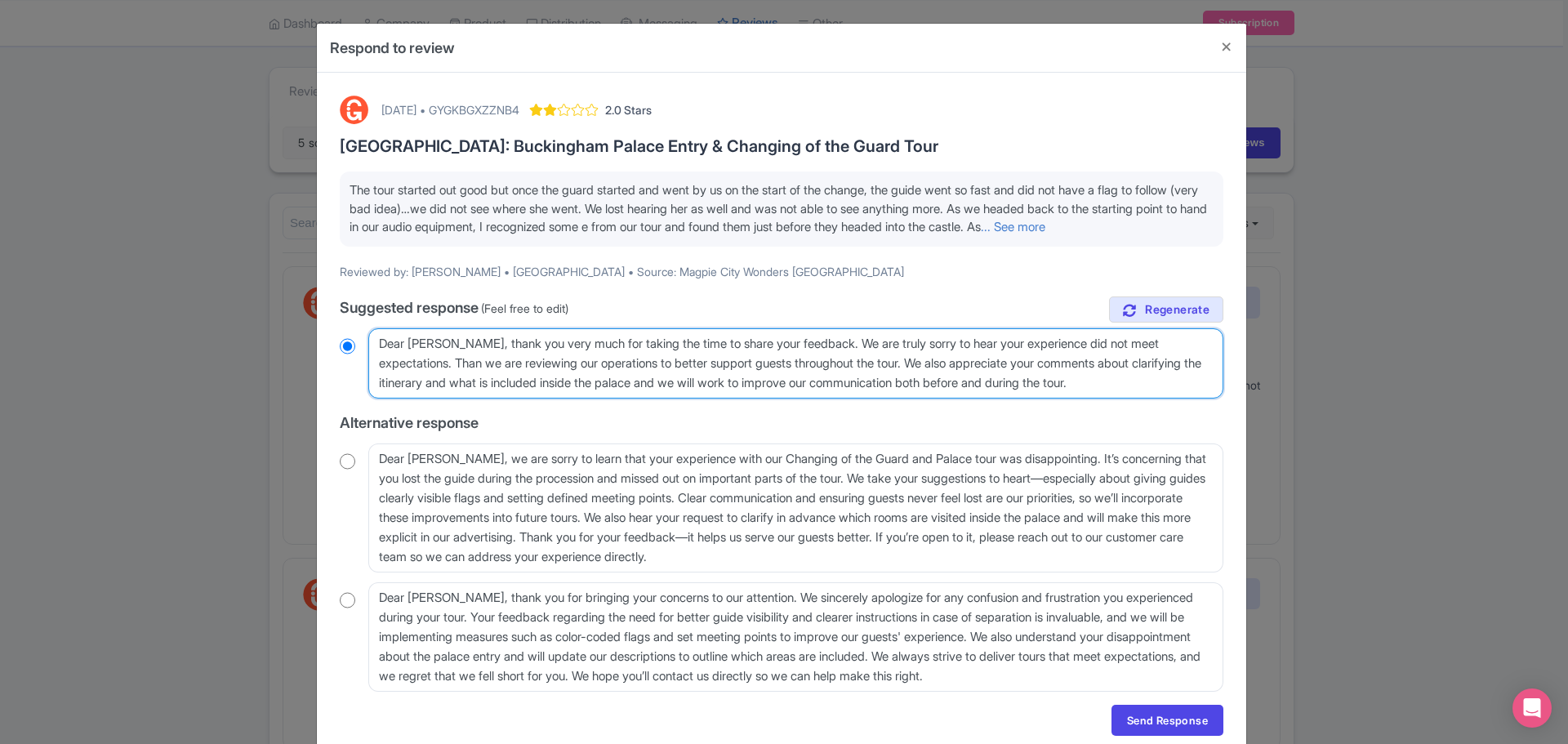
type textarea "Dear Richard, thank you very much for taking the time to share your feedback. W…"
radio input "true"
type textarea "Dear Richard, thank you very much for taking the time to share your feedback. W…"
radio input "true"
type textarea "Dear Richard, thank you very much for taking the time to share your feedback. W…"
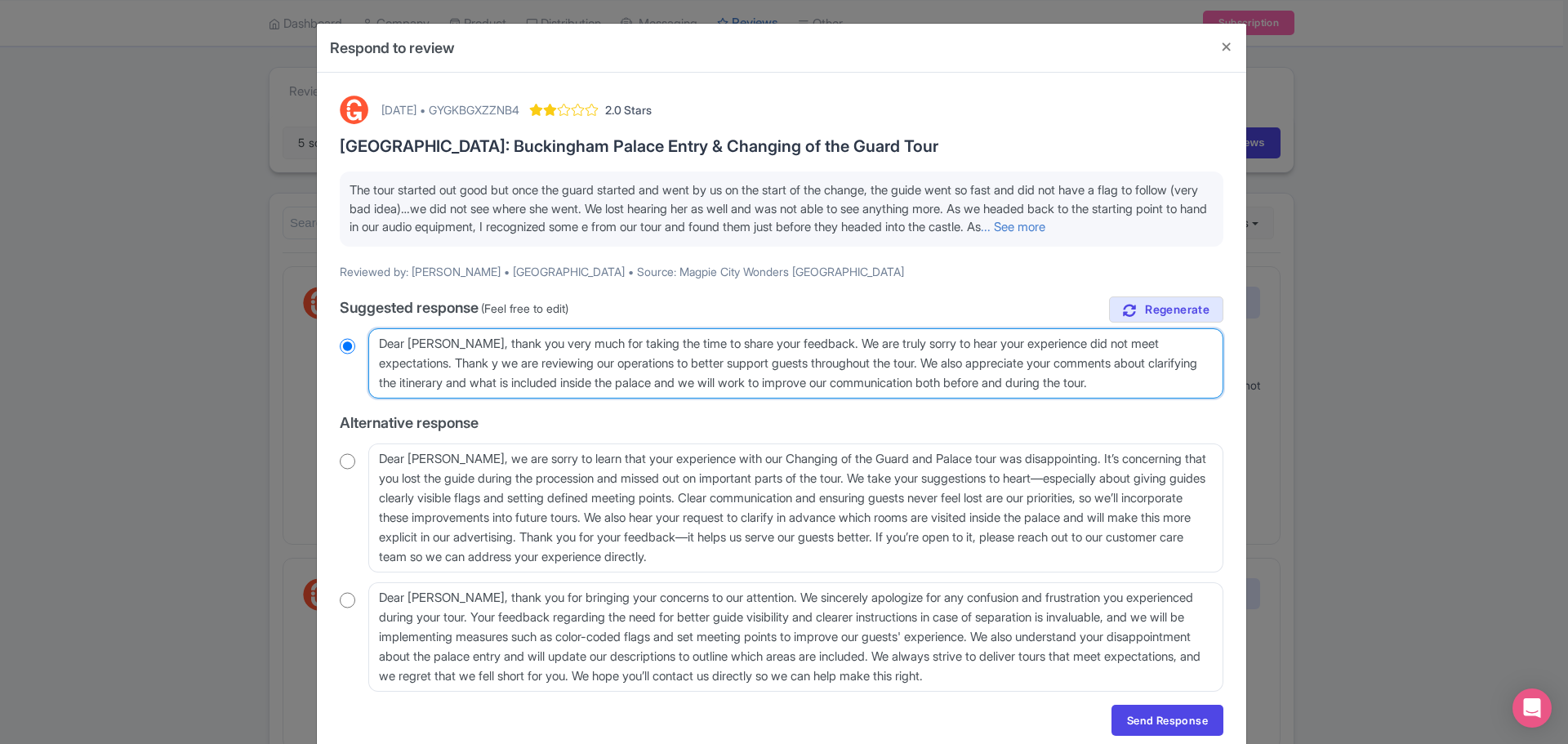
radio input "true"
type textarea "Dear Richard, thank you very much for taking the time to share your feedback. W…"
radio input "true"
type textarea "Dear Richard, thank you very much for taking the time to share your feedback. W…"
radio input "true"
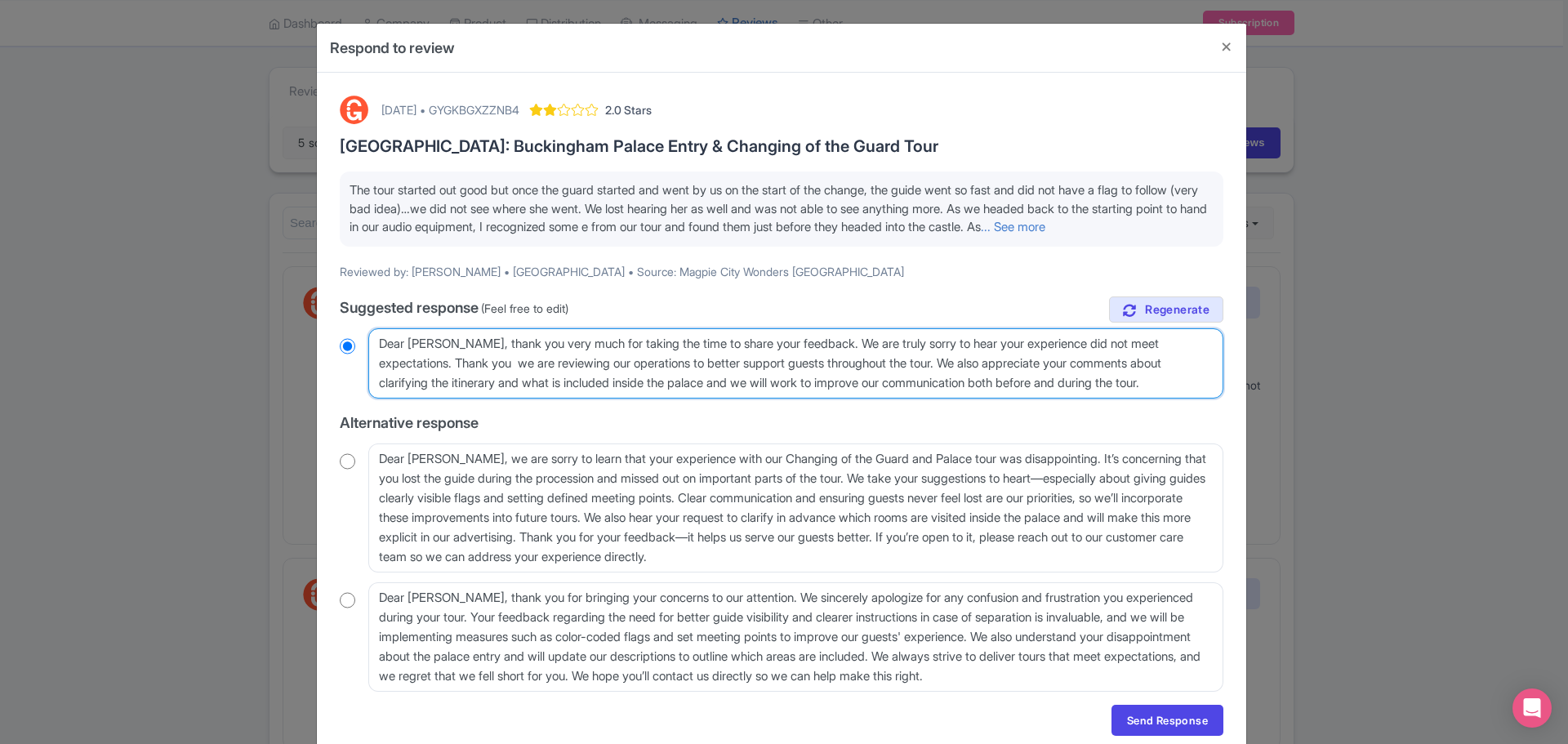
type textarea "Dear Richard, thank you very much for taking the time to share your feedback. W…"
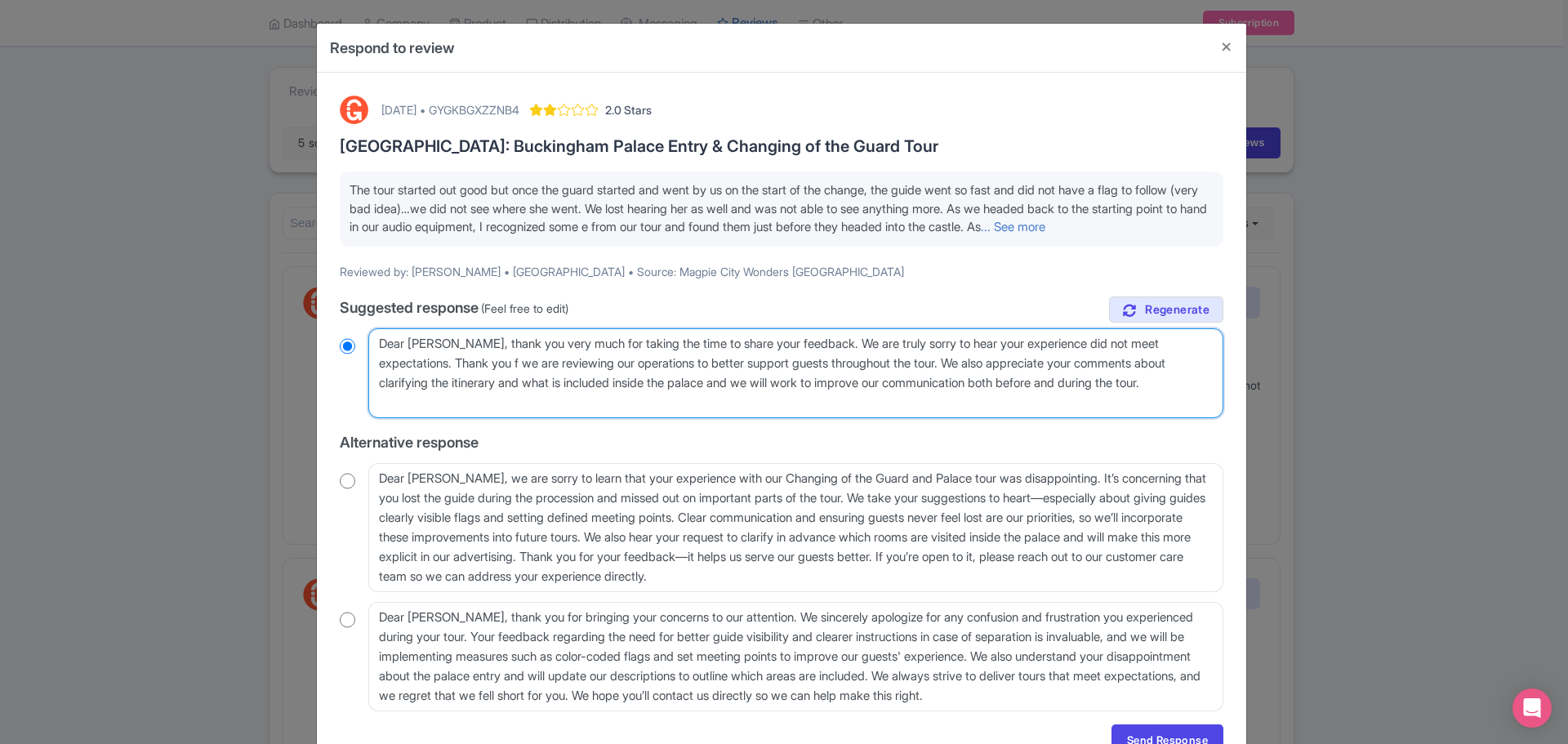
radio input "true"
type textarea "Dear Richard, thank you very much for taking the time to share your feedback. W…"
radio input "true"
type textarea "Dear Richard, thank you very much for taking the time to share your feedback. W…"
radio input "true"
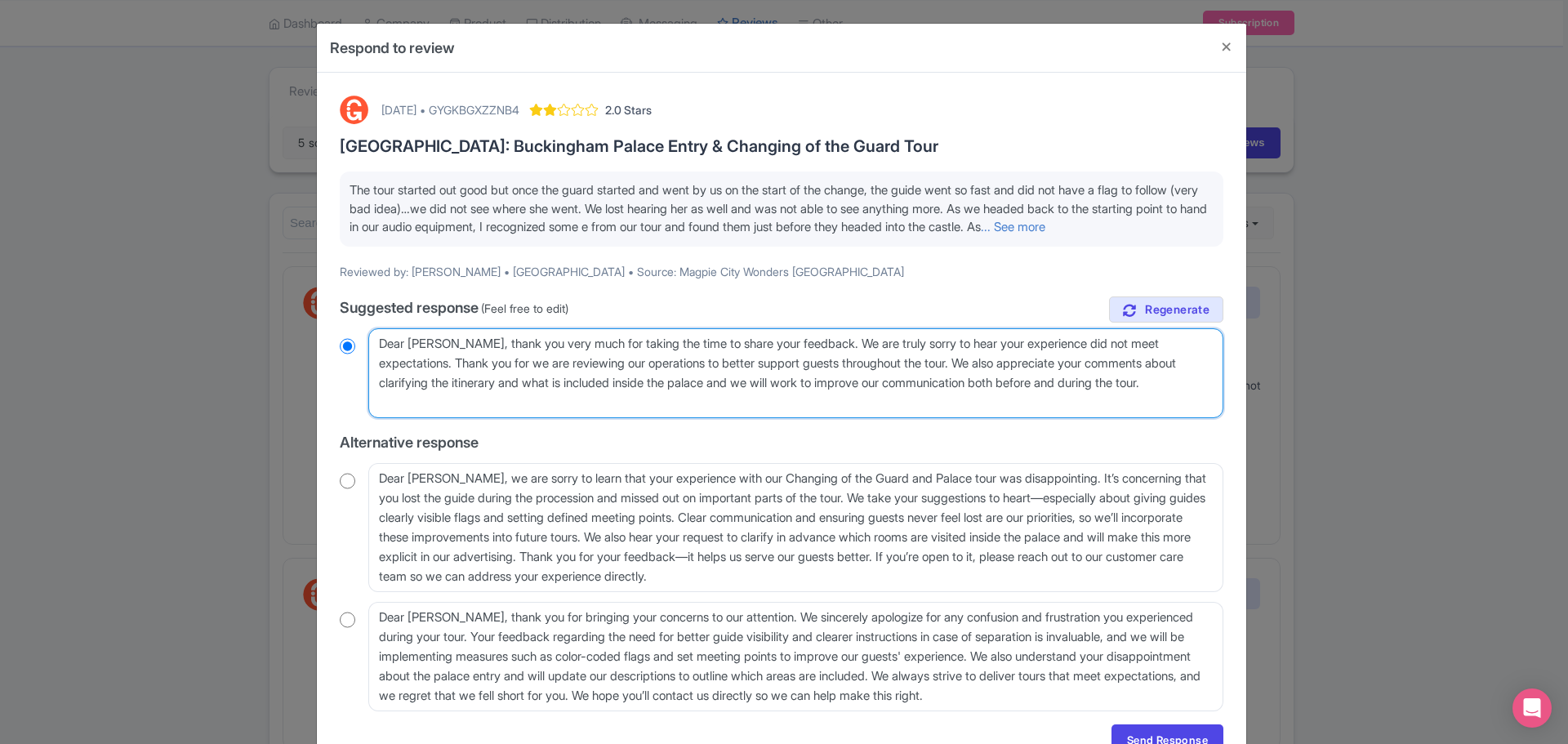
type textarea "Dear Richard, thank you very much for taking the time to share your feedback. W…"
radio input "true"
type textarea "Dear Richard, thank you very much for taking the time to share your feedback. W…"
radio input "true"
type textarea "Dear Richard, thank you very much for taking the time to share your feedback. W…"
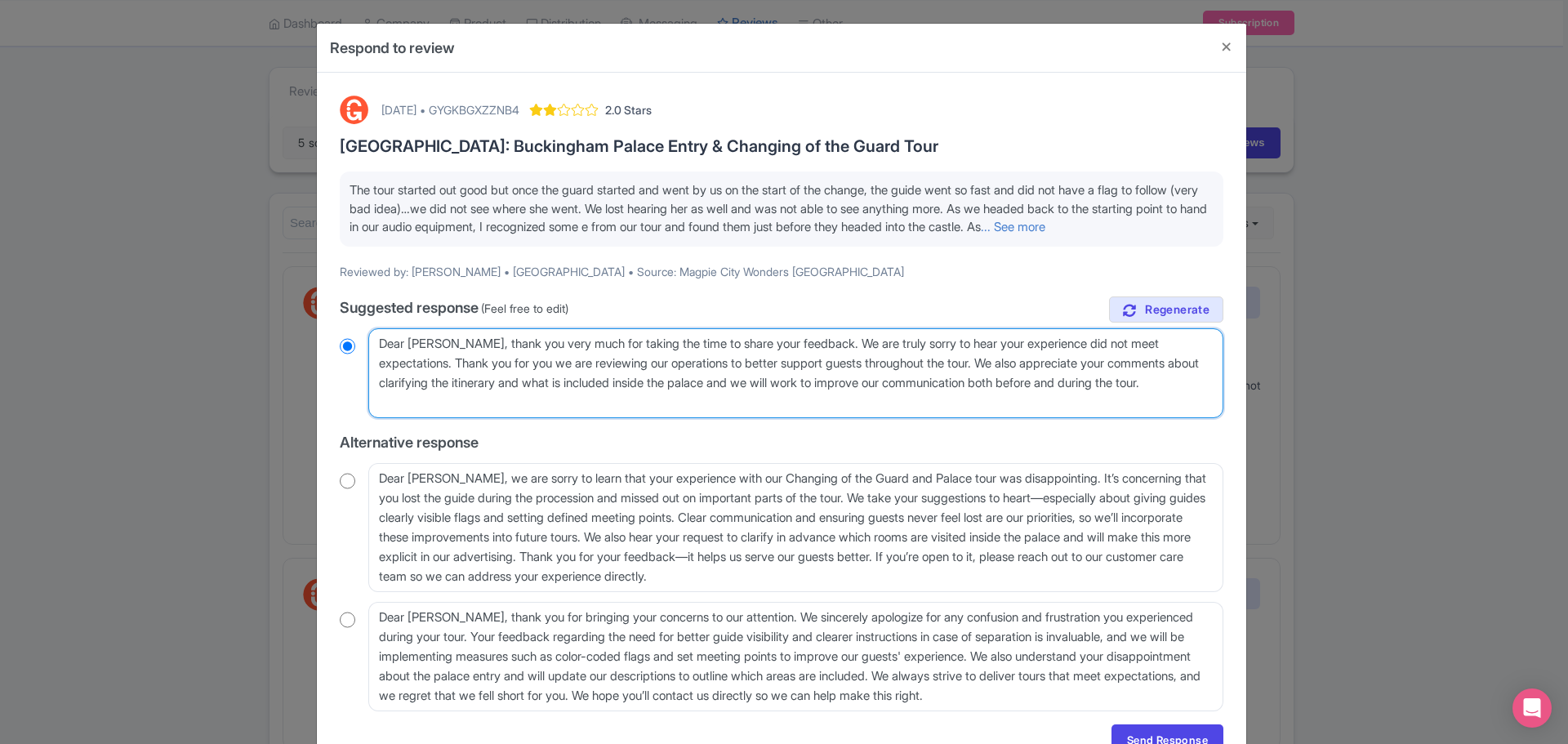
radio input "true"
type textarea "Dear Richard, thank you very much for taking the time to share your feedback. W…"
radio input "true"
type textarea "Dear Richard, thank you very much for taking the time to share your feedback. W…"
radio input "true"
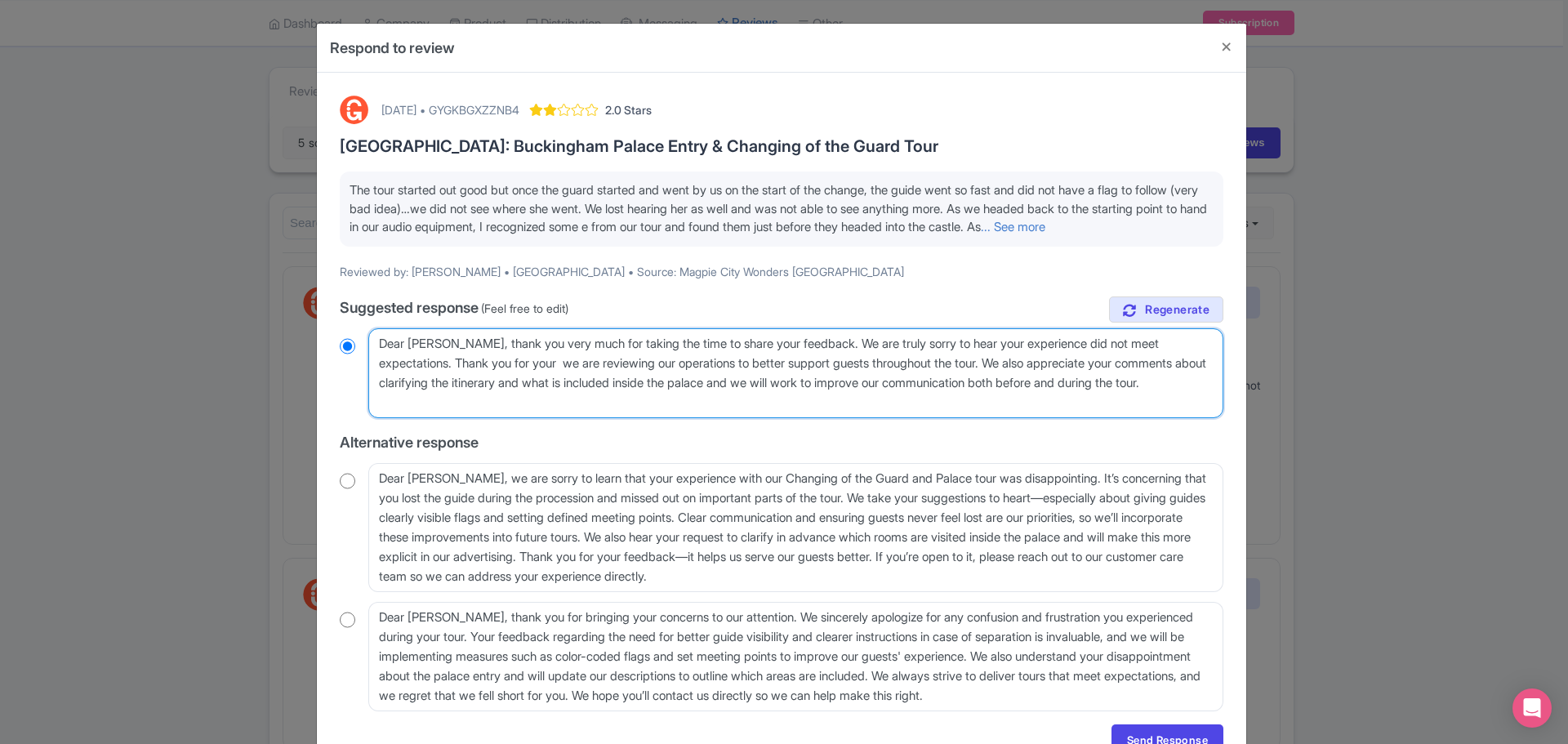
type textarea "Dear Richard, thank you very much for taking the time to share your feedback. W…"
radio input "true"
type textarea "Dear Richard, thank you very much for taking the time to share your feedback. W…"
radio input "true"
type textarea "Dear Richard, thank you very much for taking the time to share your feedback. W…"
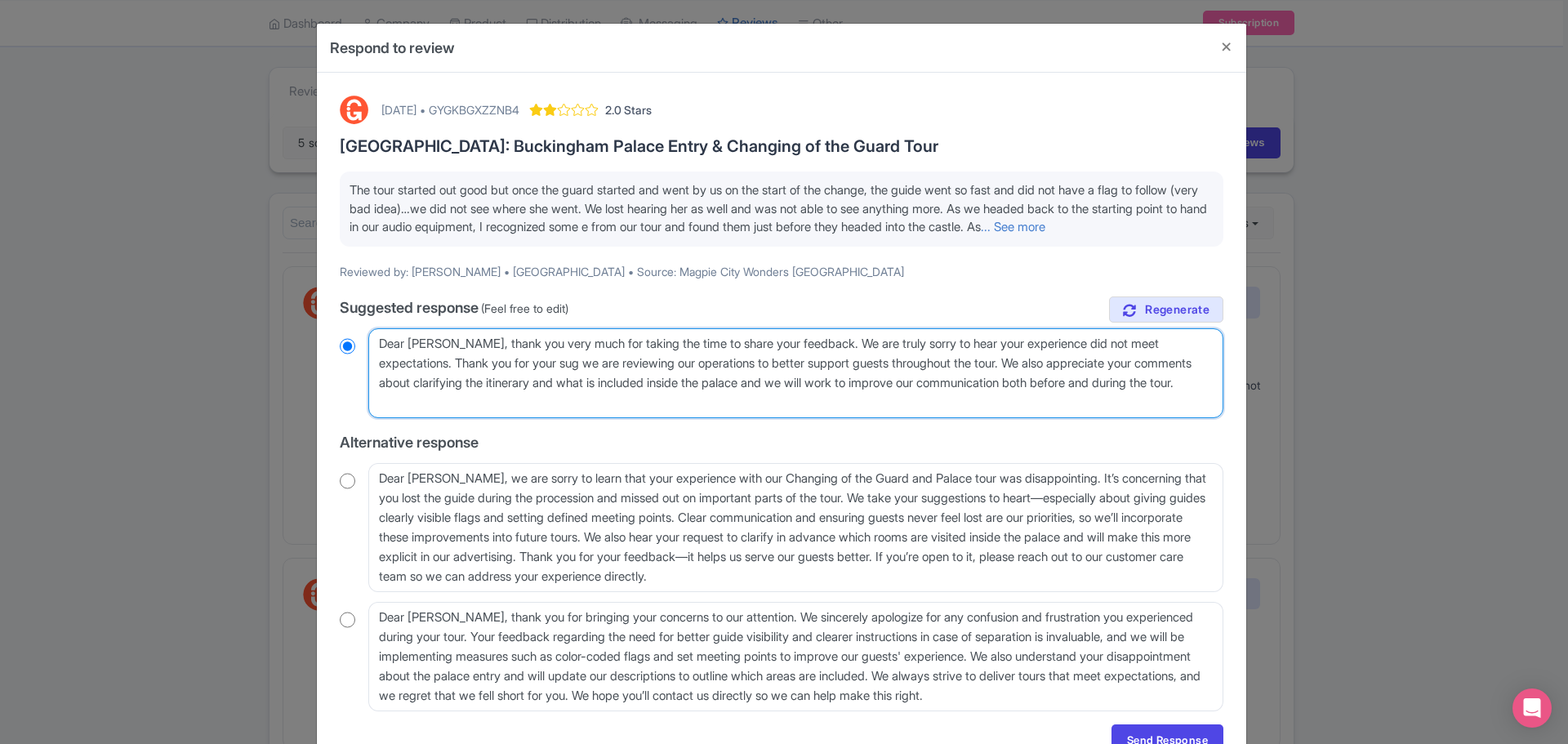
radio input "true"
type textarea "Dear Richard, thank you very much for taking the time to share your feedback. W…"
radio input "true"
type textarea "Dear Richard, thank you very much for taking the time to share your feedback. W…"
radio input "true"
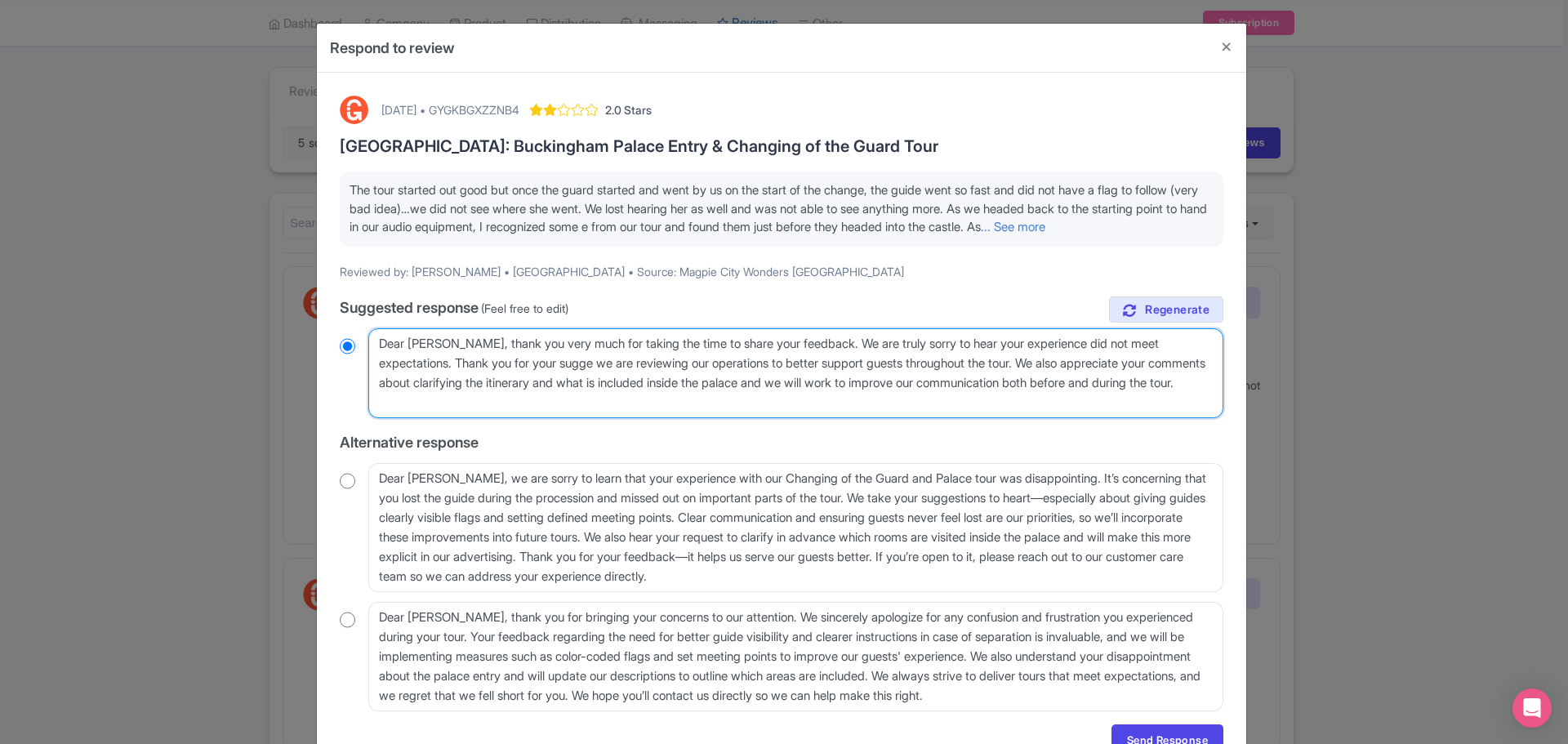
type textarea "Dear Richard, thank you very much for taking the time to share your feedback. W…"
radio input "true"
type textarea "Dear Richard, thank you very much for taking the time to share your feedback. W…"
radio input "true"
type textarea "Dear Richard, thank you very much for taking the time to share your feedback. W…"
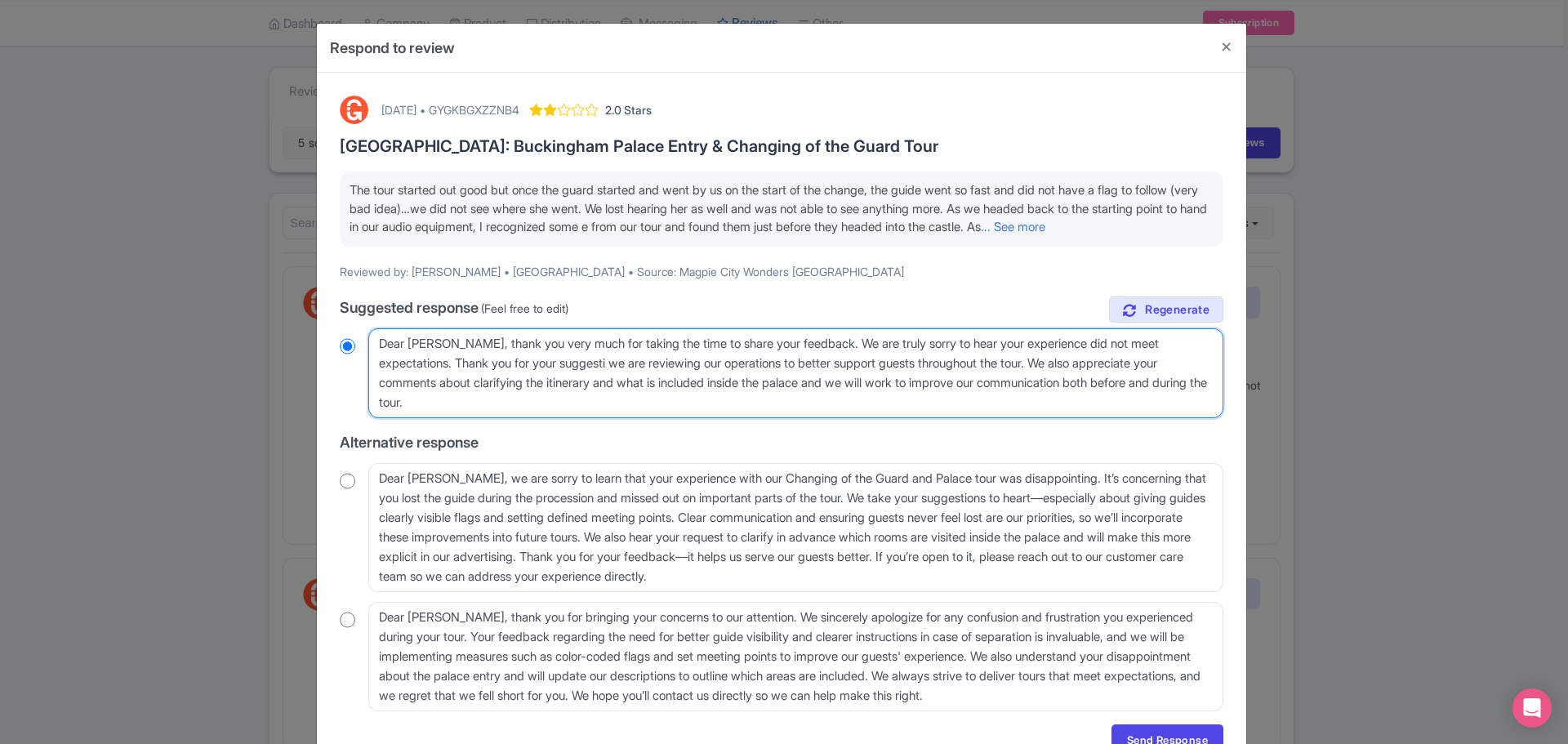
radio input "true"
type textarea "Dear Richard, thank you very much for taking the time to share your feedback. W…"
radio input "true"
type textarea "Dear Richard, thank you very much for taking the time to share your feedback. W…"
radio input "true"
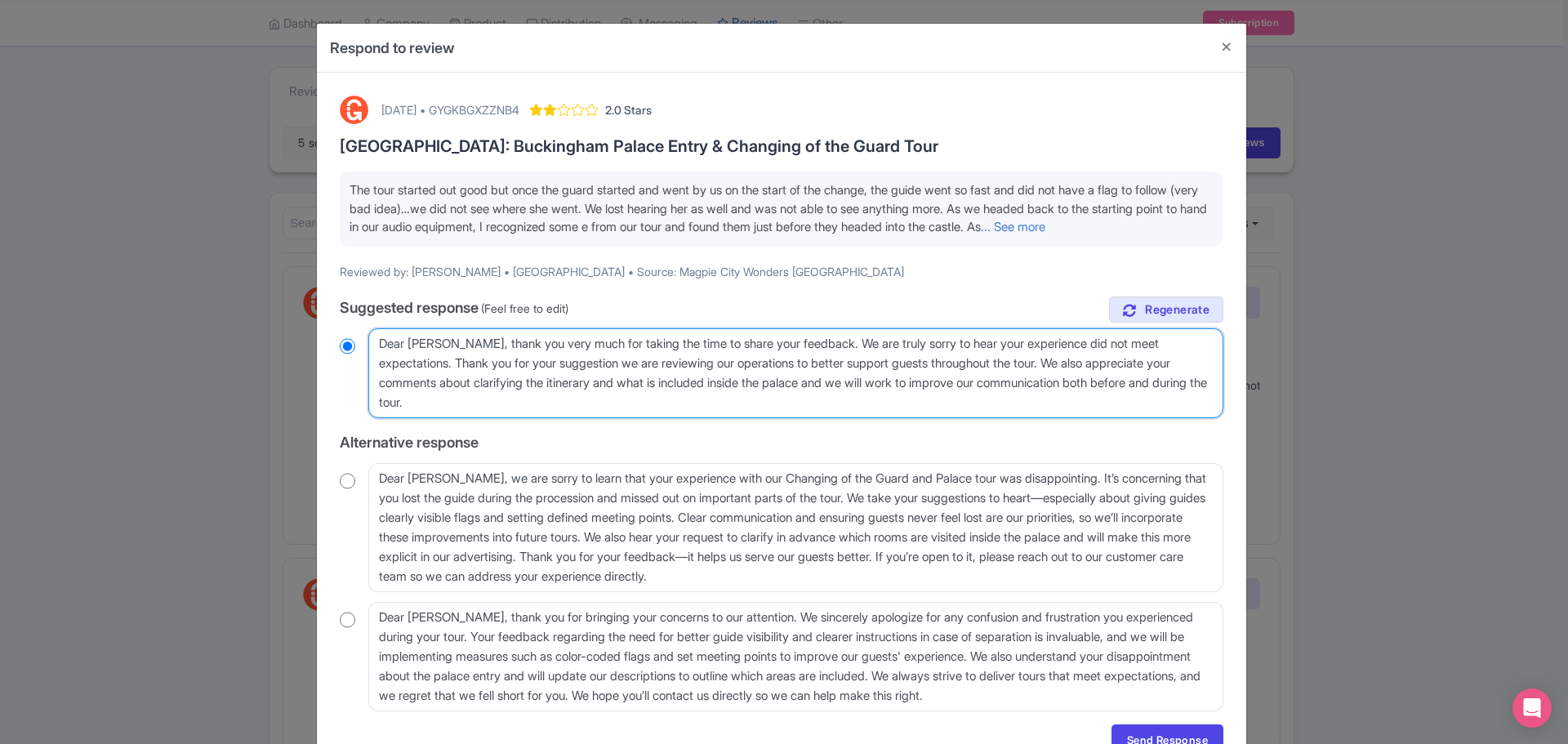
type textarea "Dear Richard, thank you very much for taking the time to share your feedback. W…"
radio input "true"
type textarea "Dear Richard, thank you very much for taking the time to share your feedback. W…"
radio input "true"
click at [529, 418] on textarea "Dear Richard, thank you very much for taking the time to share your feedback. W…" at bounding box center [796, 373] width 855 height 90
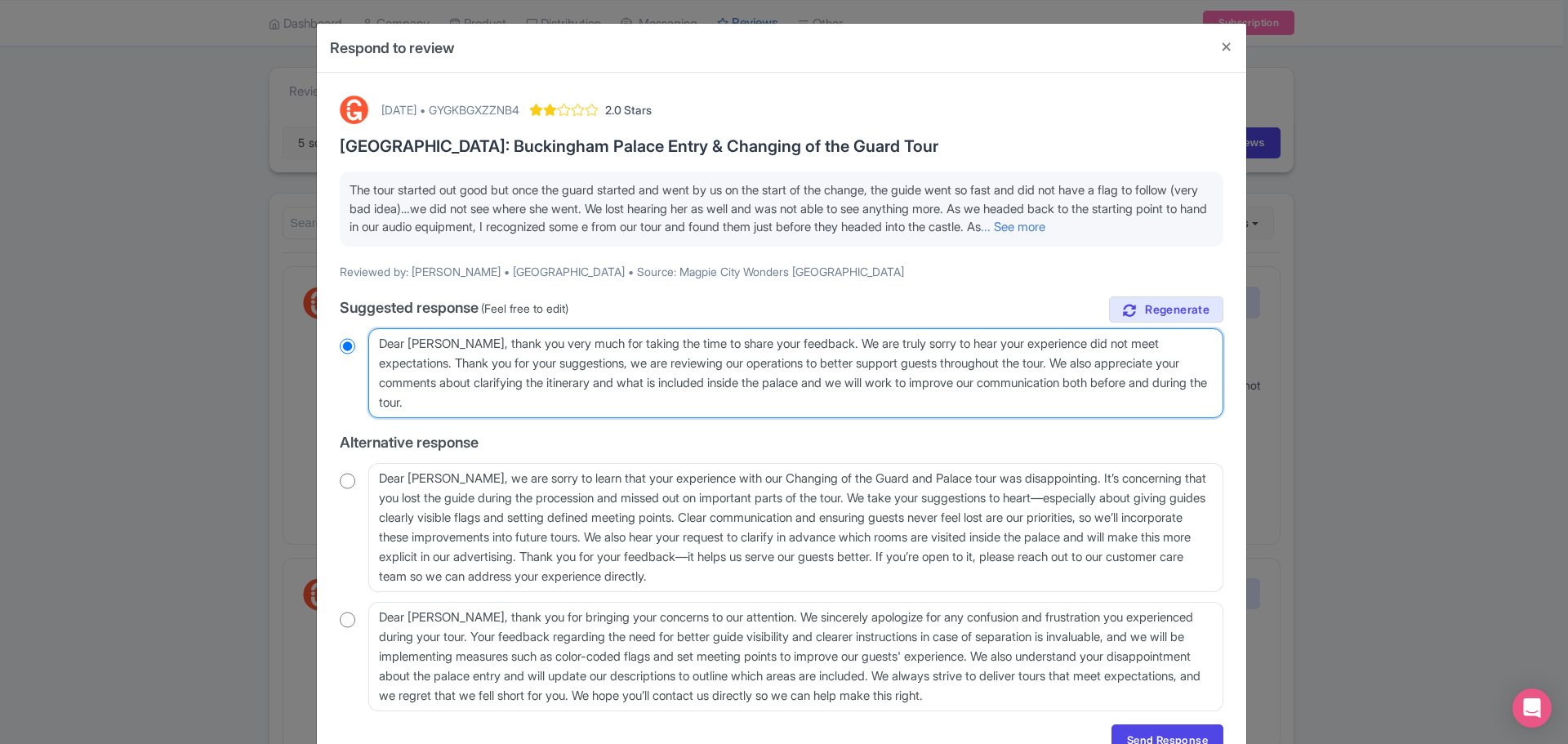
type textarea "Dear Richard, thank you very much for taking the time to share your feedback. W…"
radio input "true"
type textarea "Dear Richard, thank you very much for taking the time to share your feedback. W…"
radio input "true"
type textarea "Dear Richard, thank you very much for taking the time to share your feedback. W…"
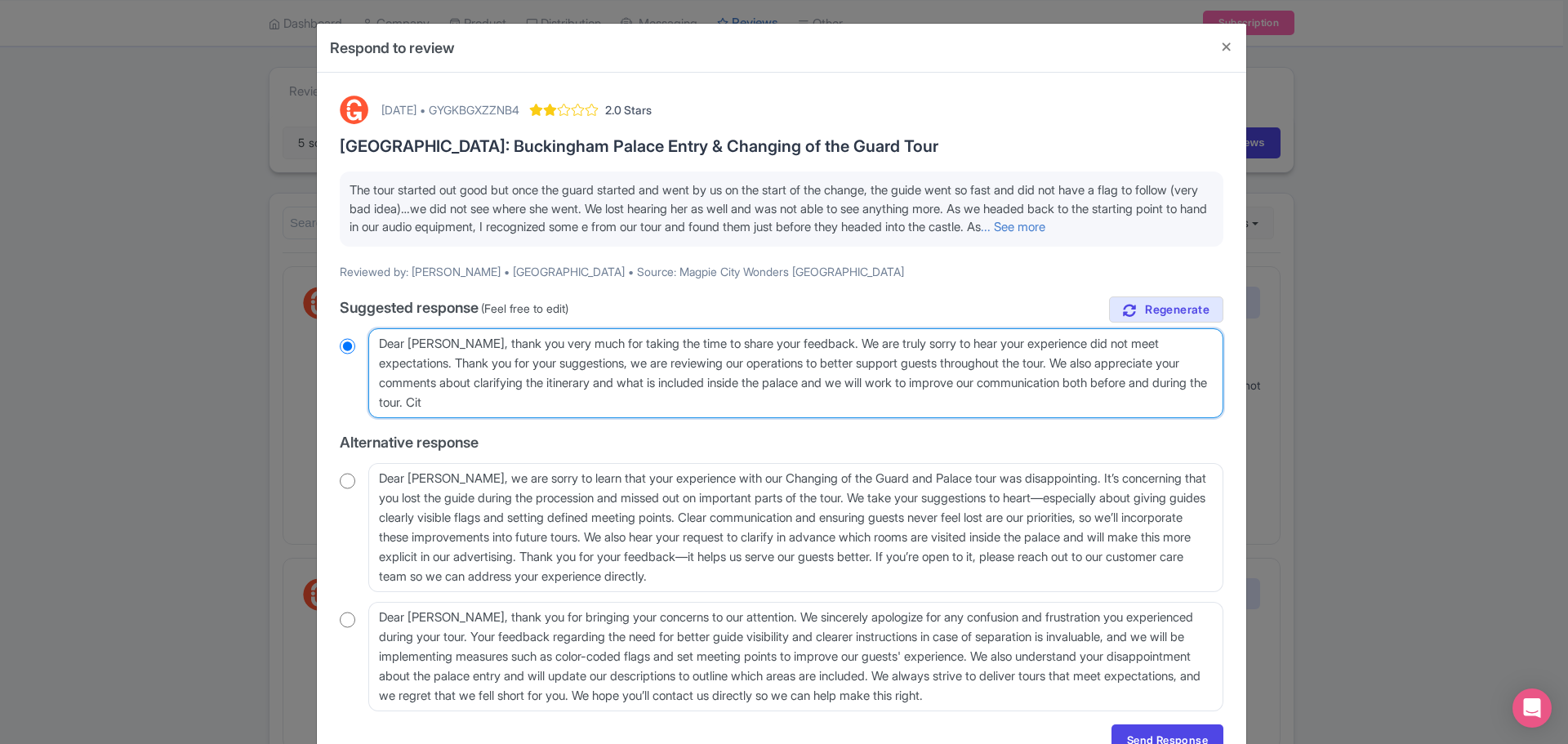
radio input "true"
type textarea "Dear Richard, thank you very much for taking the time to share your feedback. W…"
radio input "true"
type textarea "Dear Richard, thank you very much for taking the time to share your feedback. W…"
radio input "true"
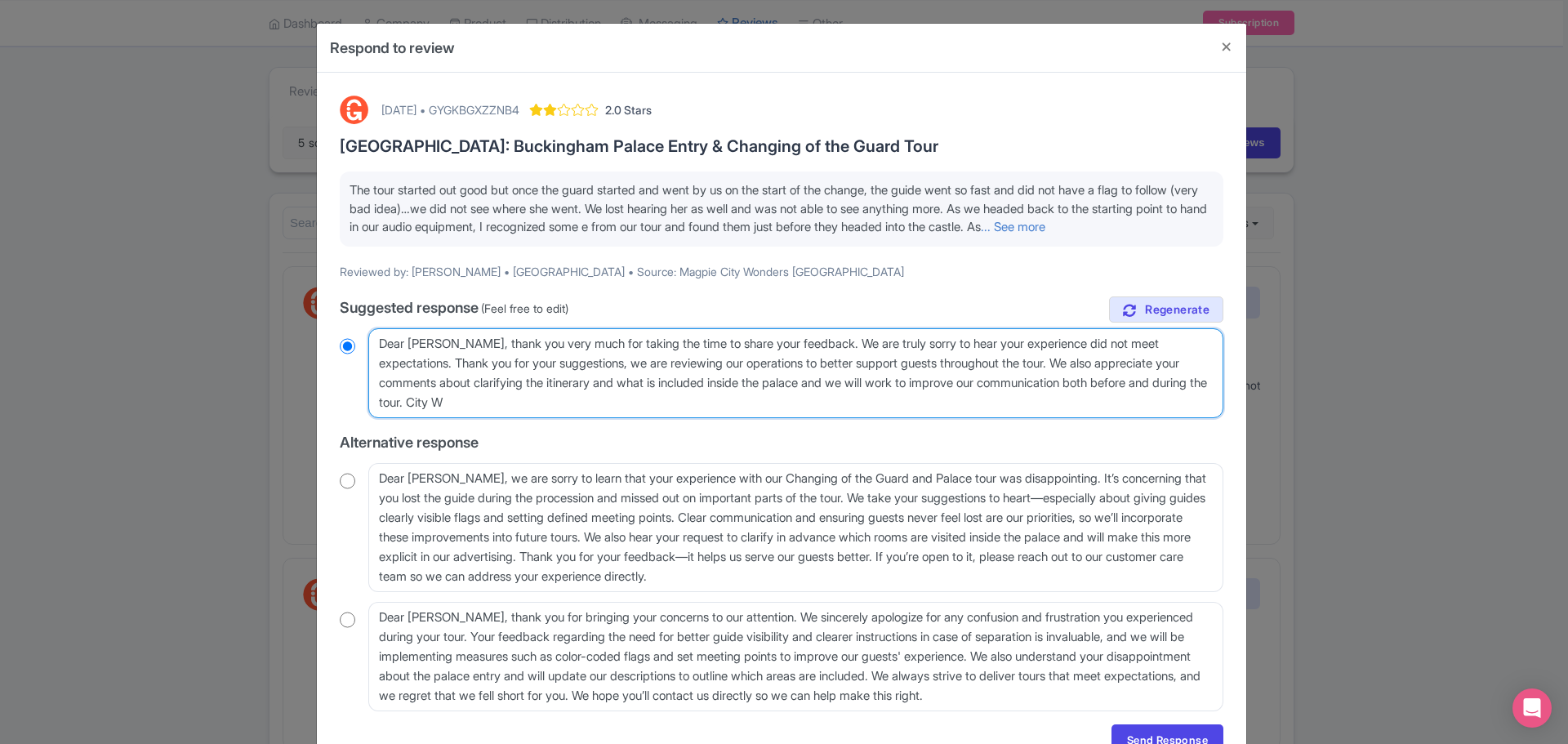
type textarea "Dear Richard, thank you very much for taking the time to share your feedback. W…"
radio input "true"
type textarea "Dear Richard, thank you very much for taking the time to share your feedback. W…"
radio input "true"
type textarea "Dear Richard, thank you very much for taking the time to share your feedback. W…"
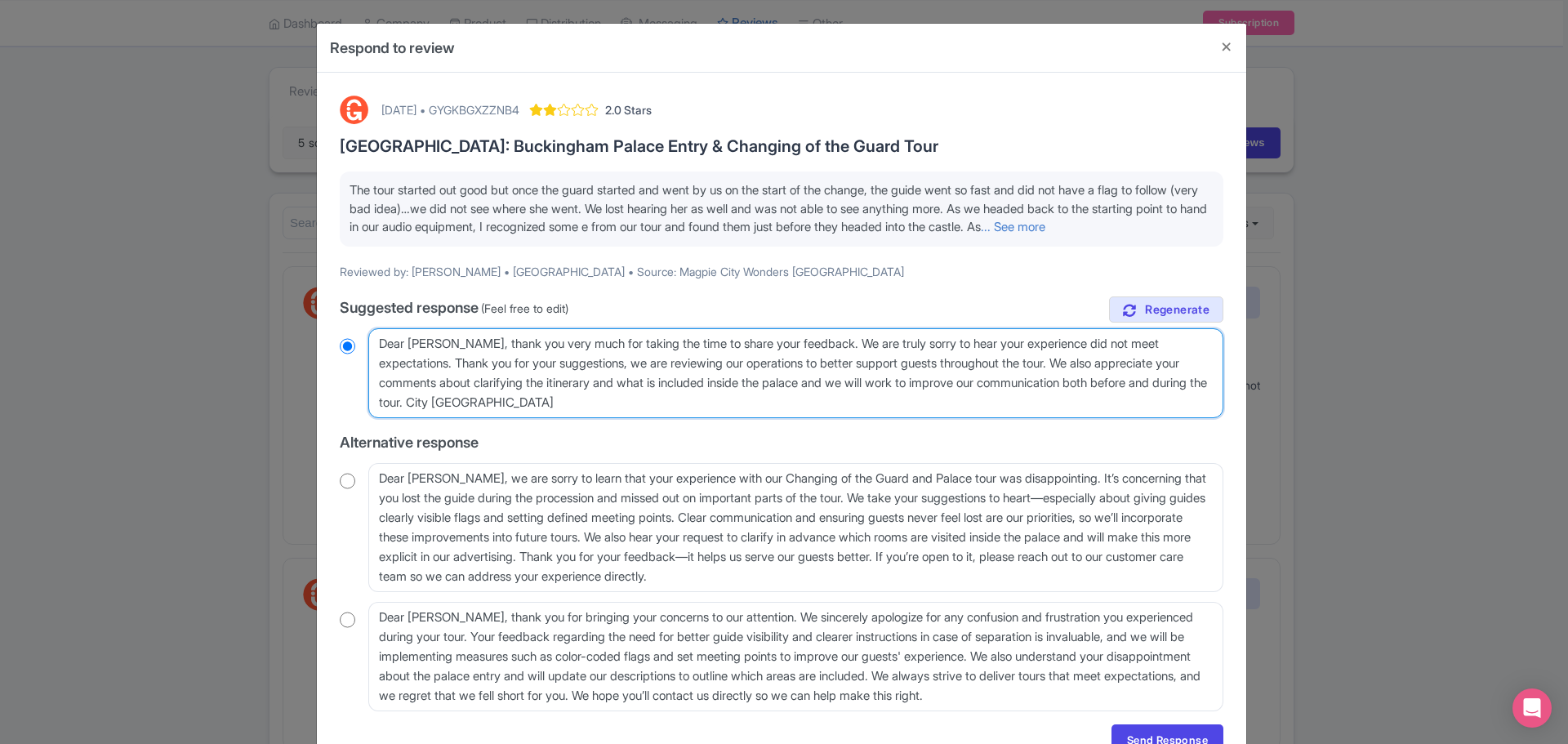
radio input "true"
type textarea "Dear Richard, thank you very much for taking the time to share your feedback. W…"
radio input "true"
type textarea "Dear Richard, thank you very much for taking the time to share your feedback. W…"
radio input "true"
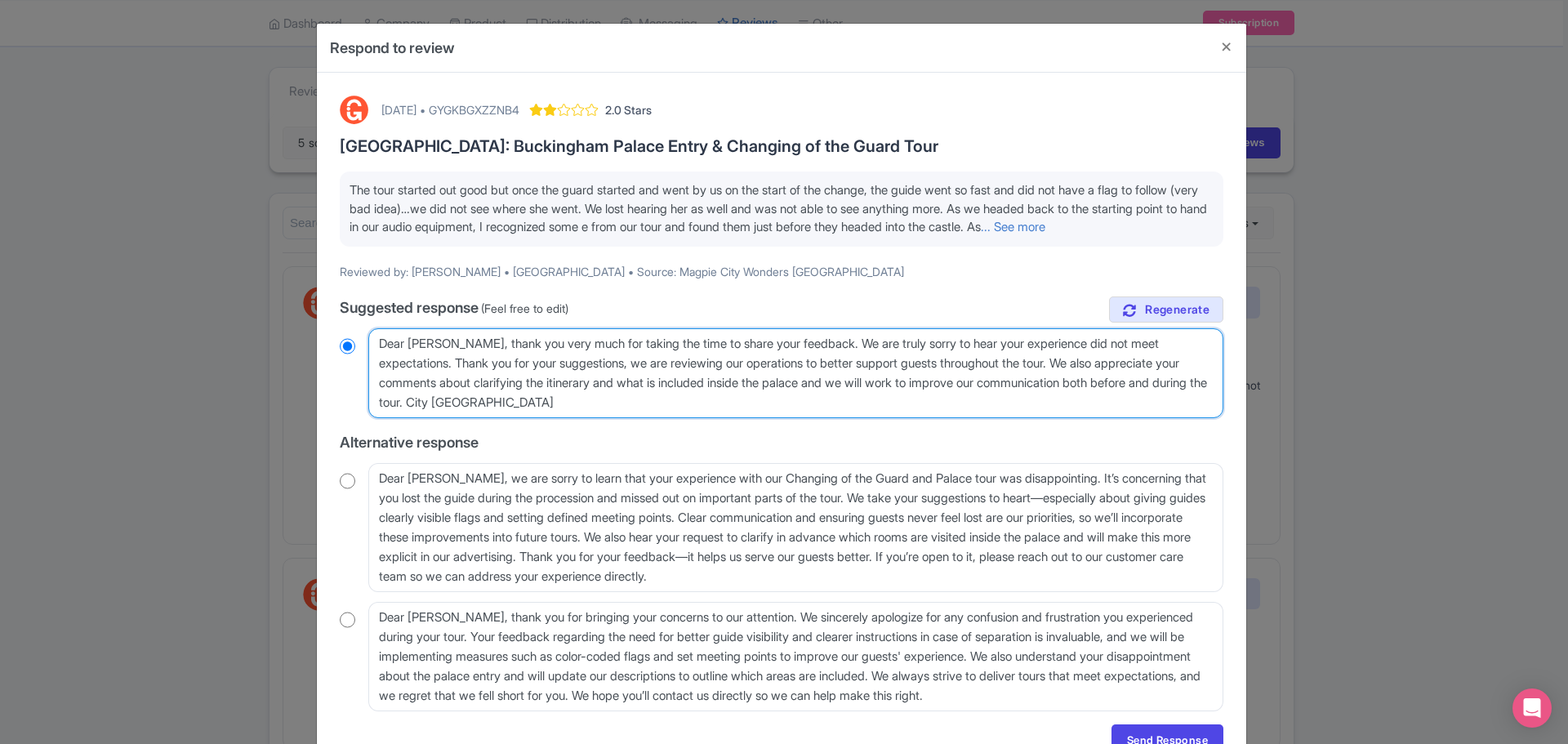
type textarea "Dear Richard, thank you very much for taking the time to share your feedback. W…"
radio input "true"
type textarea "Dear Richard, thank you very much for taking the time to share your feedback. W…"
radio input "true"
type textarea "Dear Richard, thank you very much for taking the time to share your feedback. W…"
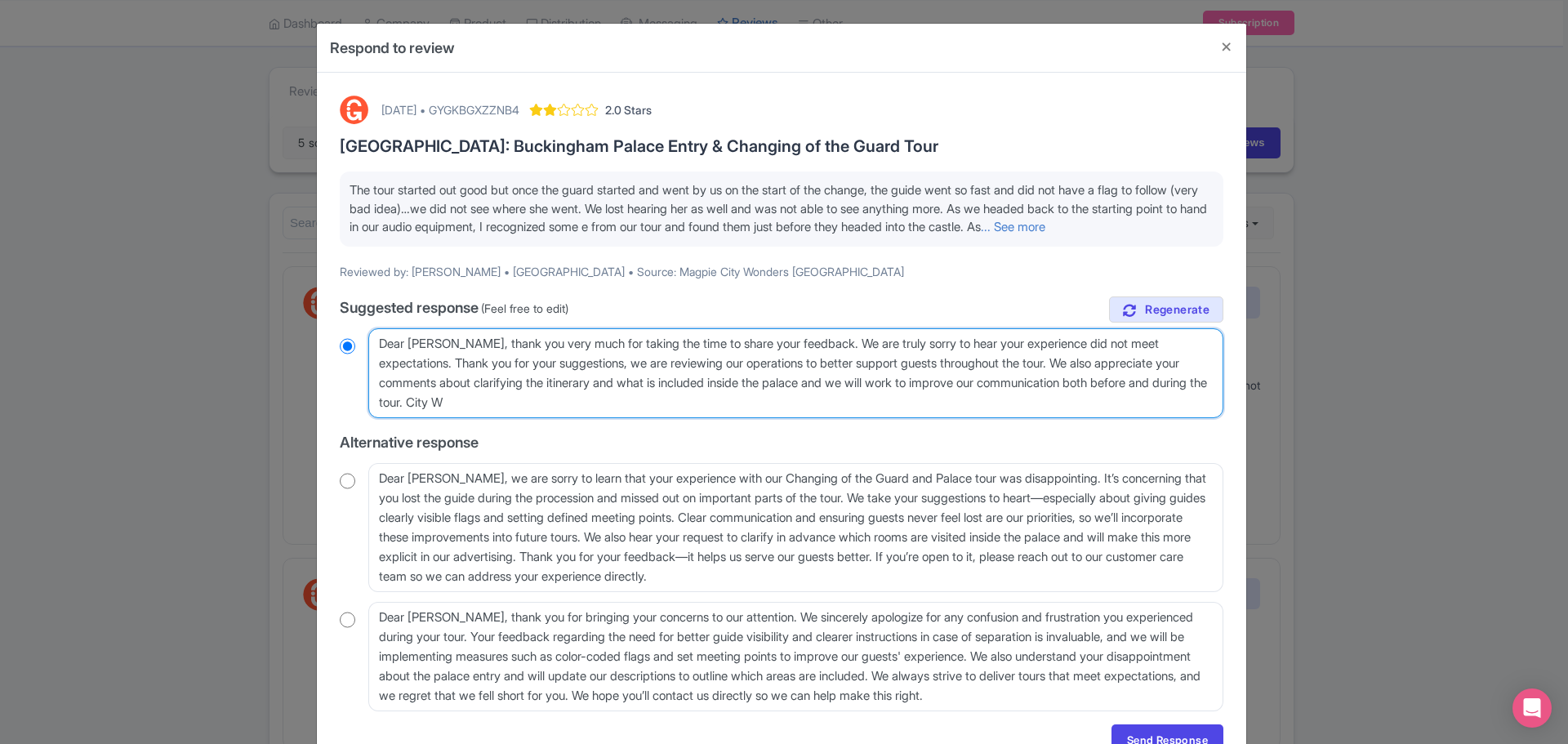
radio input "true"
type textarea "Dear Richard, thank you very much for taking the time to share your feedback. W…"
radio input "true"
type textarea "Dear Richard, thank you very much for taking the time to share your feedback. W…"
radio input "true"
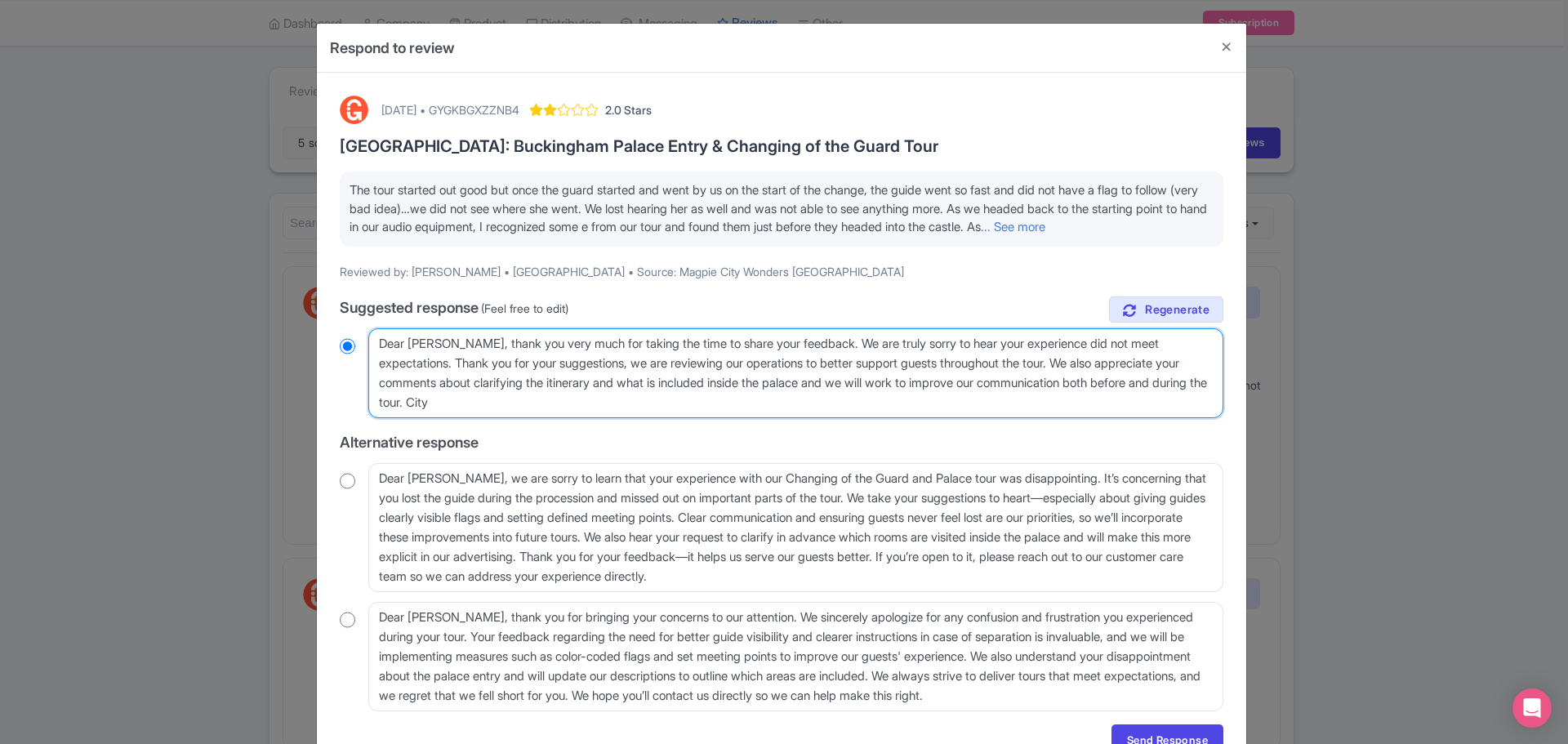
type textarea "Dear Richard, thank you very much for taking the time to share your feedback. W…"
radio input "true"
type textarea "Dear Richard, thank you very much for taking the time to share your feedback. W…"
radio input "true"
type textarea "Dear Richard, thank you very much for taking the time to share your feedback. W…"
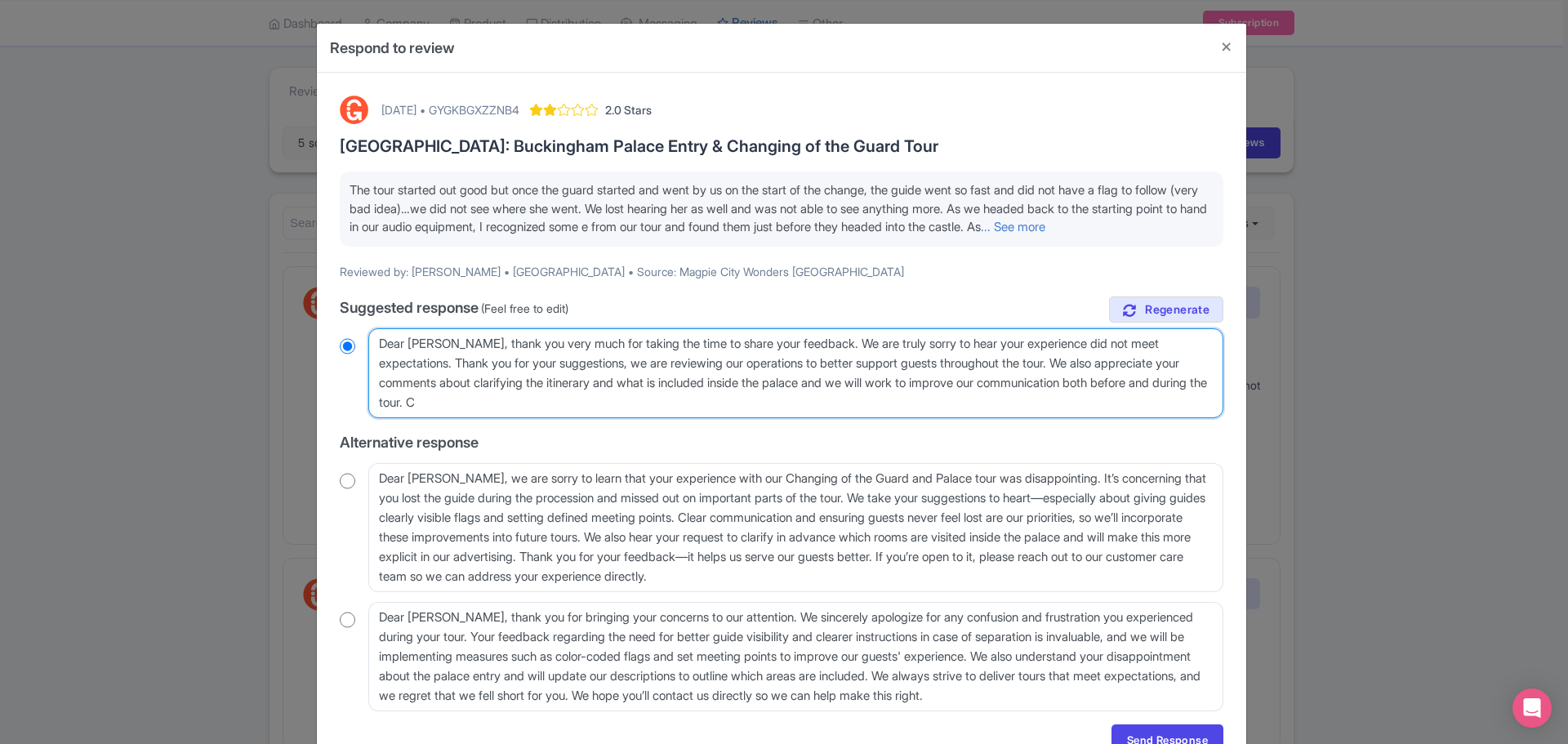
radio input "true"
type textarea "Dear Richard, thank you very much for taking the time to share your feedback. W…"
radio input "true"
type textarea "Dear Richard, thank you very much for taking the time to share your feedback. W…"
radio input "true"
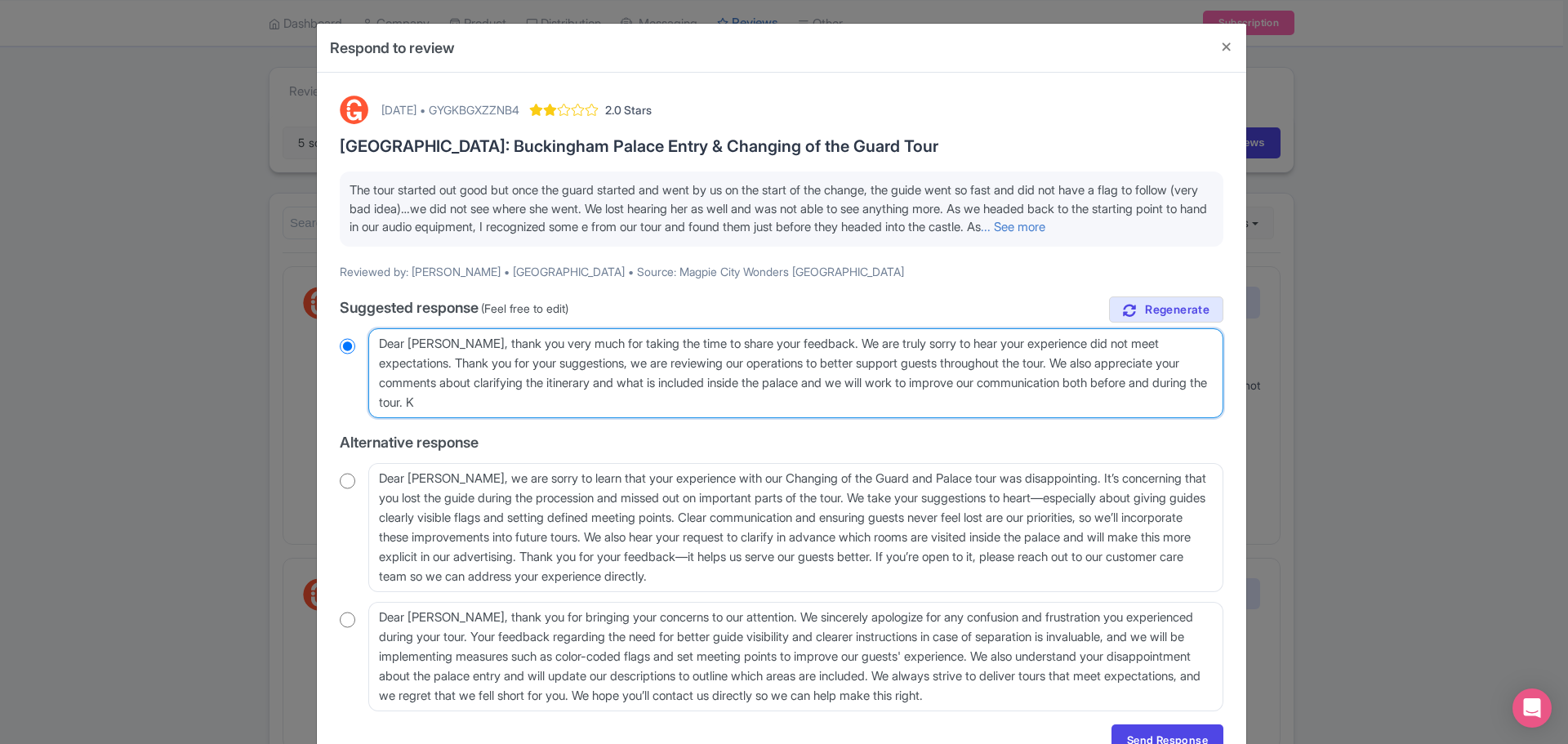
type textarea "Dear Richard, thank you very much for taking the time to share your feedback. W…"
radio input "true"
type textarea "Dear Richard, thank you very much for taking the time to share your feedback. W…"
radio input "true"
type textarea "Dear Richard, thank you very much for taking the time to share your feedback. W…"
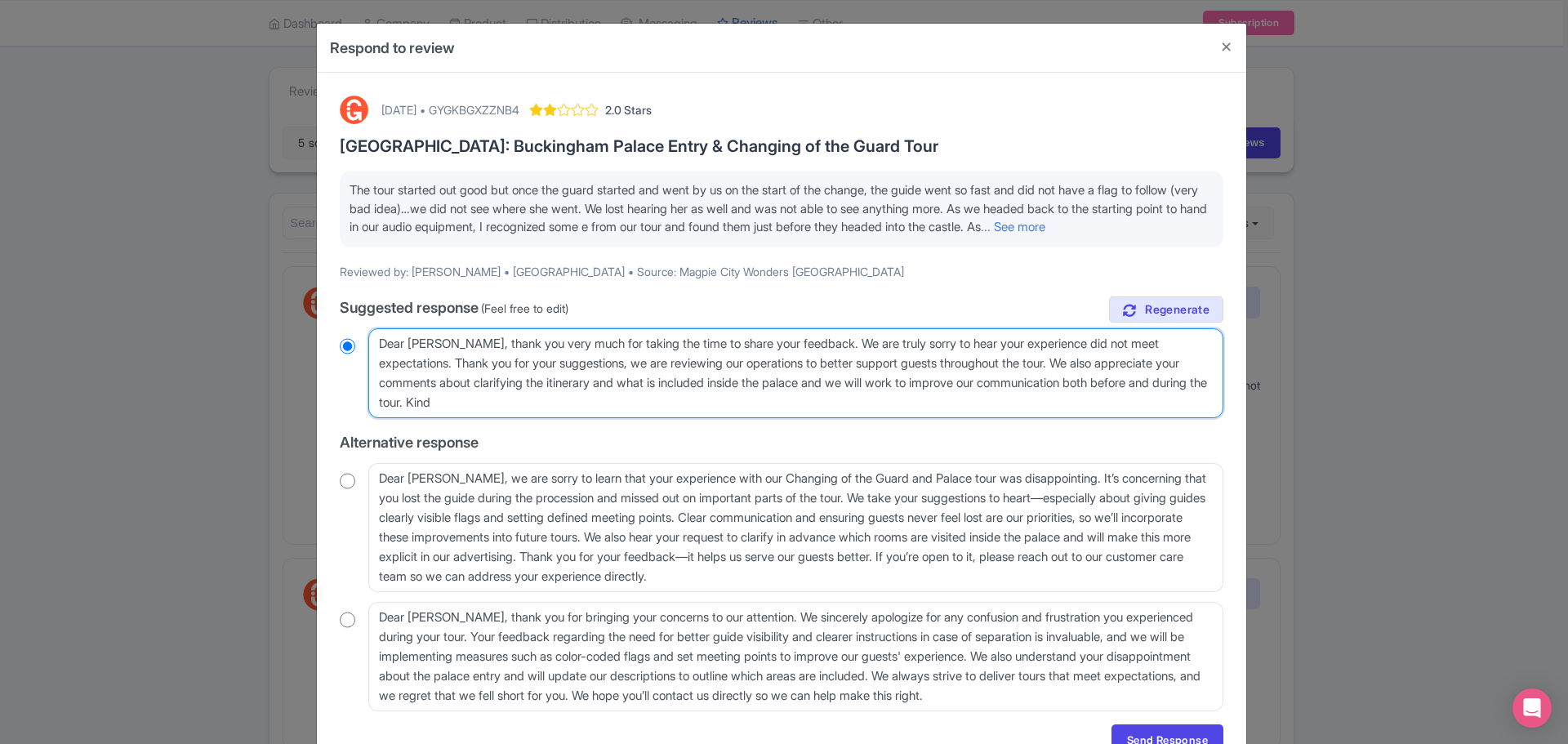
radio input "true"
type textarea "Dear Richard, thank you very much for taking the time to share your feedback. W…"
radio input "true"
type textarea "Dear Richard, thank you very much for taking the time to share your feedback. W…"
radio input "true"
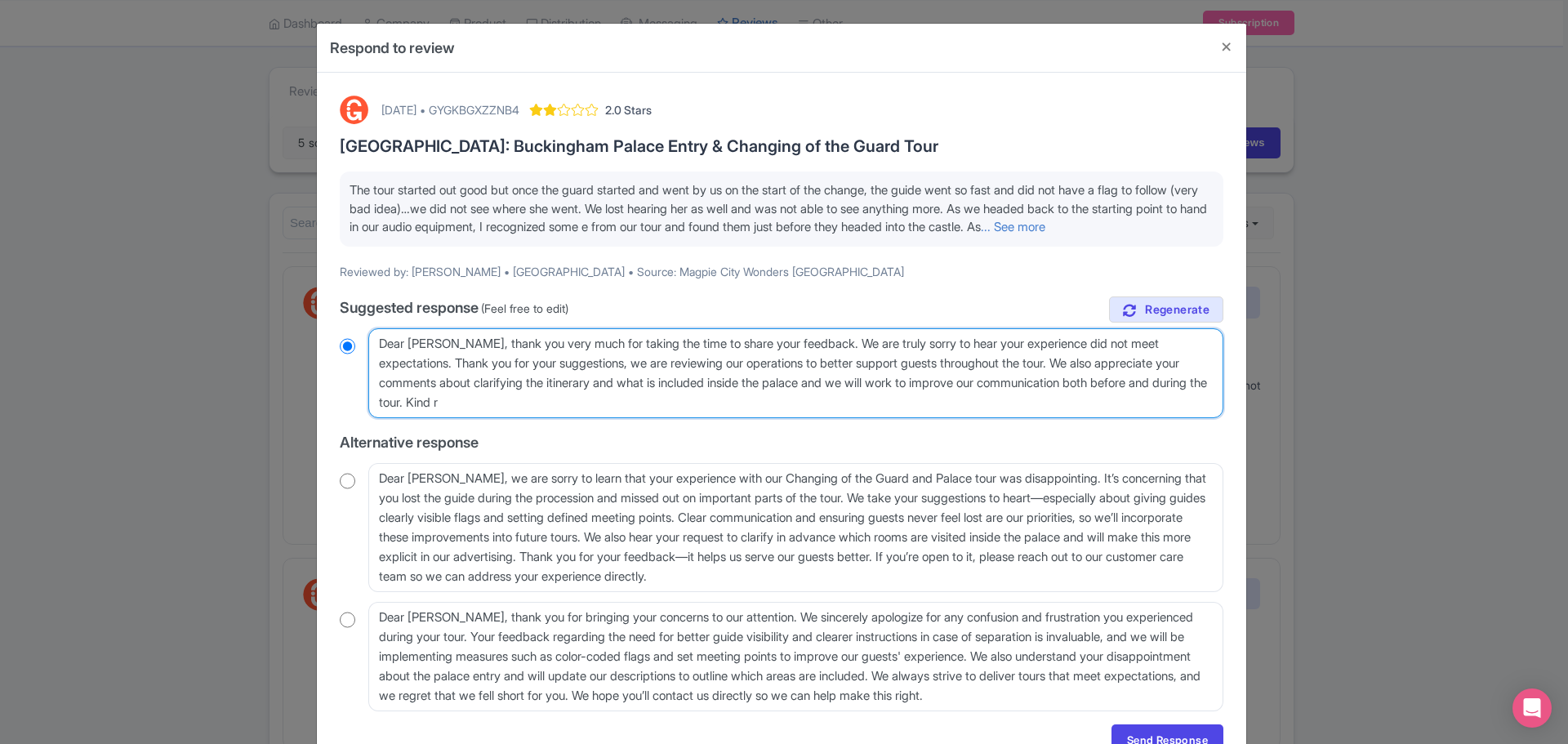
type textarea "Dear Richard, thank you very much for taking the time to share your feedback. W…"
radio input "true"
type textarea "Dear Richard, thank you very much for taking the time to share your feedback. W…"
radio input "true"
type textarea "Dear Richard, thank you very much for taking the time to share your feedback. W…"
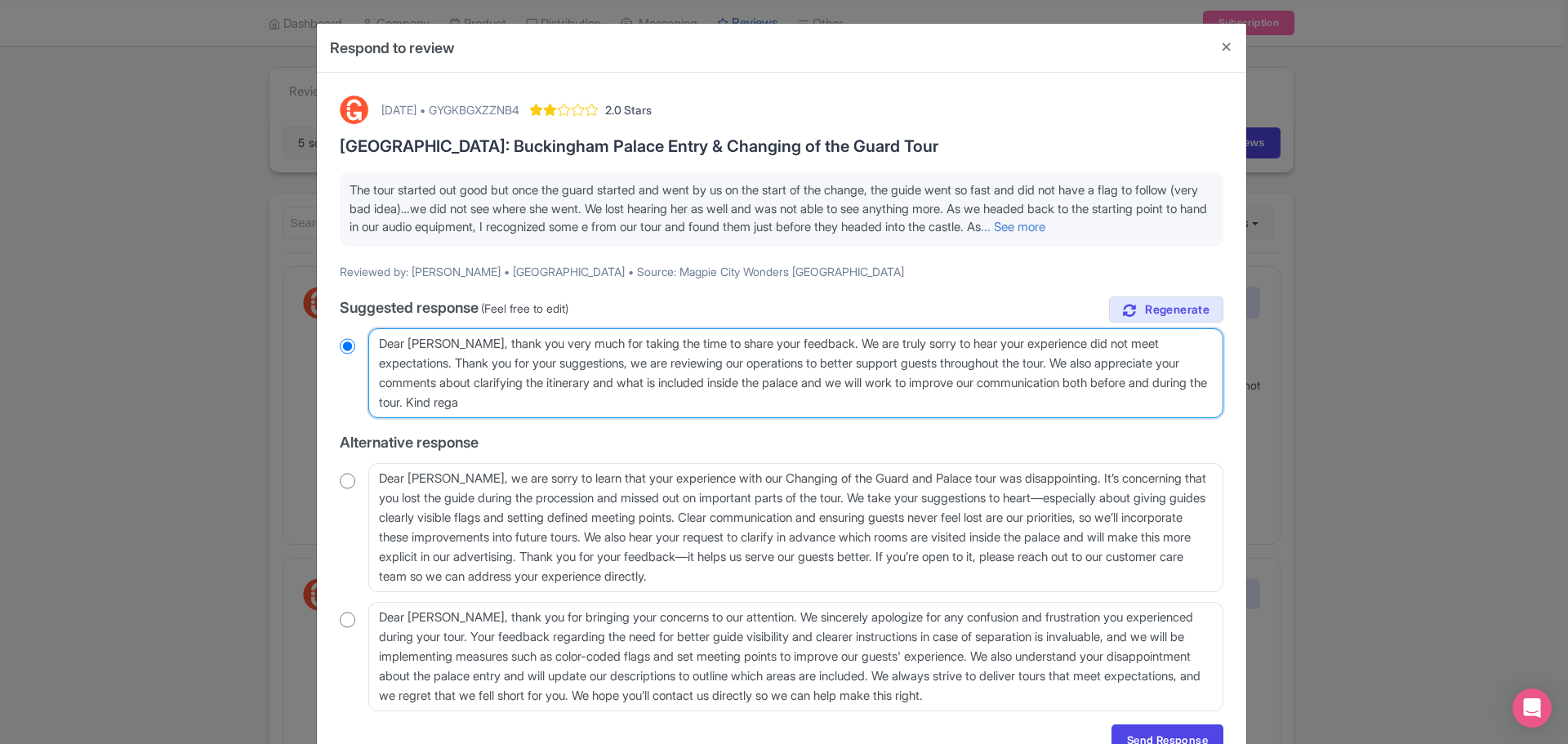
radio input "true"
type textarea "Dear Richard, thank you very much for taking the time to share your feedback. W…"
radio input "true"
type textarea "Dear Richard, thank you very much for taking the time to share your feedback. W…"
radio input "true"
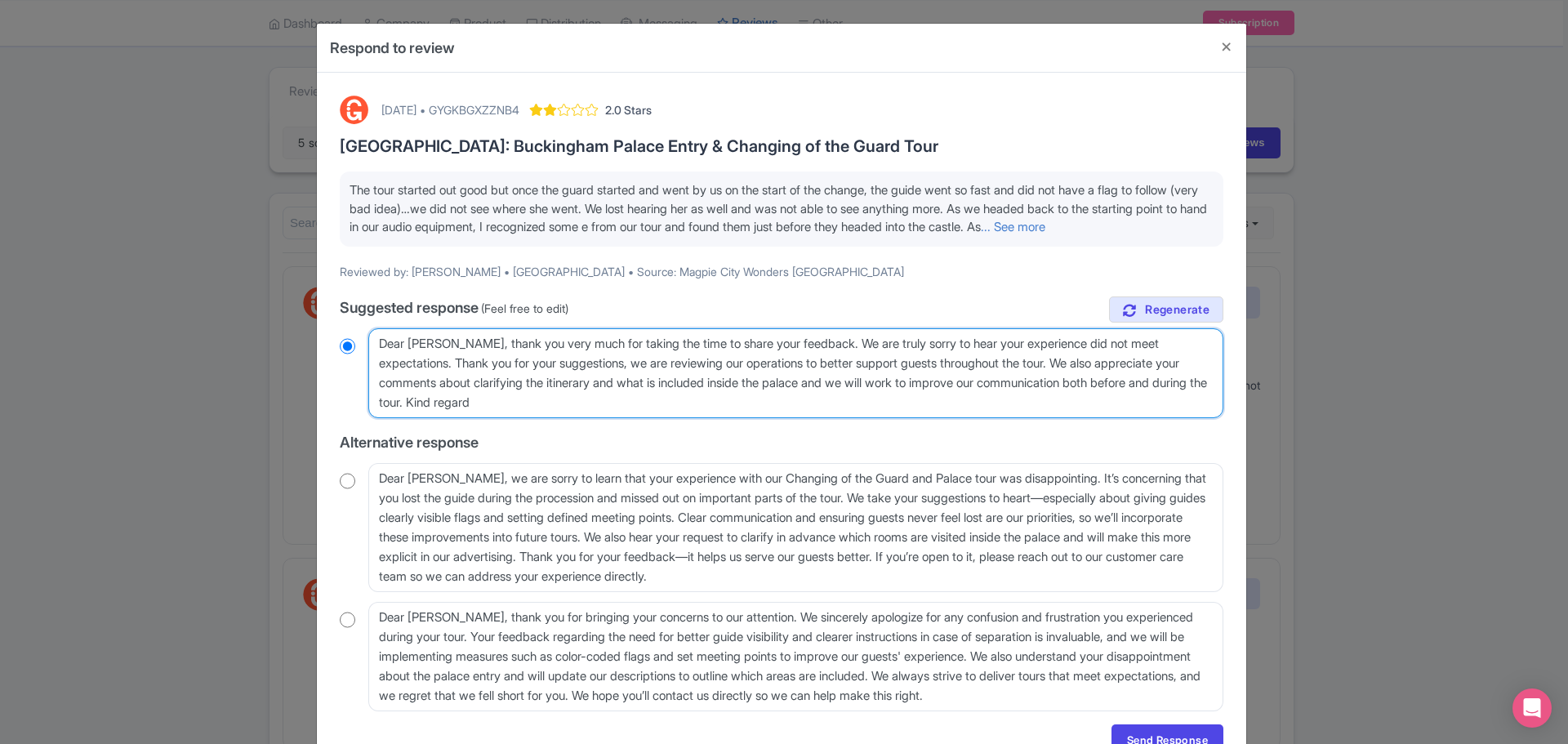
type textarea "Dear Richard, thank you very much for taking the time to share your feedback. W…"
radio input "true"
type textarea "Dear Richard, thank you very much for taking the time to share your feedback. W…"
radio input "true"
type textarea "Dear Richard, thank you very much for taking the time to share your feedback. W…"
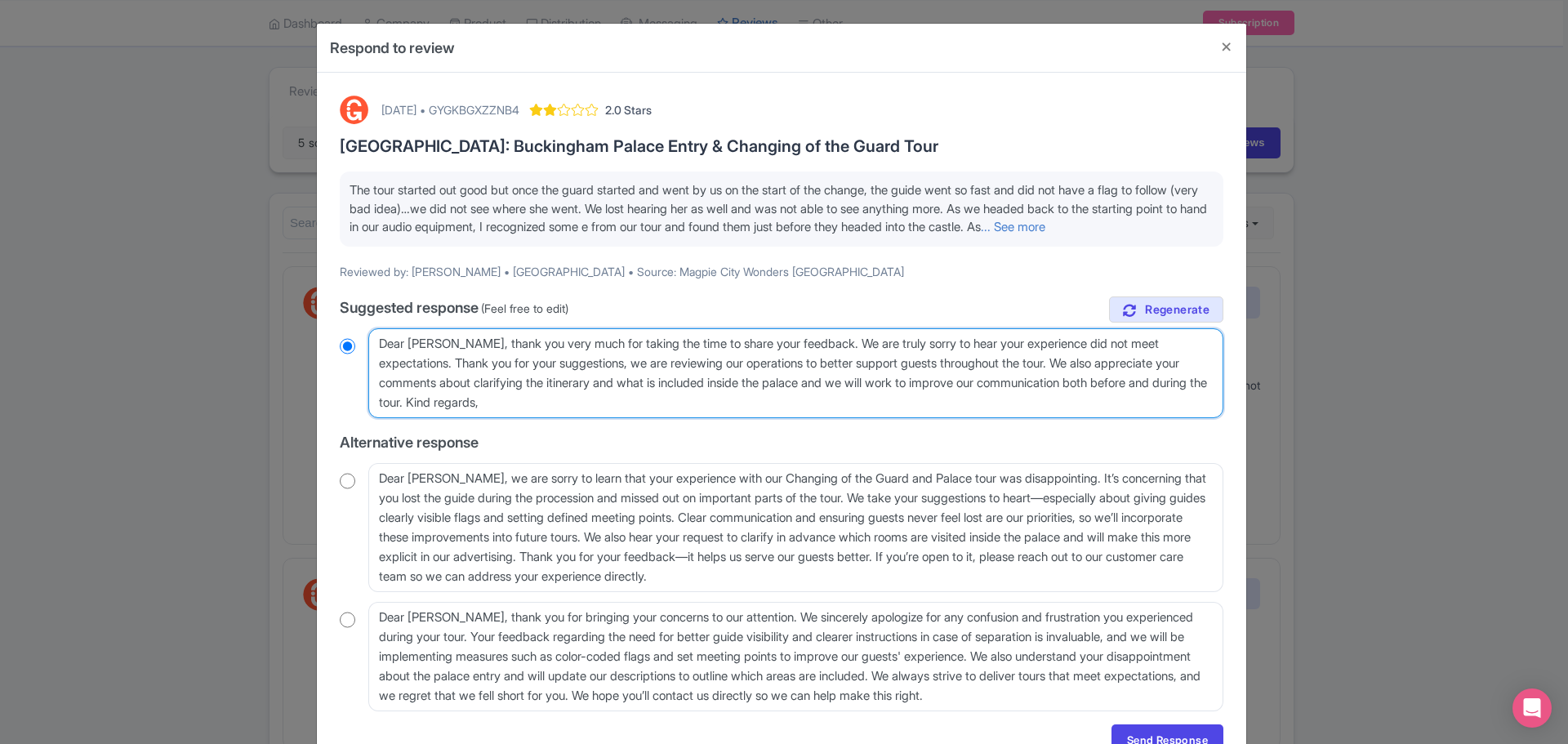
radio input "true"
type textarea "Dear Richard, thank you very much for taking the time to share your feedback. W…"
radio input "true"
type textarea "Dear Richard, thank you very much for taking the time to share your feedback. W…"
radio input "true"
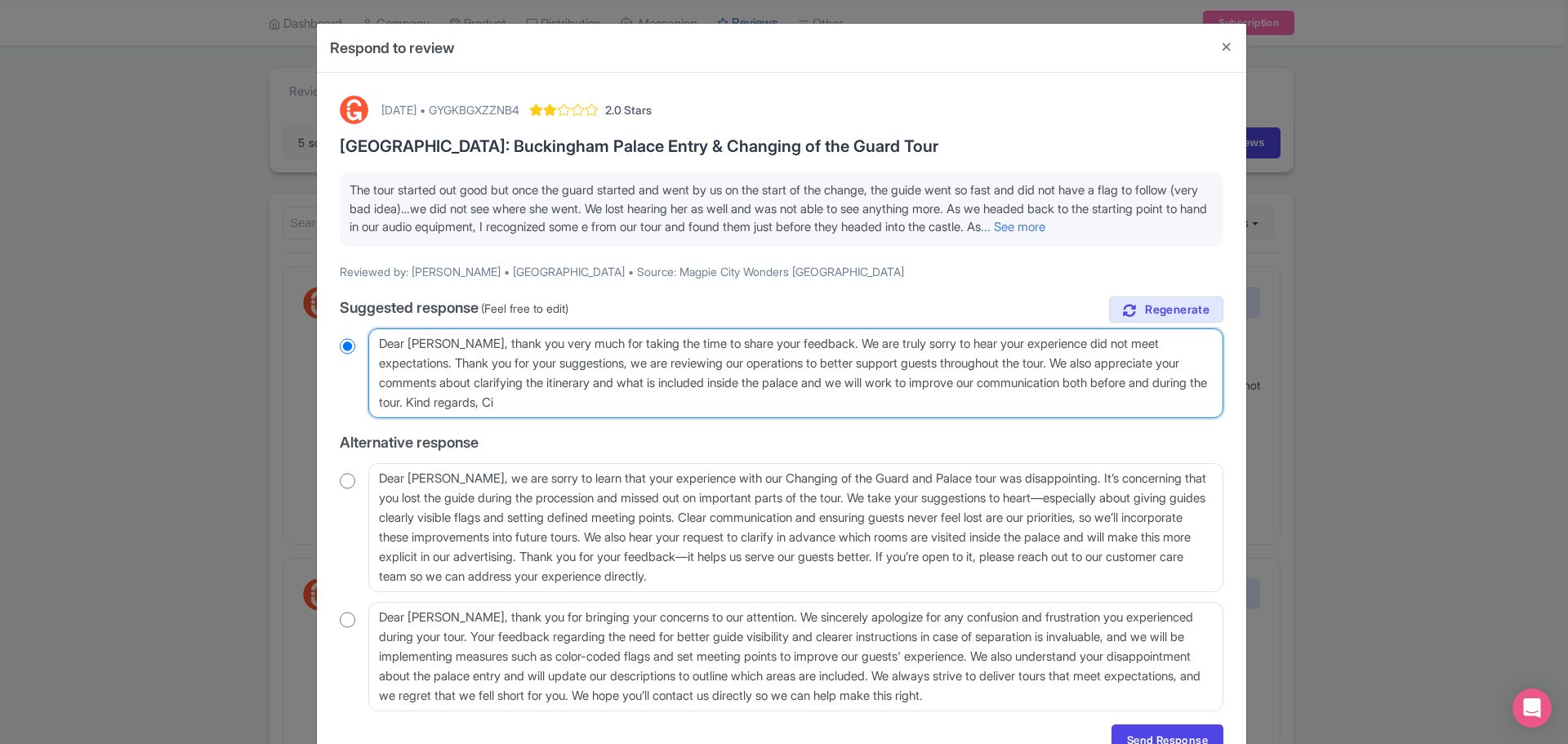
type textarea "Dear Richard, thank you very much for taking the time to share your feedback. W…"
radio input "true"
type textarea "Dear Richard, thank you very much for taking the time to share your feedback. W…"
radio input "true"
type textarea "Dear Richard, thank you very much for taking the time to share your feedback. W…"
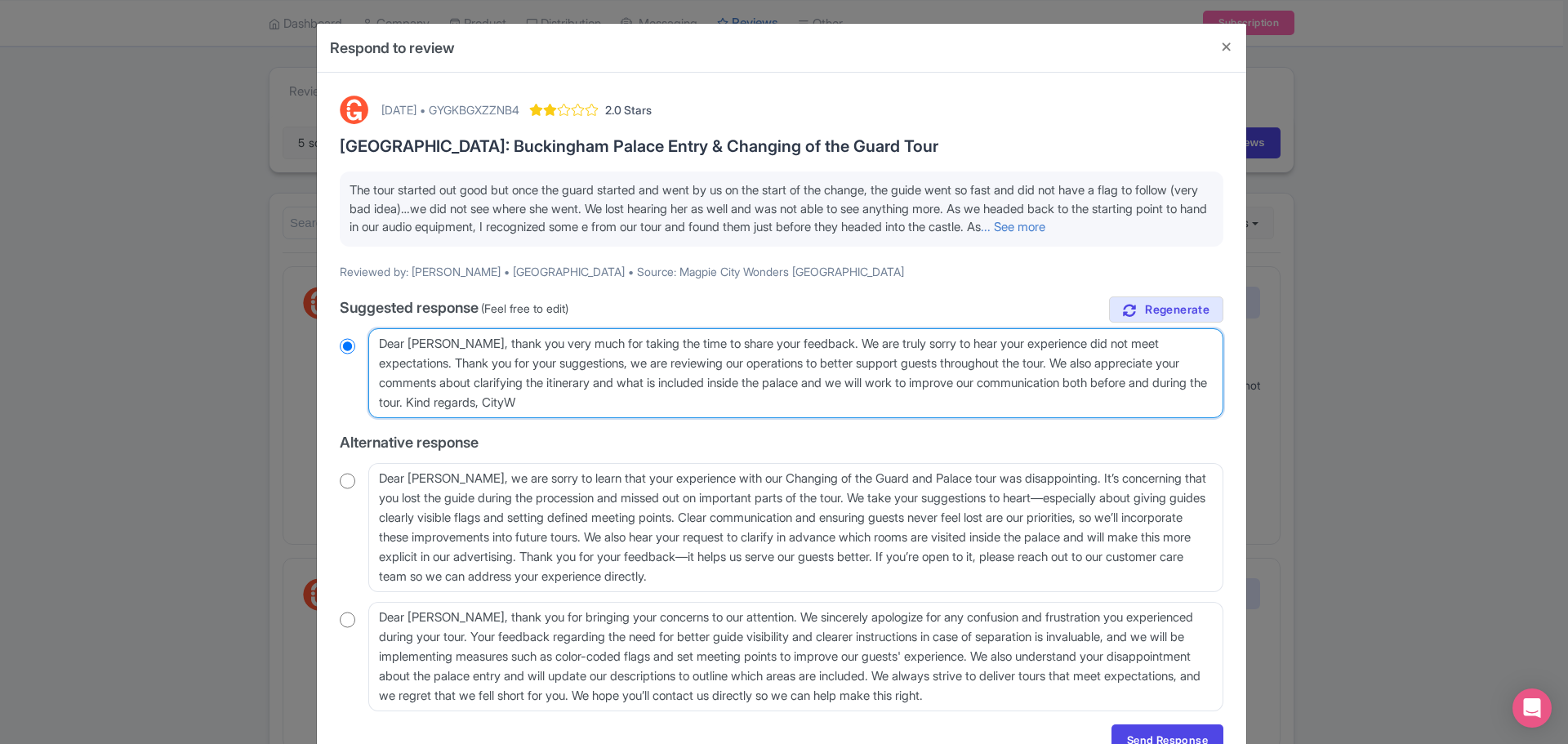
radio input "true"
type textarea "Dear Richard, thank you very much for taking the time to share your feedback. W…"
radio input "true"
type textarea "Dear Richard, thank you very much for taking the time to share your feedback. W…"
radio input "true"
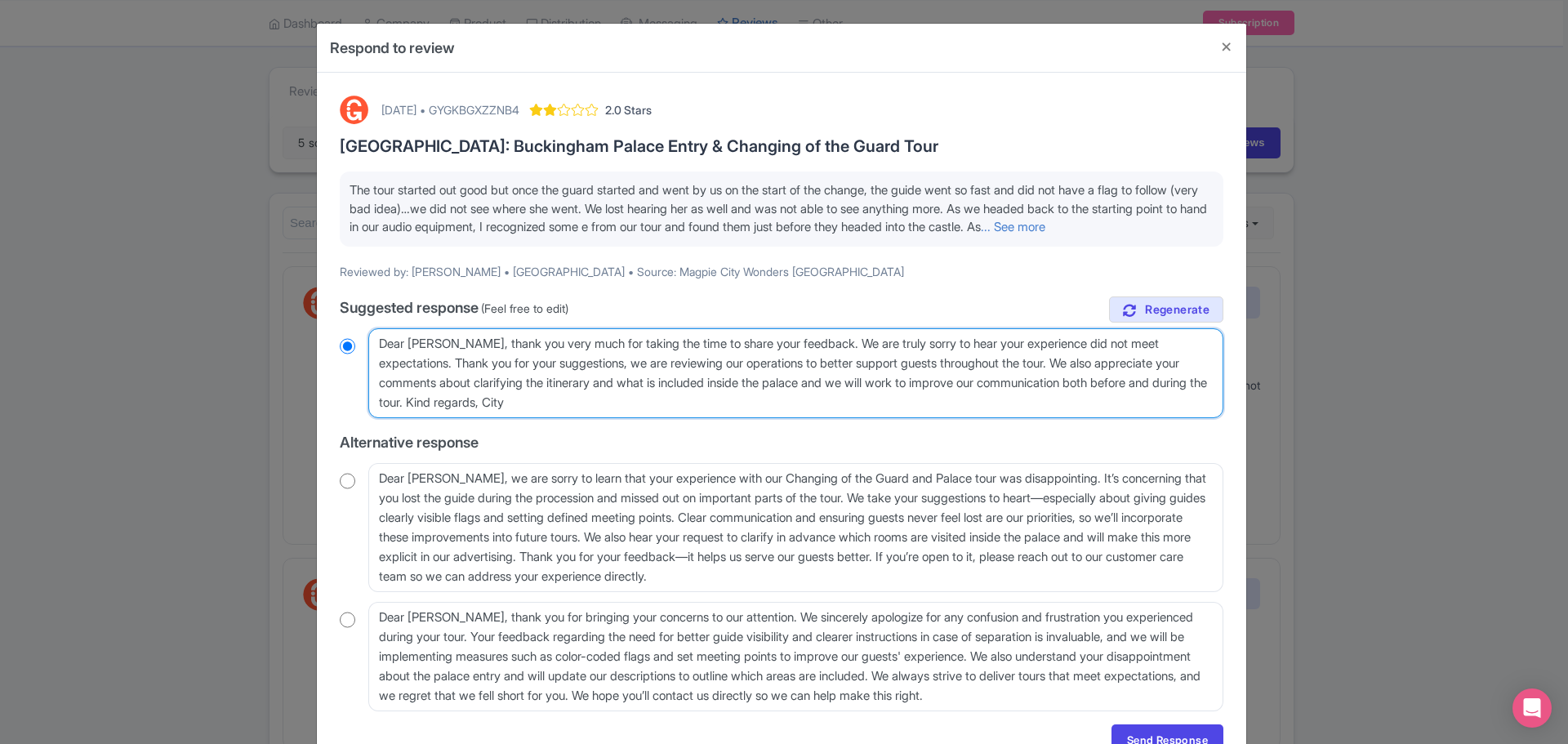
type textarea "Dear Richard, thank you very much for taking the time to share your feedback. W…"
radio input "true"
type textarea "Dear Richard, thank you very much for taking the time to share your feedback. W…"
radio input "true"
type textarea "Dear Richard, thank you very much for taking the time to share your feedback. W…"
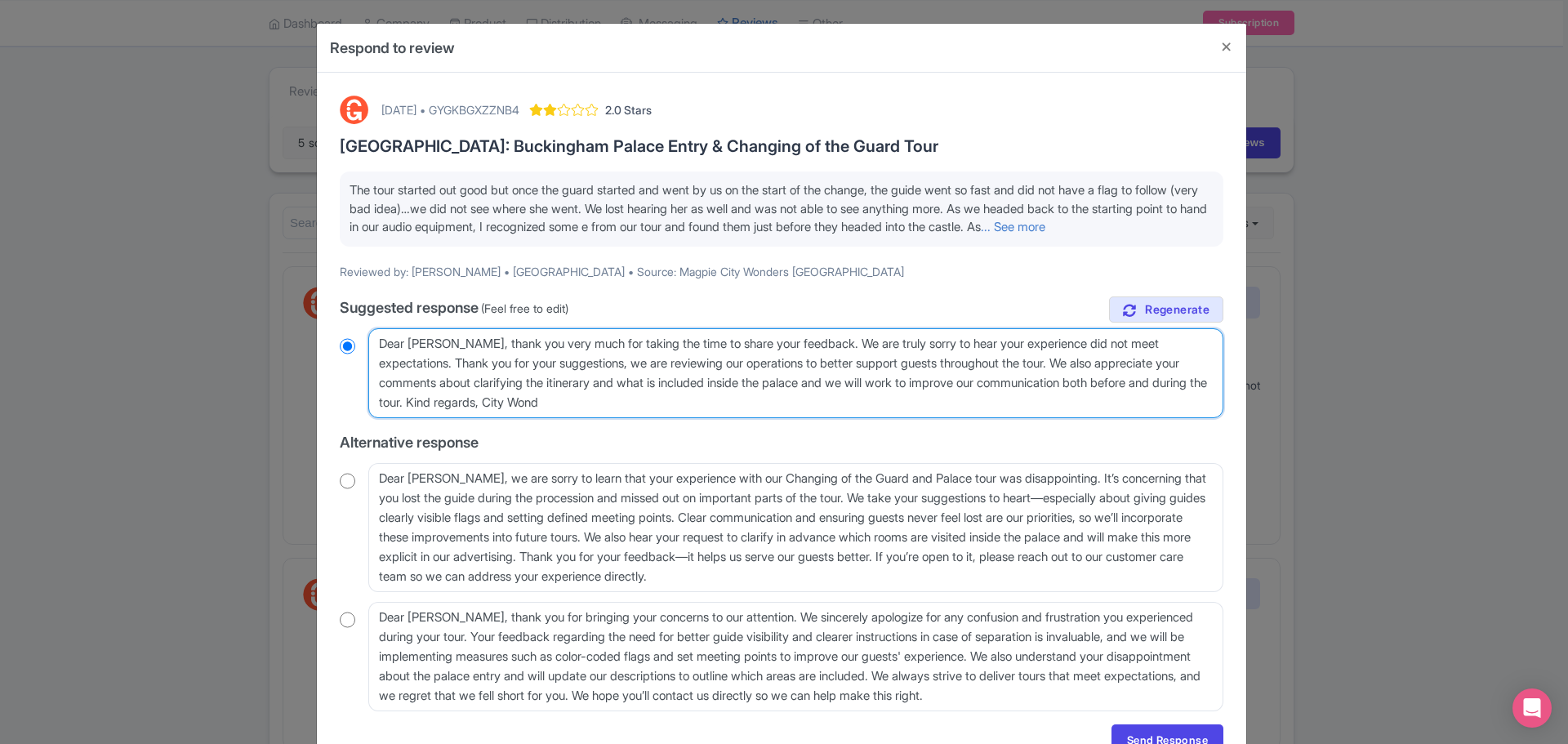
radio input "true"
type textarea "Dear Richard, thank you very much for taking the time to share your feedback. W…"
radio input "true"
type textarea "Dear Richard, thank you very much for taking the time to share your feedback. W…"
radio input "true"
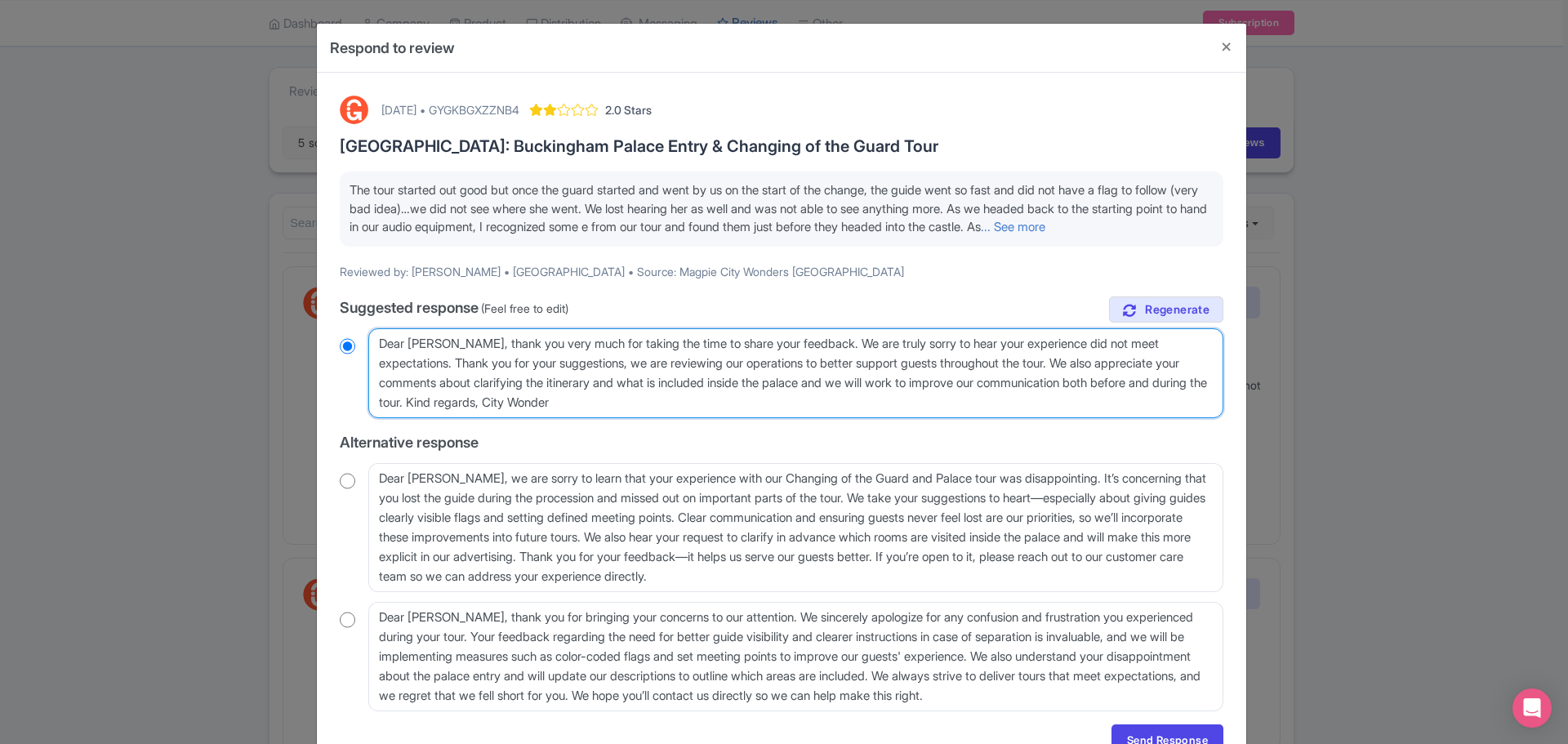
type textarea "Dear Richard, thank you very much for taking the time to share your feedback. W…"
radio input "true"
type textarea "Dear [PERSON_NAME], thank you very much for taking the time to share your feedb…"
radio input "true"
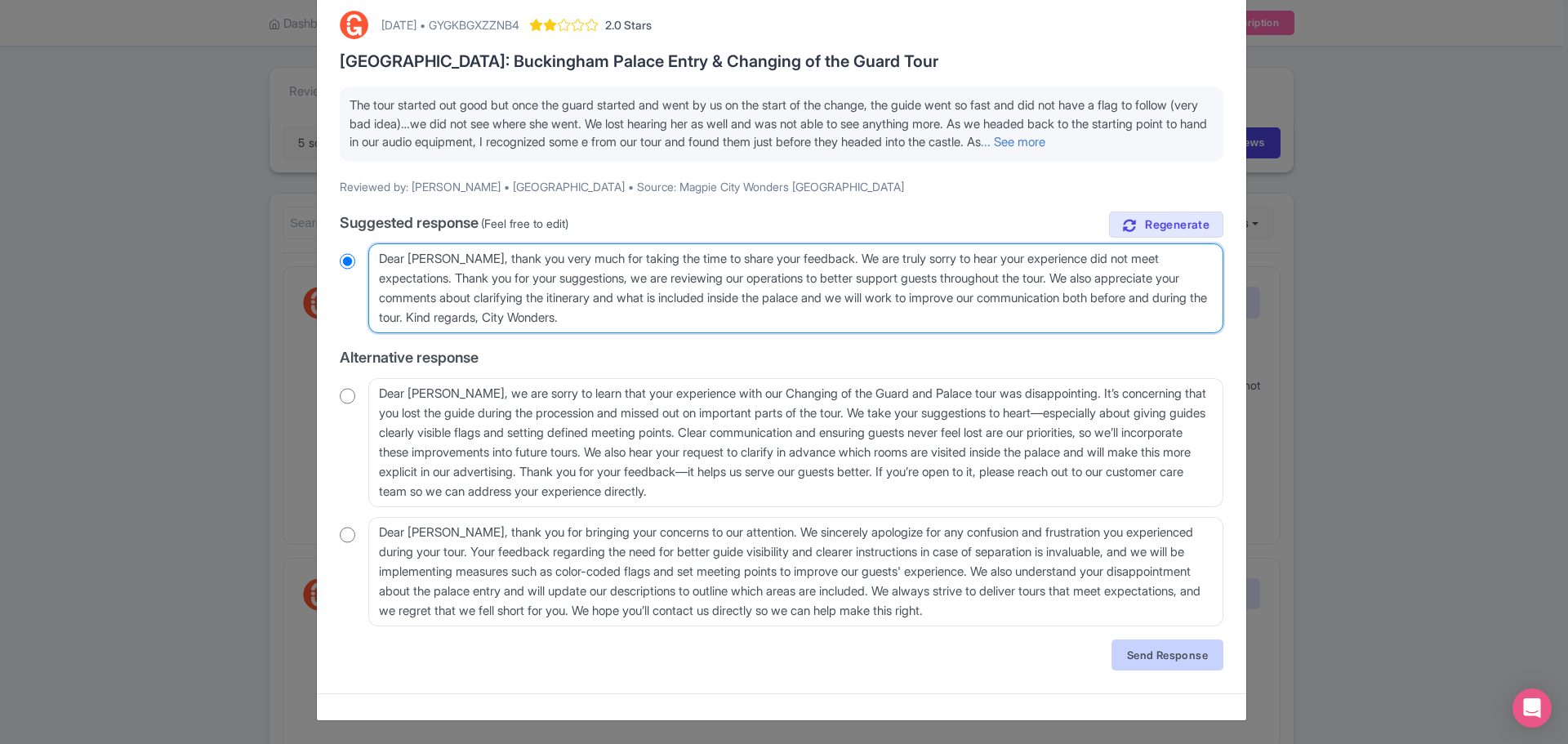
type textarea "Dear [PERSON_NAME], thank you very much for taking the time to share your feedb…"
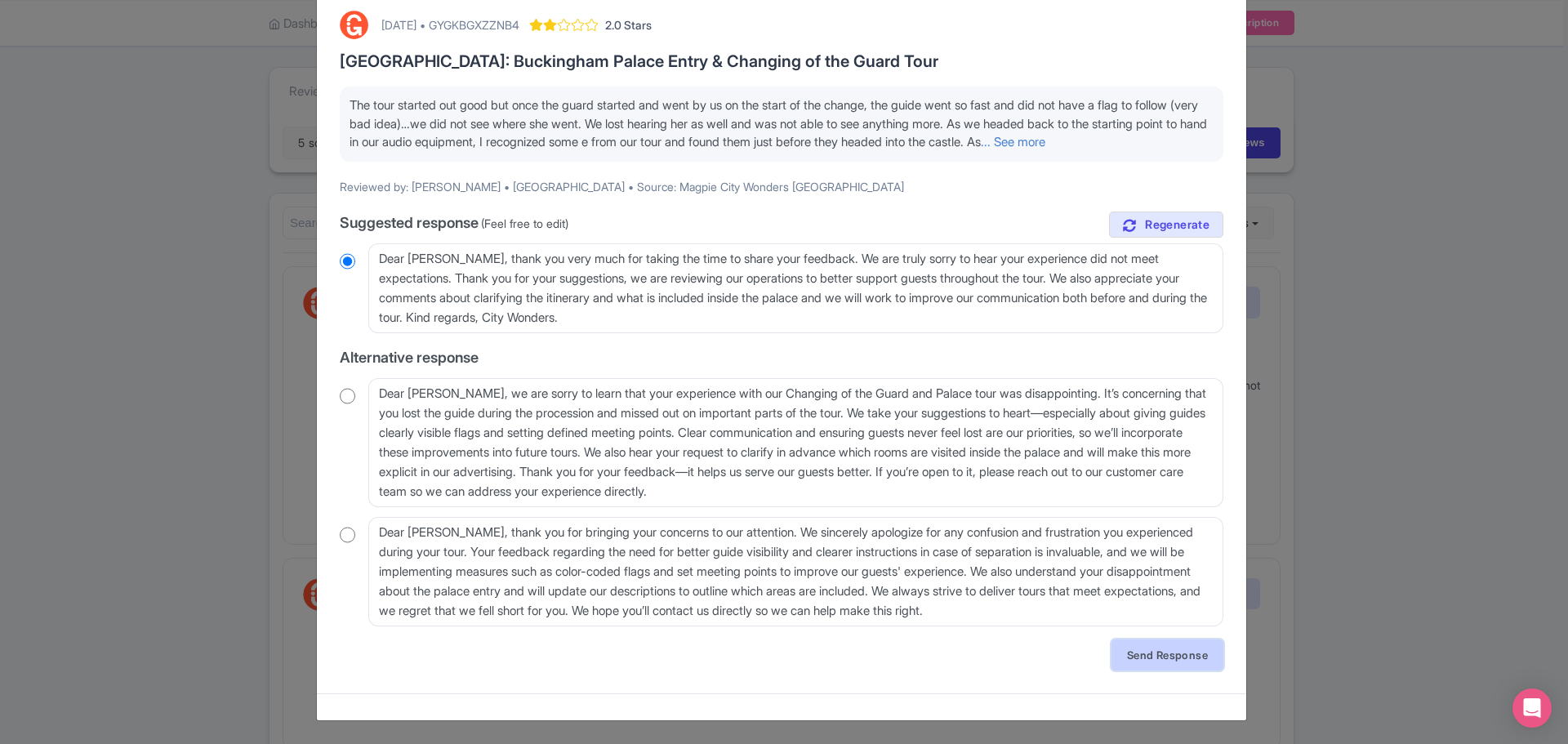
click at [1164, 658] on link "Send Response" at bounding box center [1167, 656] width 112 height 31
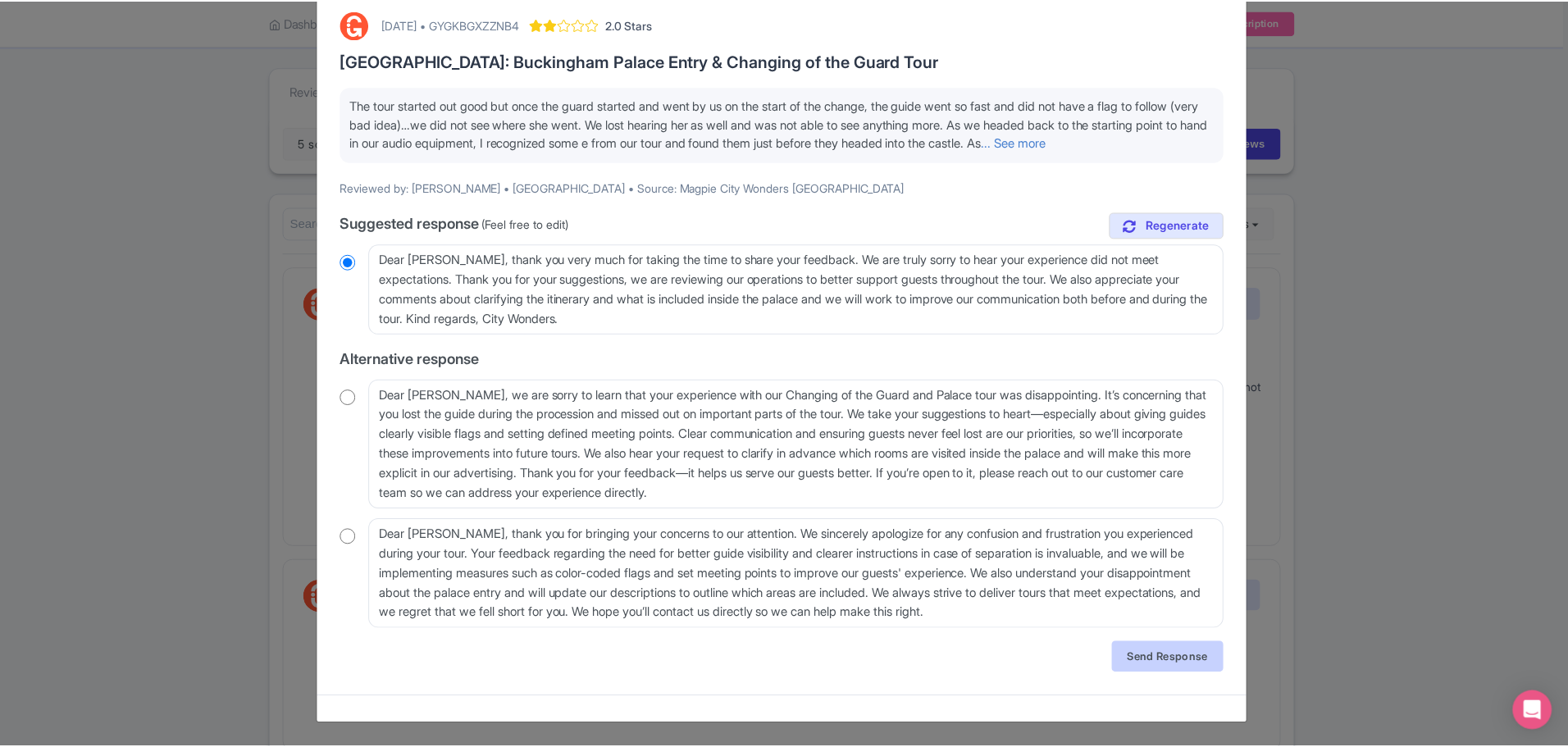
scroll to position [0, 0]
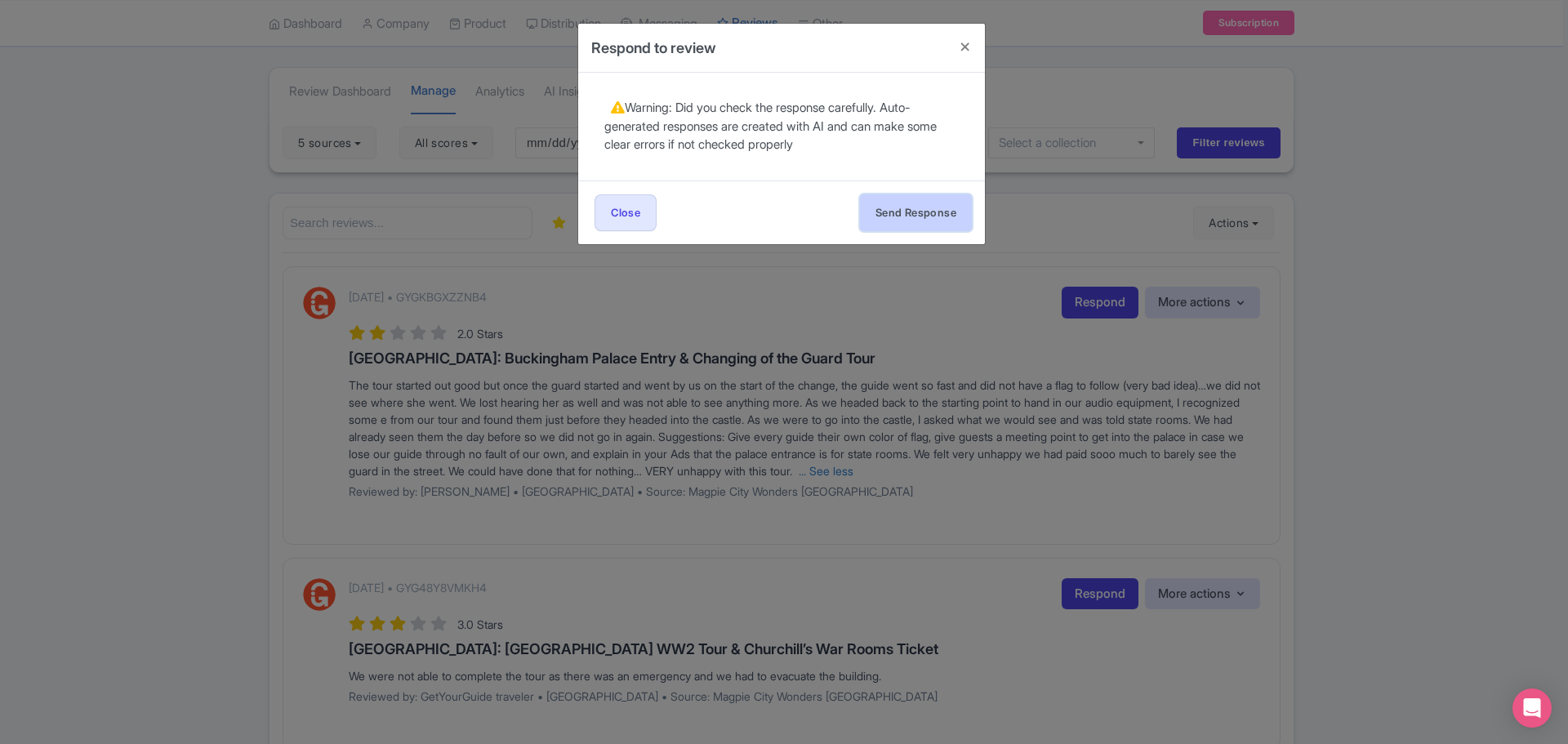
click at [917, 201] on button "Send Response" at bounding box center [916, 212] width 112 height 37
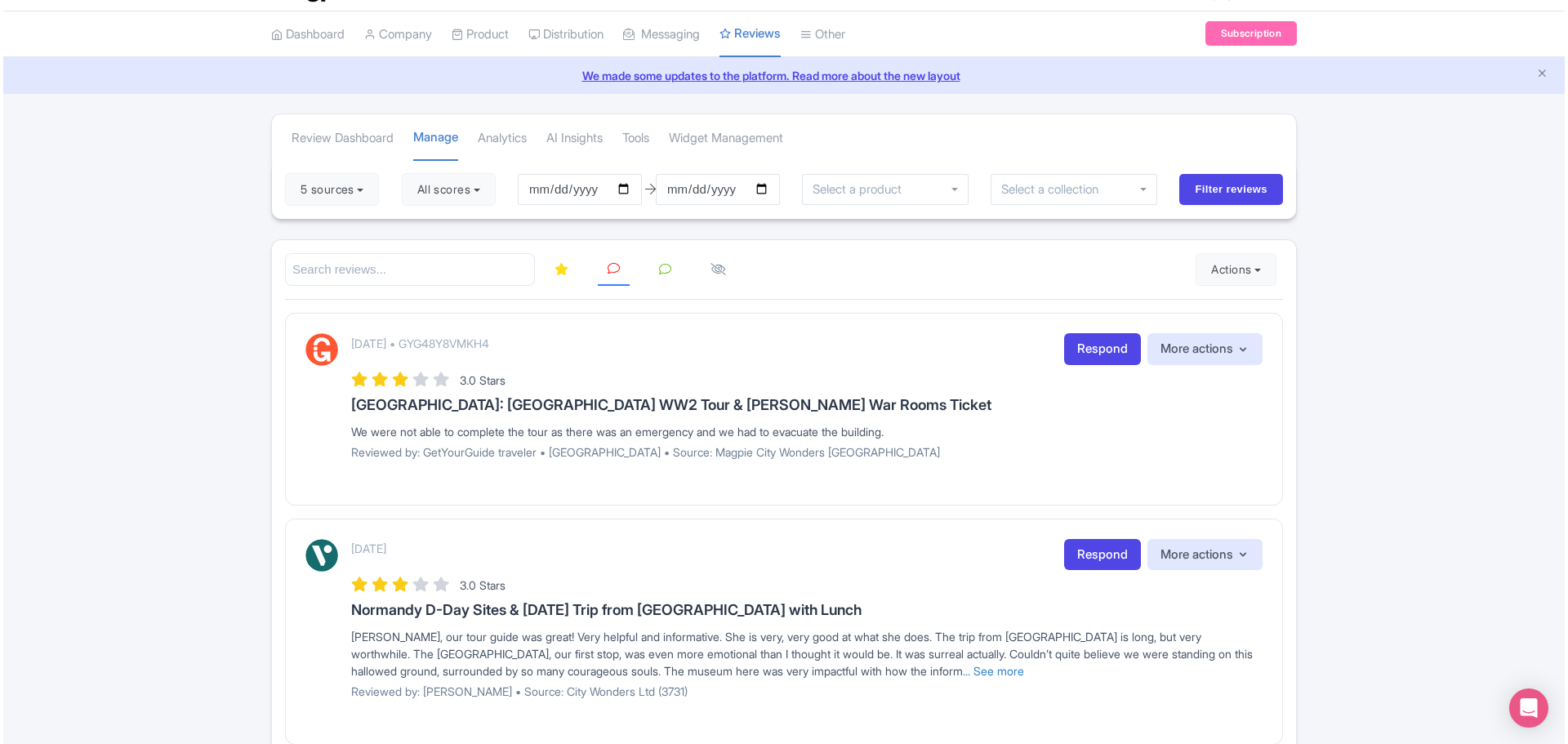
scroll to position [47, 0]
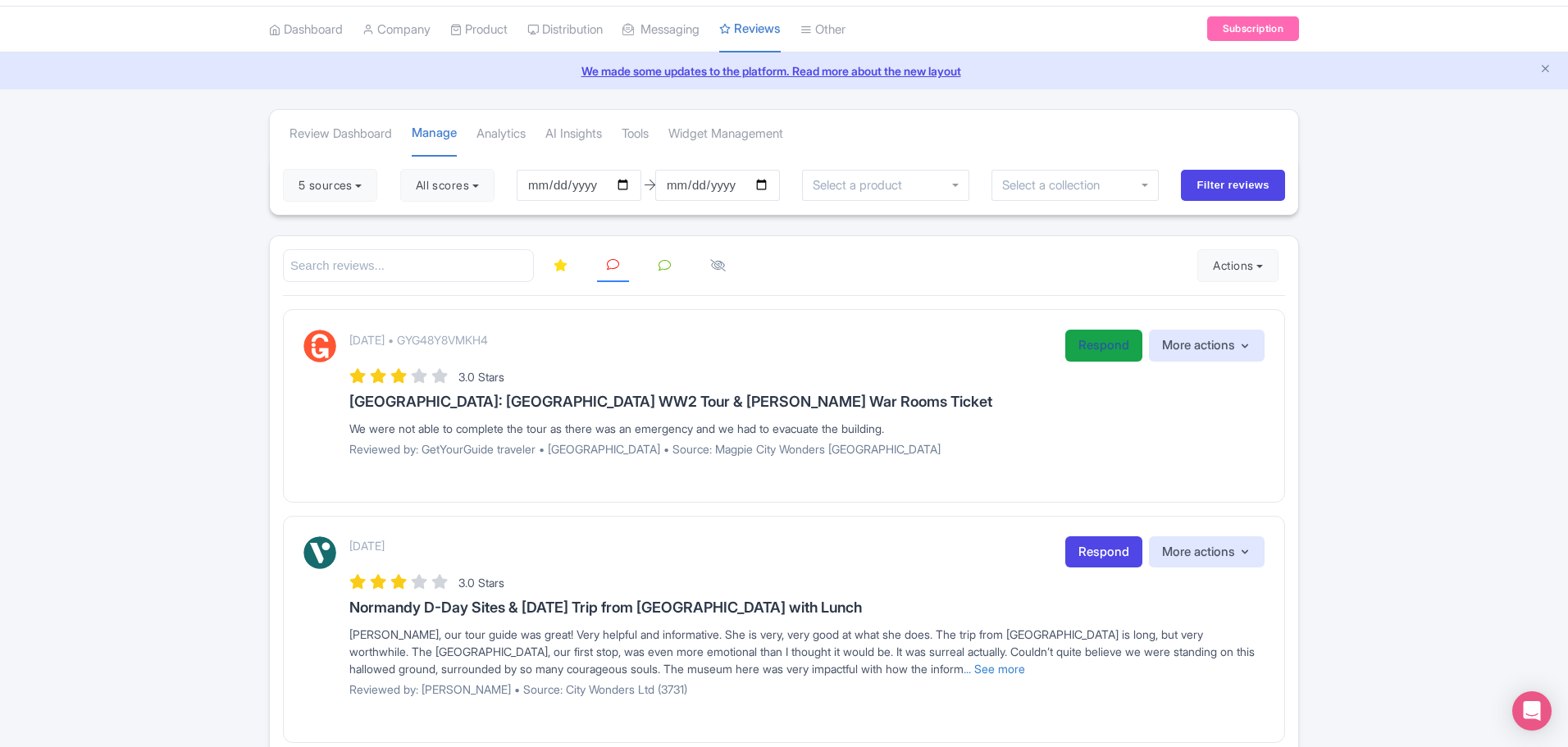
click at [1105, 352] on link "Respond" at bounding box center [1104, 345] width 78 height 32
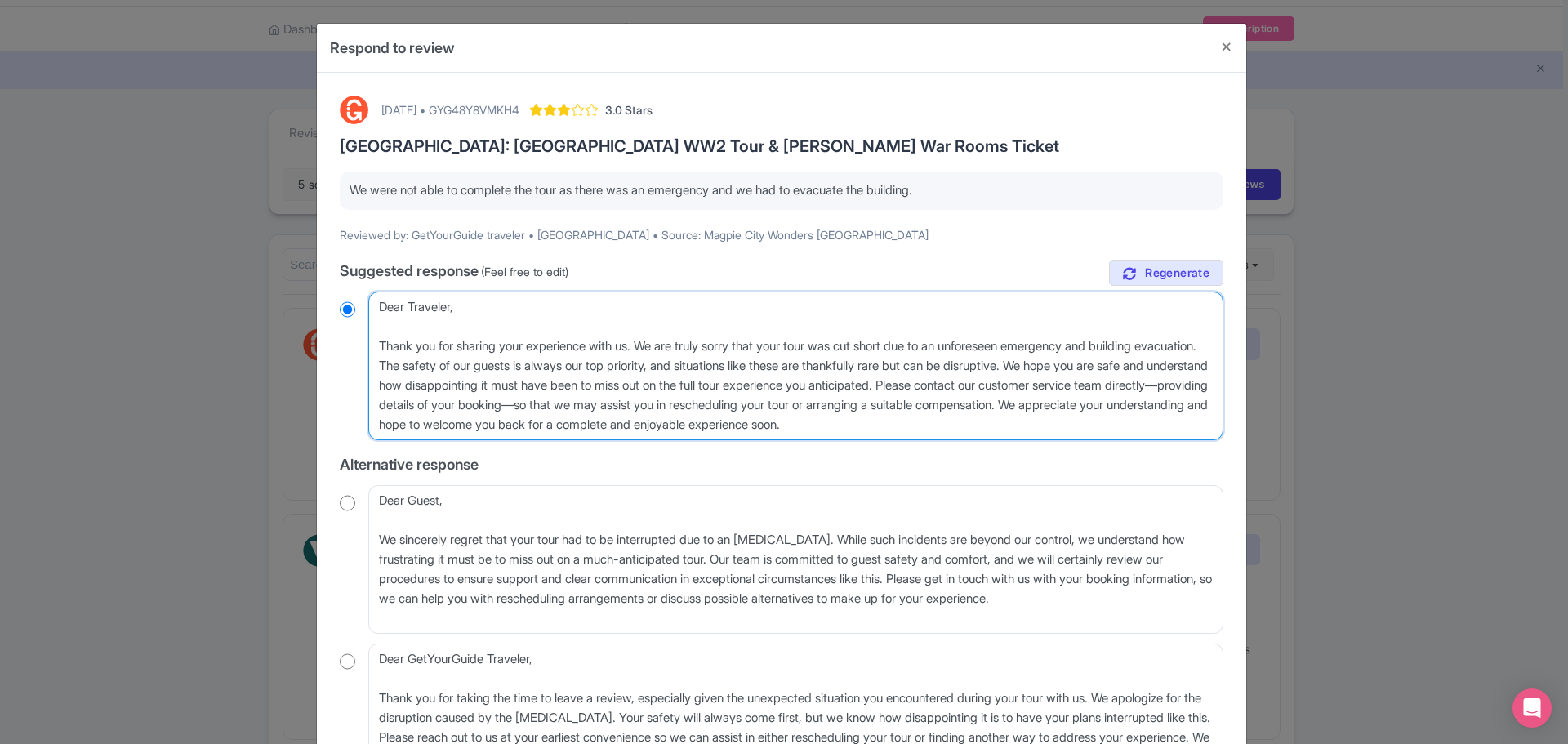
click at [374, 340] on textarea "Dear Traveler, Thank you for sharing your experience with us. We are truly sorr…" at bounding box center [796, 366] width 855 height 149
type textarea "Dear Traveler, Thank you for sharing your experience with us. We are truly sorr…"
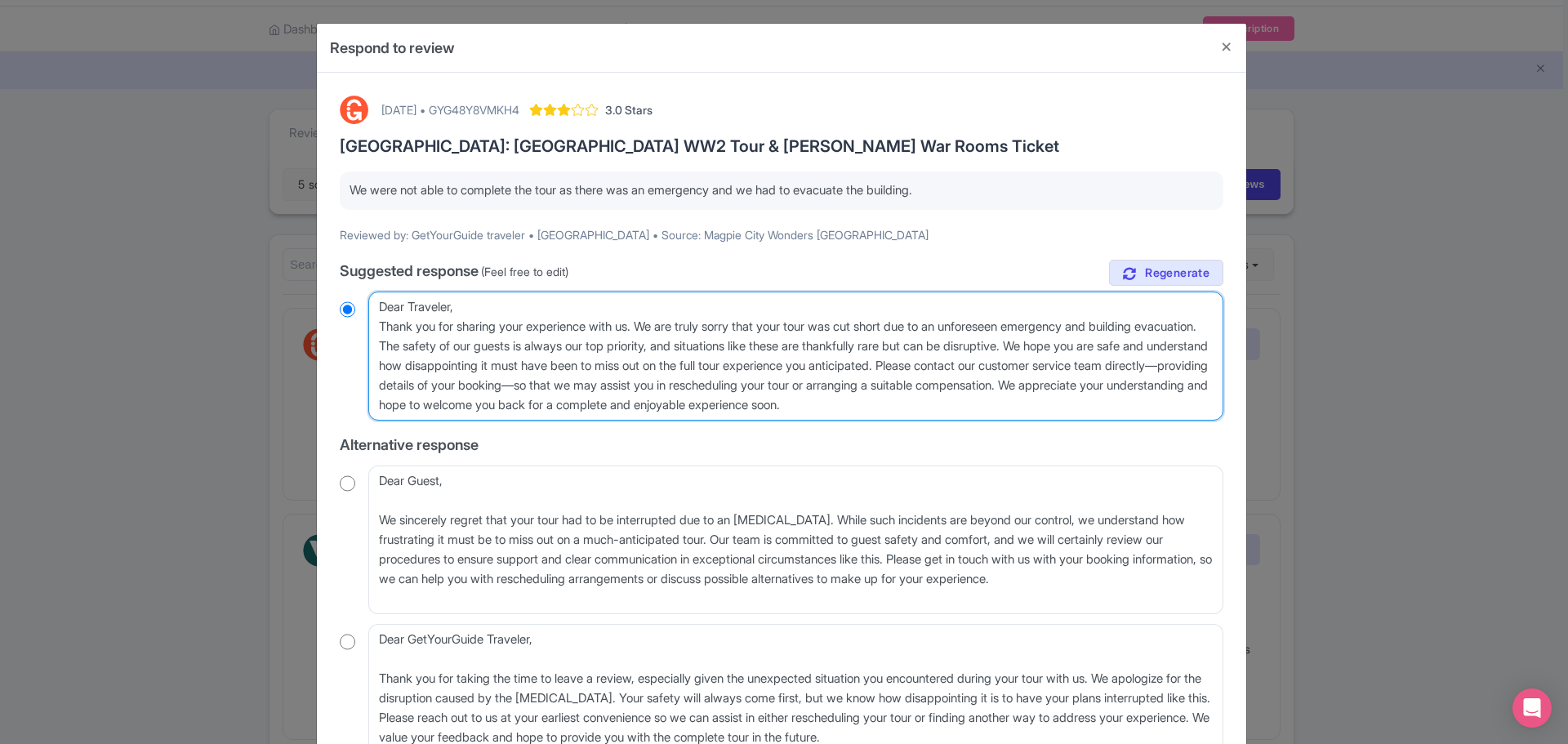
radio input "true"
drag, startPoint x: 1053, startPoint y: 365, endPoint x: 1117, endPoint y: 344, distance: 67.4
click at [1117, 344] on textarea "Dear Traveler, Thank you for sharing your experience with us. We are truly sorr…" at bounding box center [796, 356] width 855 height 129
type textarea "Dear Traveler, Thank you for sharing your experience with us. We are truly sorr…"
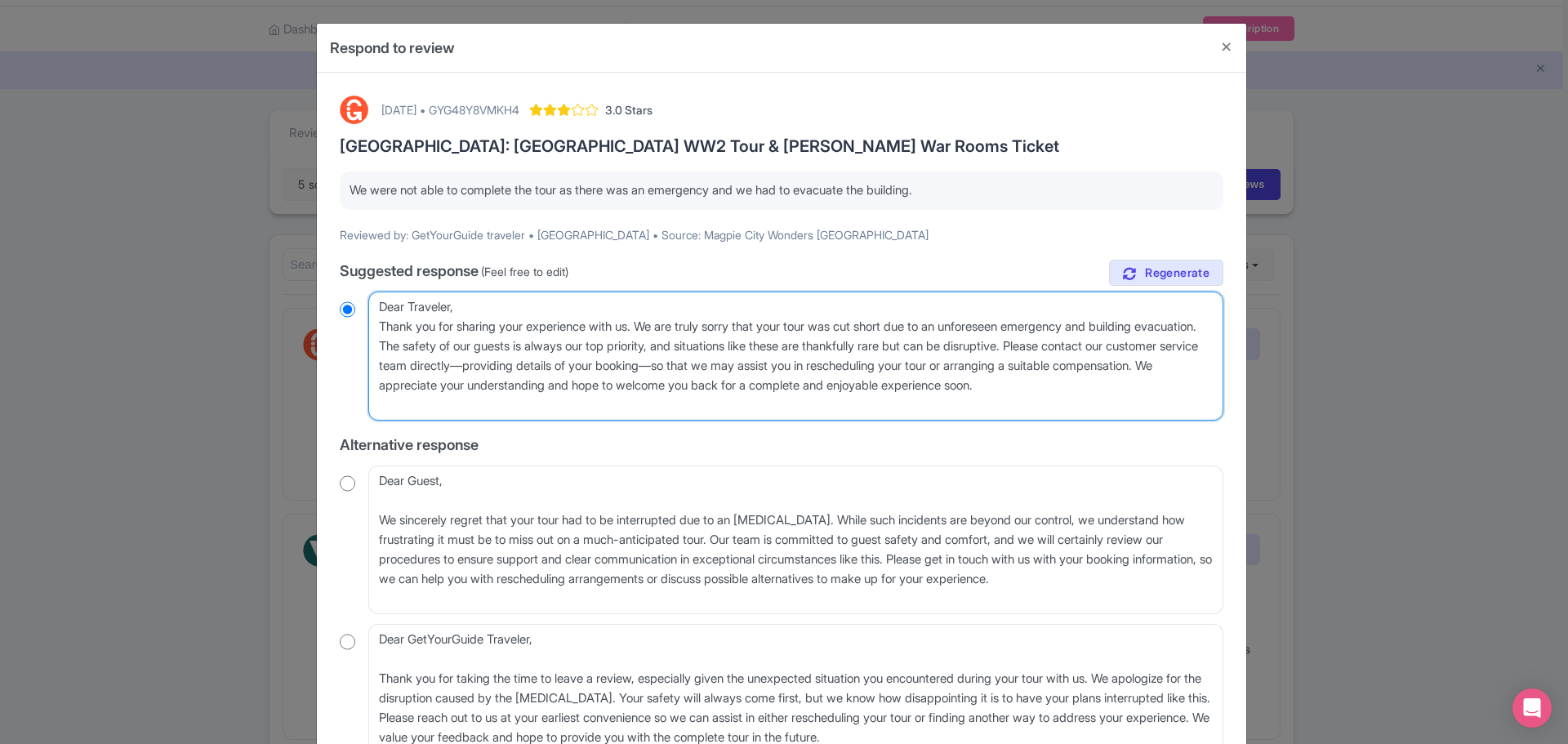
radio input "true"
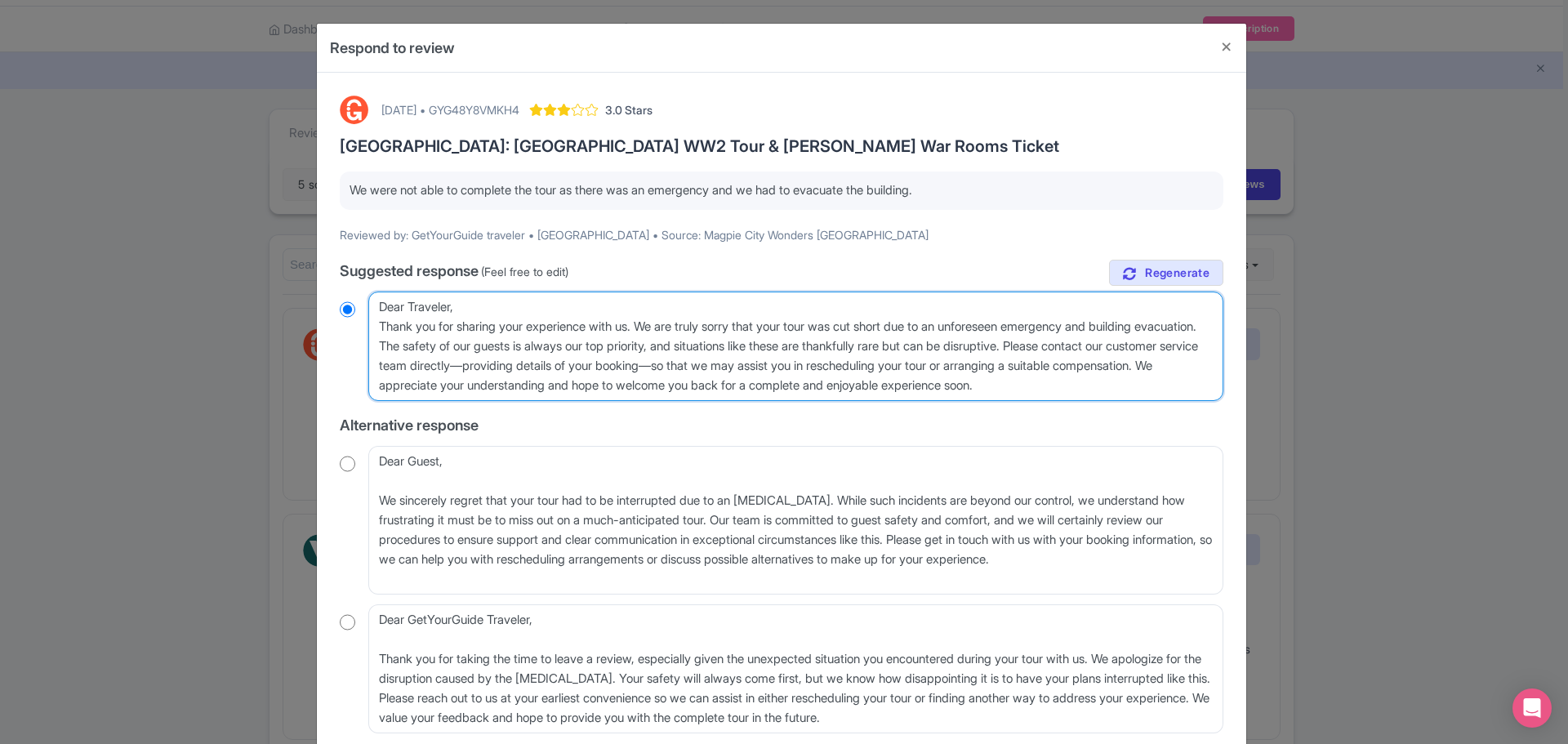
drag, startPoint x: 1174, startPoint y: 378, endPoint x: 516, endPoint y: 383, distance: 658.0
click at [516, 383] on textarea "Dear Traveler, Thank you for sharing your experience with us. We are truly sorr…" at bounding box center [796, 346] width 855 height 109
type textarea "Dear Traveler, Thank you for sharing your experience with us. We are truly sorr…"
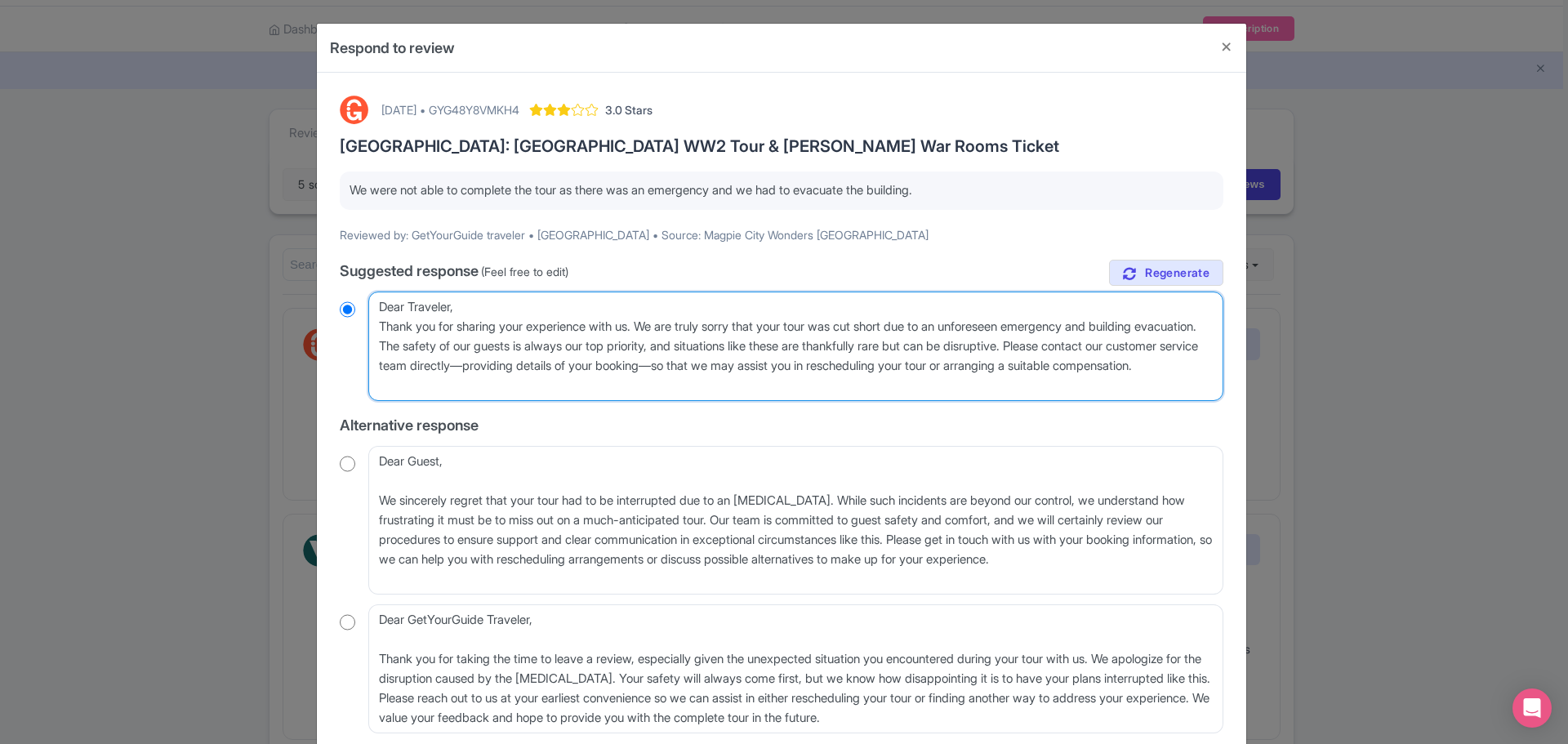
radio input "true"
type textarea "Dear Traveler, Thank you for sharing your experience with us. We are truly sorr…"
radio input "true"
type textarea "Dear Traveler, Thank you for sharing your experience with us. We are truly sorr…"
radio input "true"
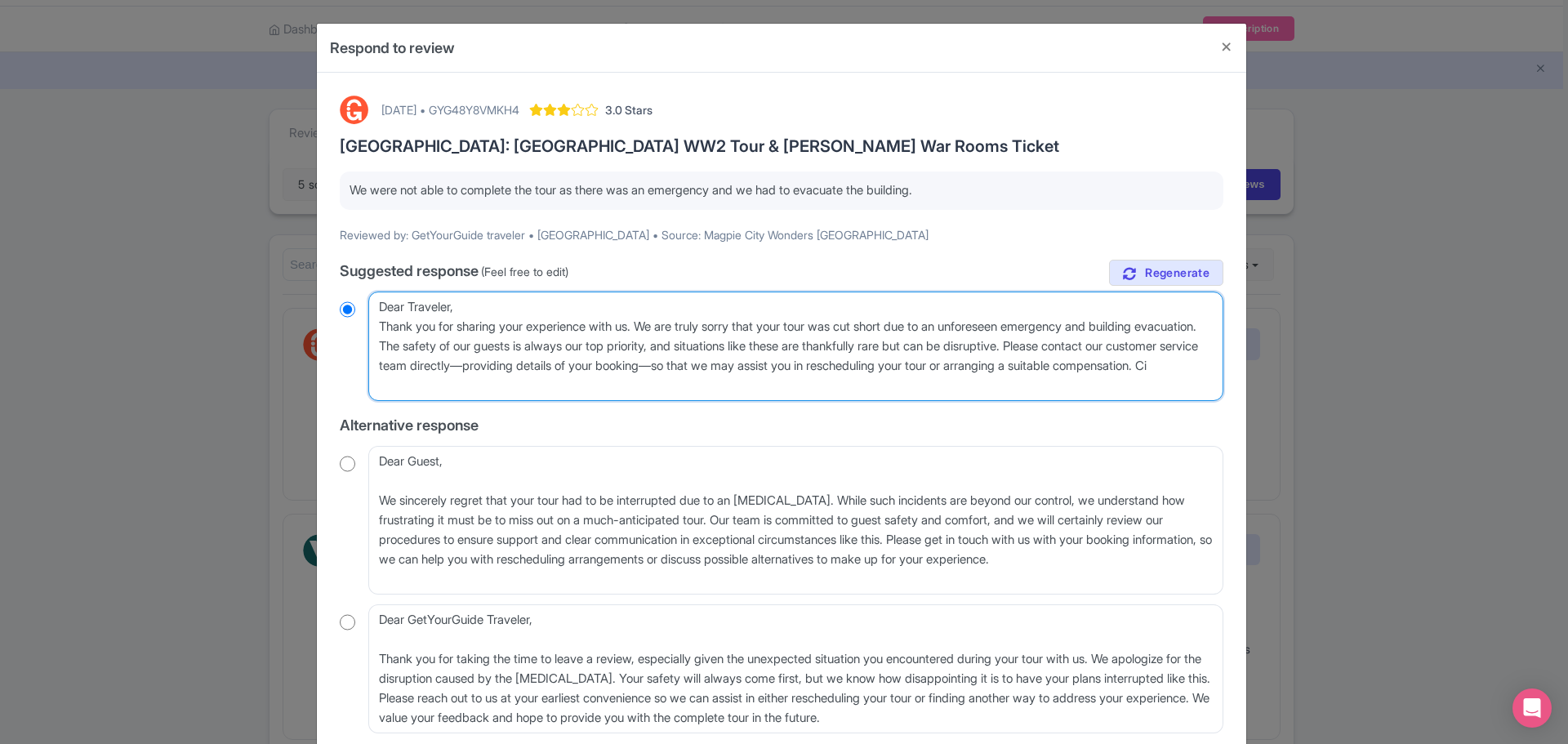
type textarea "Dear Traveler, Thank you for sharing your experience with us. We are truly sorr…"
radio input "true"
type textarea "Dear Traveler, Thank you for sharing your experience with us. We are truly sorr…"
radio input "true"
type textarea "Dear Traveler, Thank you for sharing your experience with us. We are truly sorr…"
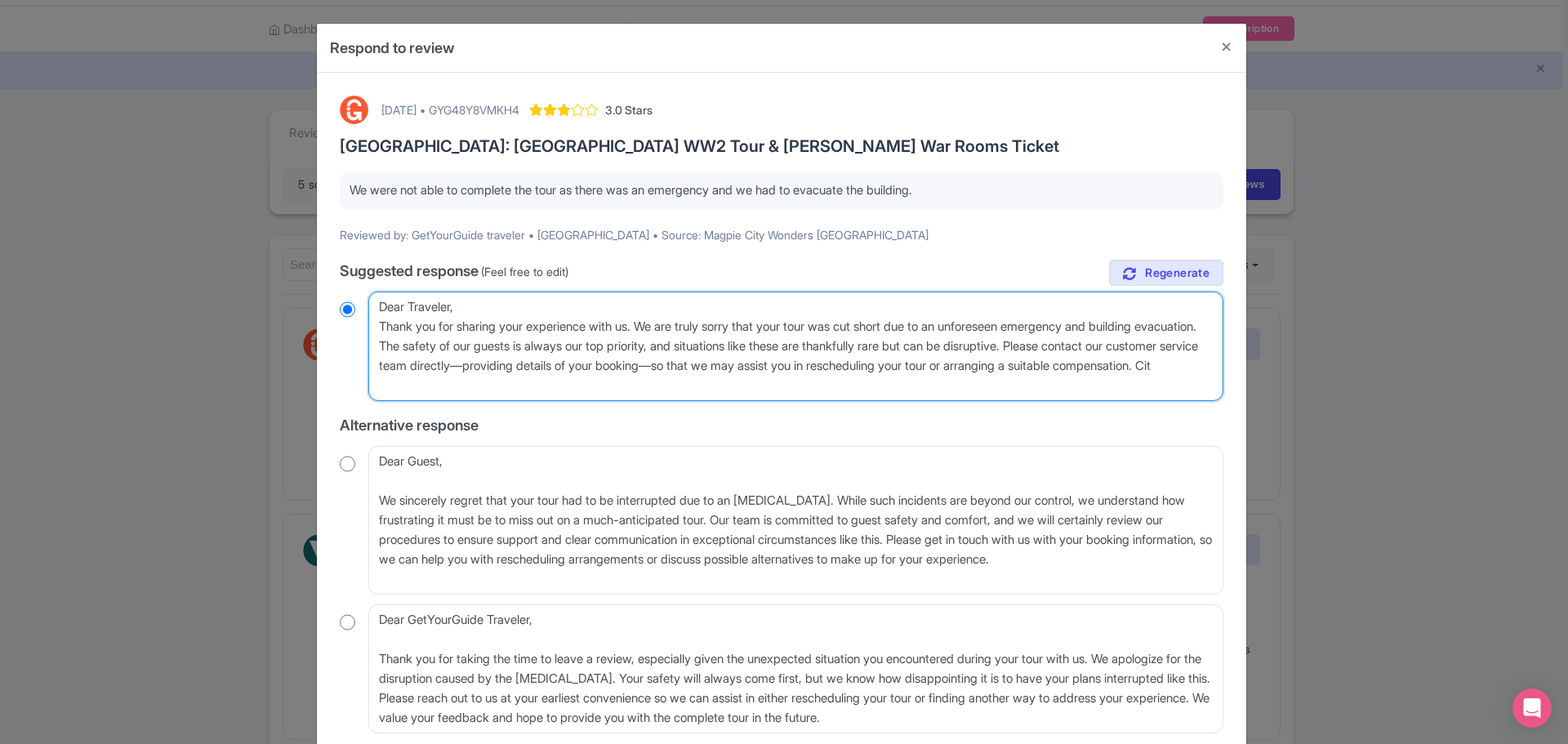
radio input "true"
type textarea "Dear Traveler, Thank you for sharing your experience with us. We are truly sorr…"
radio input "true"
type textarea "Dear Traveler, Thank you for sharing your experience with us. We are truly sorr…"
radio input "true"
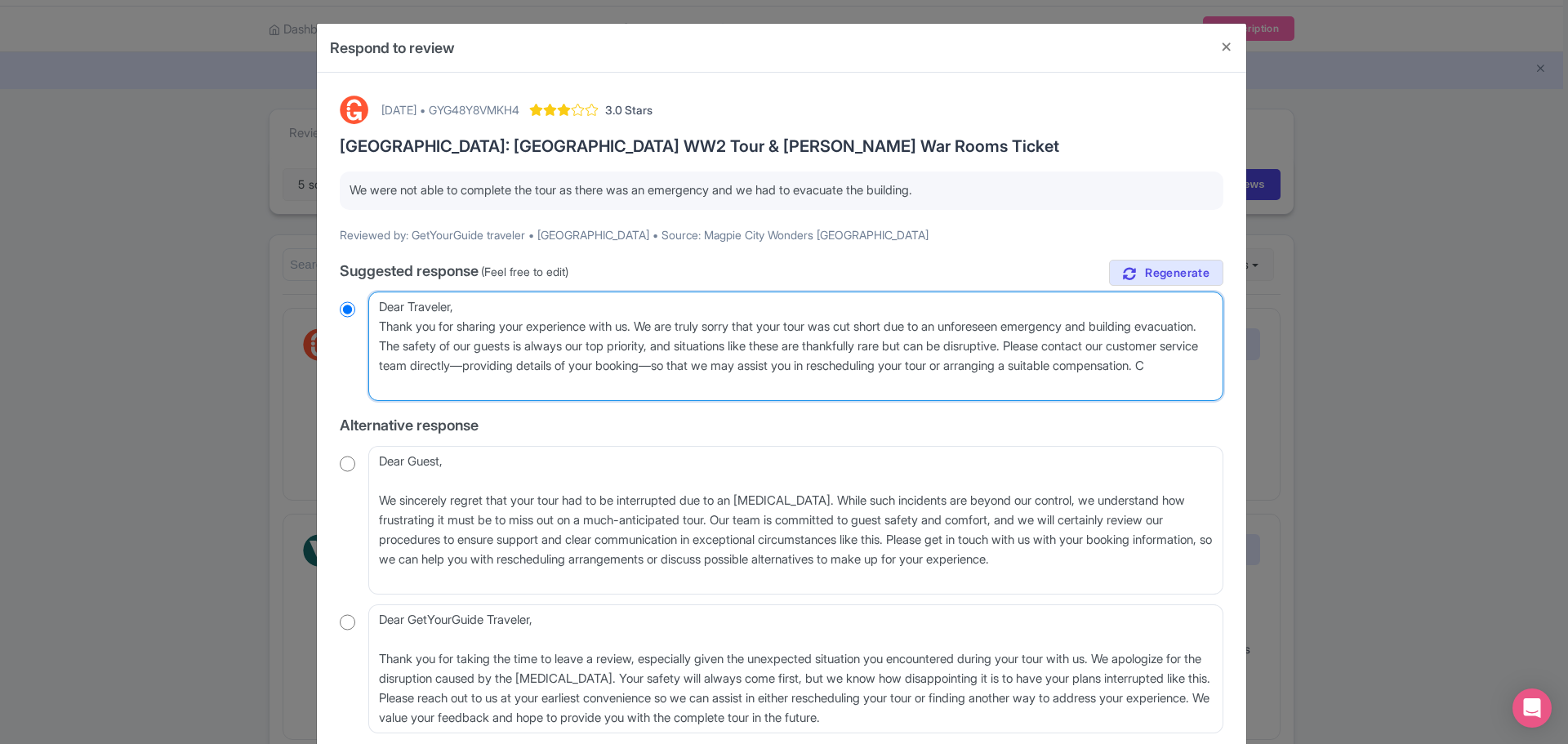
type textarea "Dear Traveler, Thank you for sharing your experience with us. We are truly sorr…"
radio input "true"
type textarea "Dear Traveler, Thank you for sharing your experience with us. We are truly sorr…"
radio input "true"
type textarea "Dear Traveler, Thank you for sharing your experience with us. We are truly sorr…"
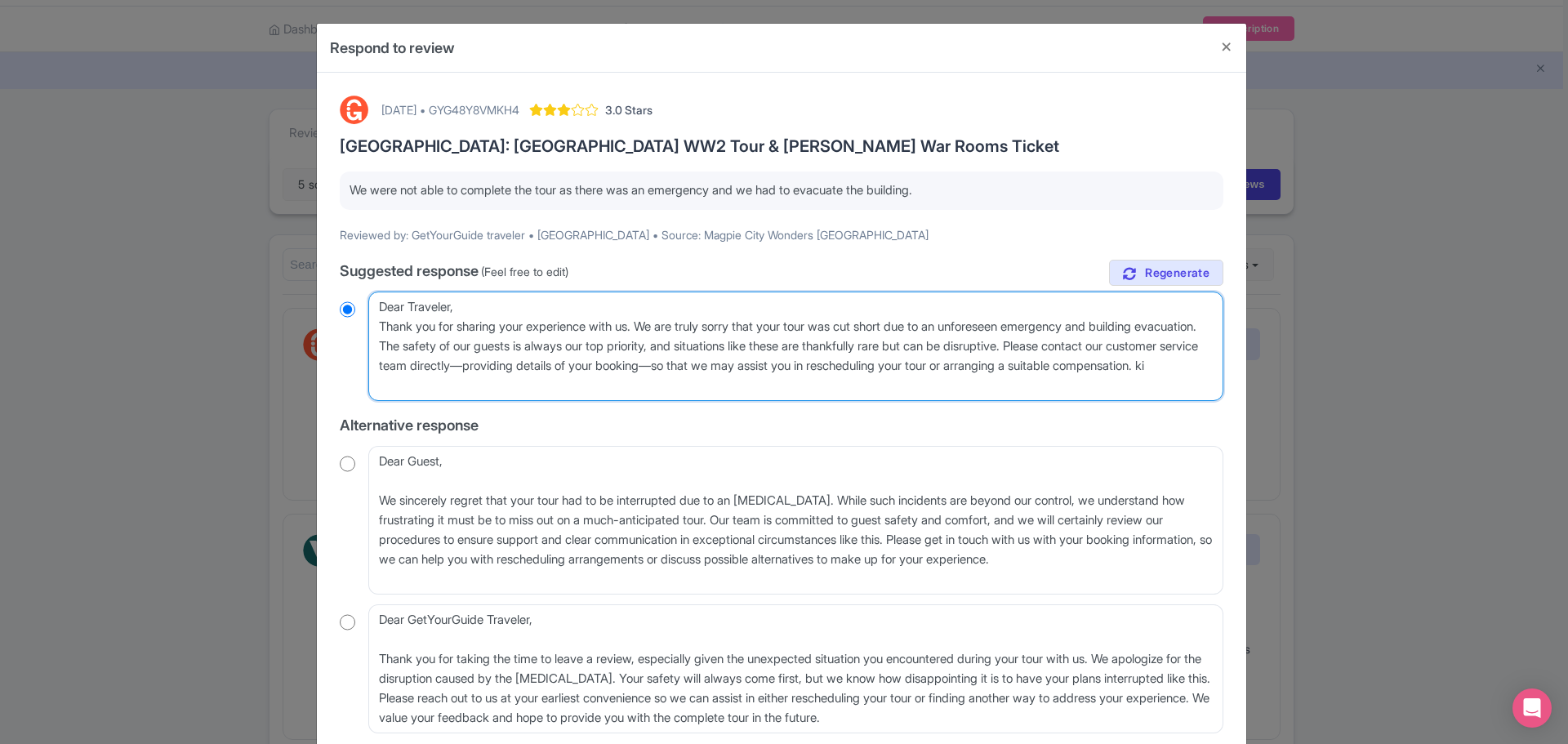
radio input "true"
type textarea "Dear Traveler, Thank you for sharing your experience with us. We are truly sorr…"
radio input "true"
type textarea "Dear Traveler, Thank you for sharing your experience with us. We are truly sorr…"
radio input "true"
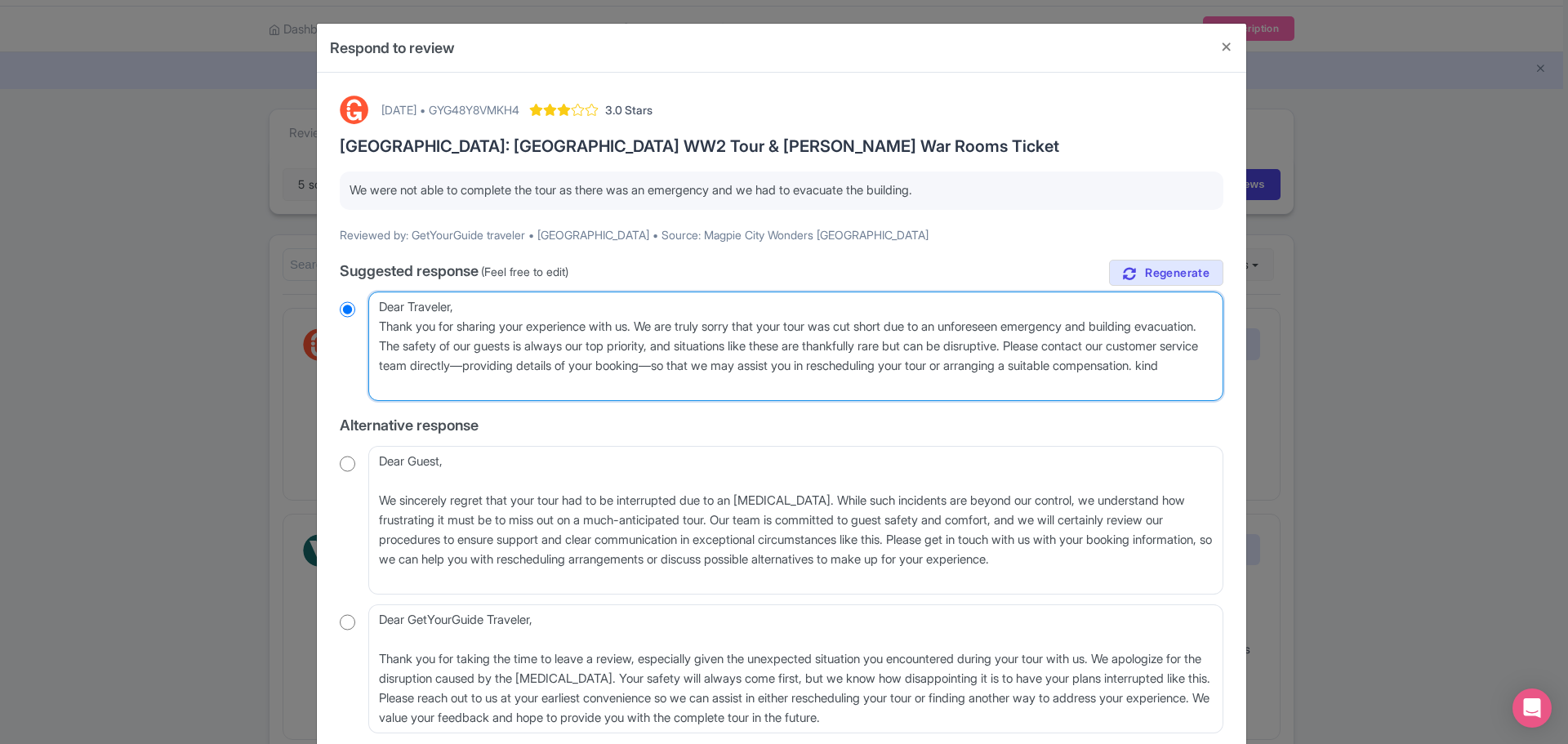
type textarea "Dear Traveler, Thank you for sharing your experience with us. We are truly sorr…"
radio input "true"
type textarea "Dear Traveler, Thank you for sharing your experience with us. We are truly sorr…"
radio input "true"
type textarea "Dear Traveler, Thank you for sharing your experience with us. We are truly sorr…"
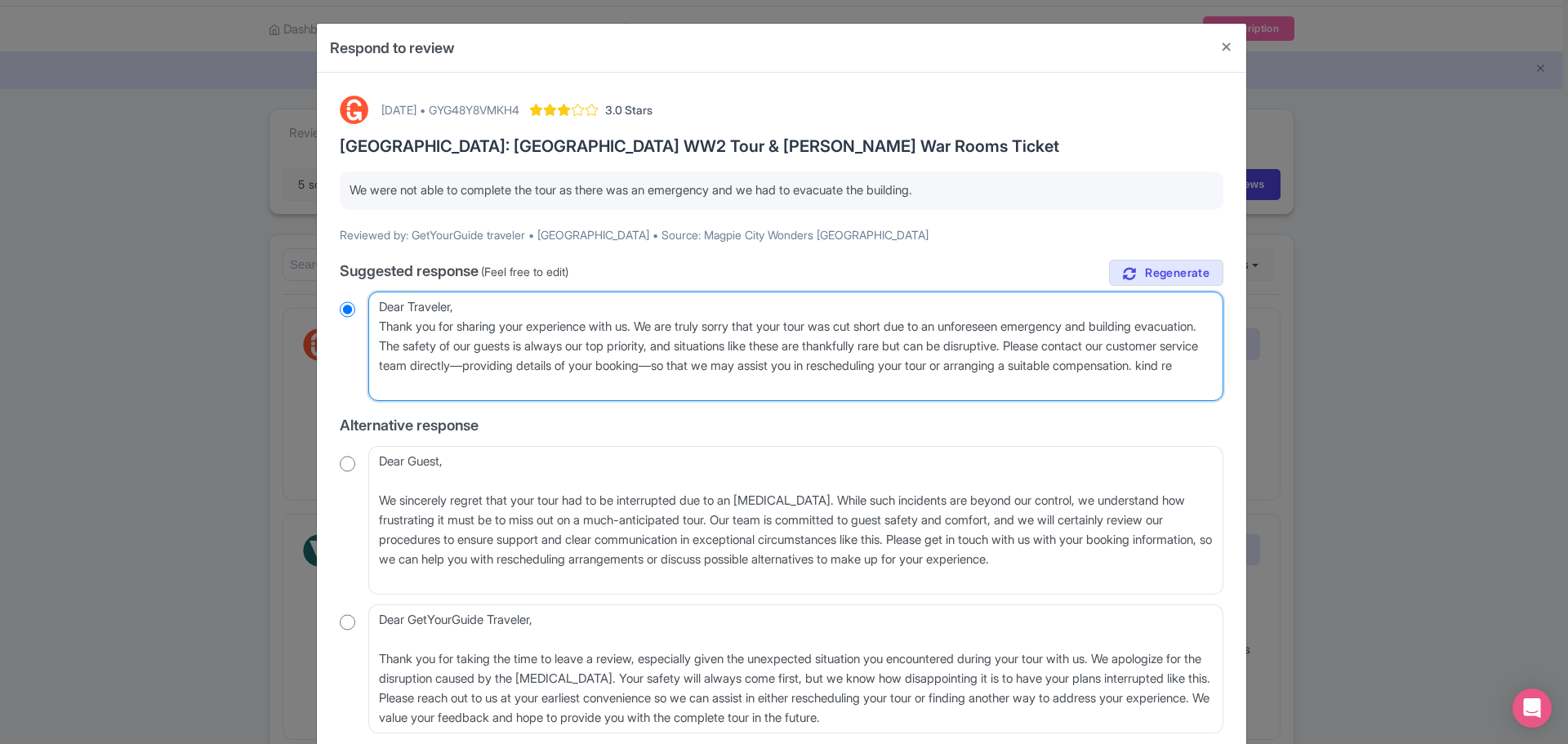
radio input "true"
type textarea "Dear Traveler, Thank you for sharing your experience with us. We are truly sorr…"
radio input "true"
type textarea "Dear Traveler, Thank you for sharing your experience with us. We are truly sorr…"
radio input "true"
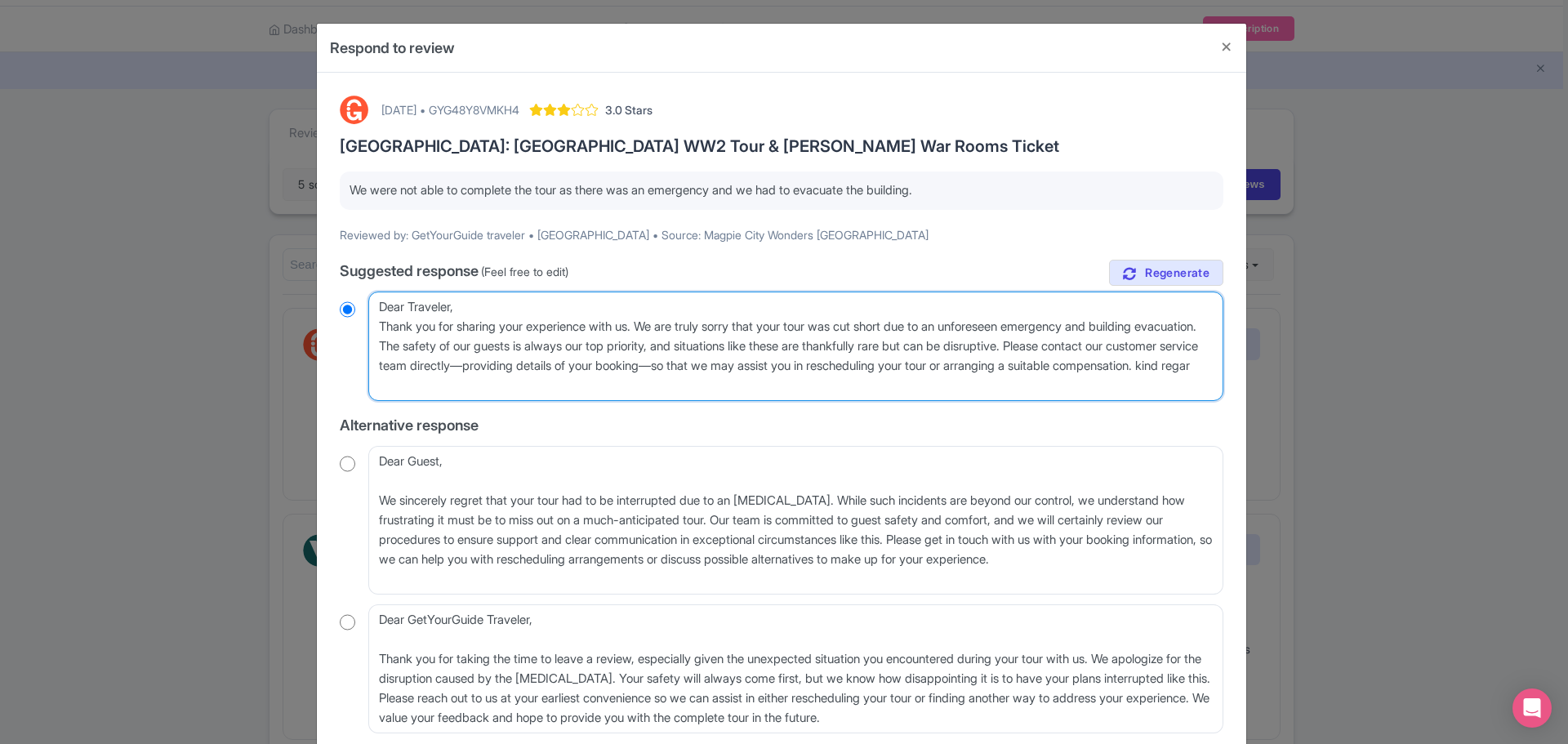
type textarea "Dear Traveler, Thank you for sharing your experience with us. We are truly sorr…"
radio input "true"
type textarea "Dear Traveler, Thank you for sharing your experience with us. We are truly sorr…"
radio input "true"
type textarea "Dear Traveler, Thank you for sharing your experience with us. We are truly sorr…"
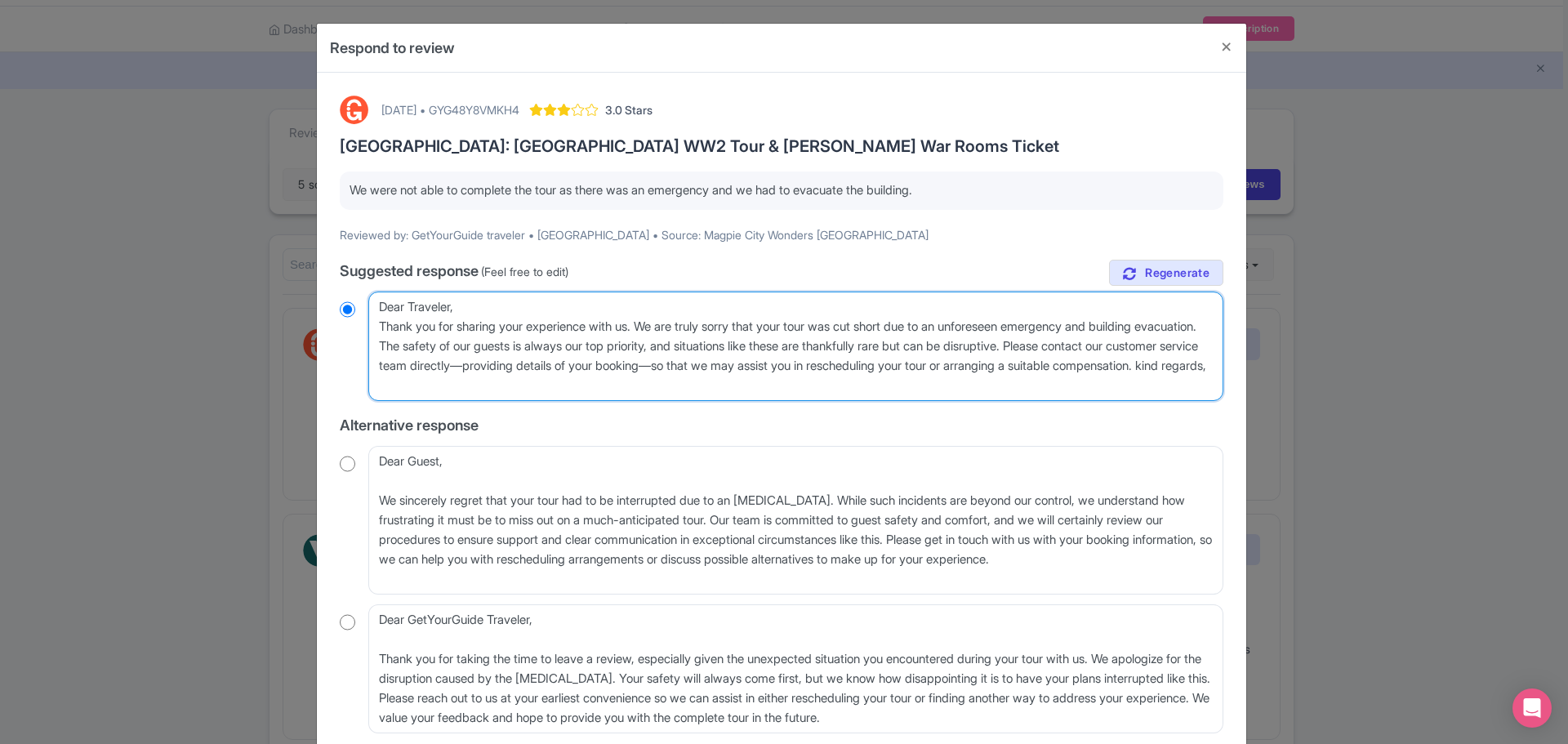
radio input "true"
type textarea "Dear Traveler, Thank you for sharing your experience with us. We are truly sorr…"
radio input "true"
type textarea "Dear Traveler, Thank you for sharing your experience with us. We are truly sorr…"
radio input "true"
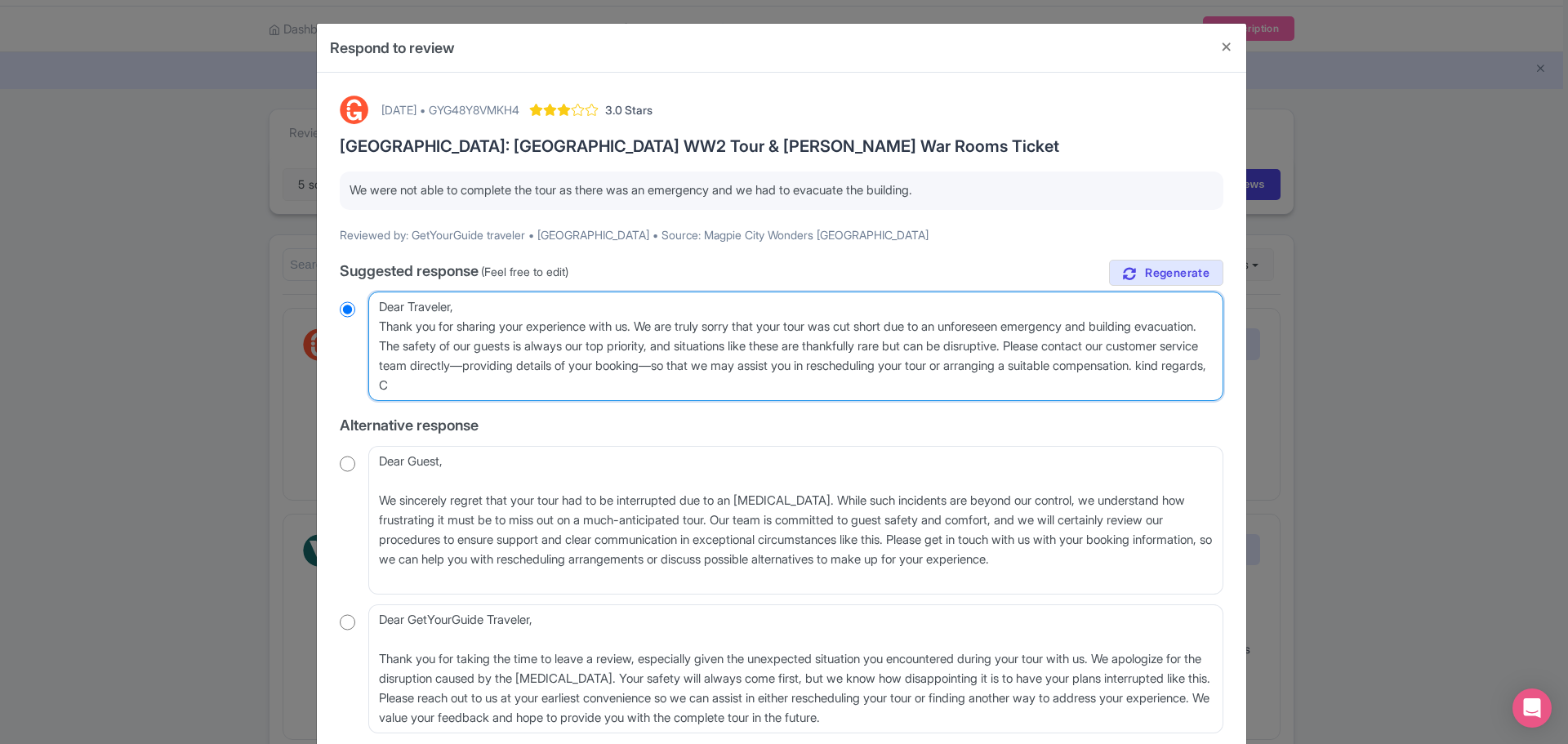
type textarea "Dear Traveler, Thank you for sharing your experience with us. We are truly sorr…"
radio input "true"
type textarea "Dear Traveler, Thank you for sharing your experience with us. We are truly sorr…"
radio input "true"
type textarea "Dear Traveler, Thank you for sharing your experience with us. We are truly sorr…"
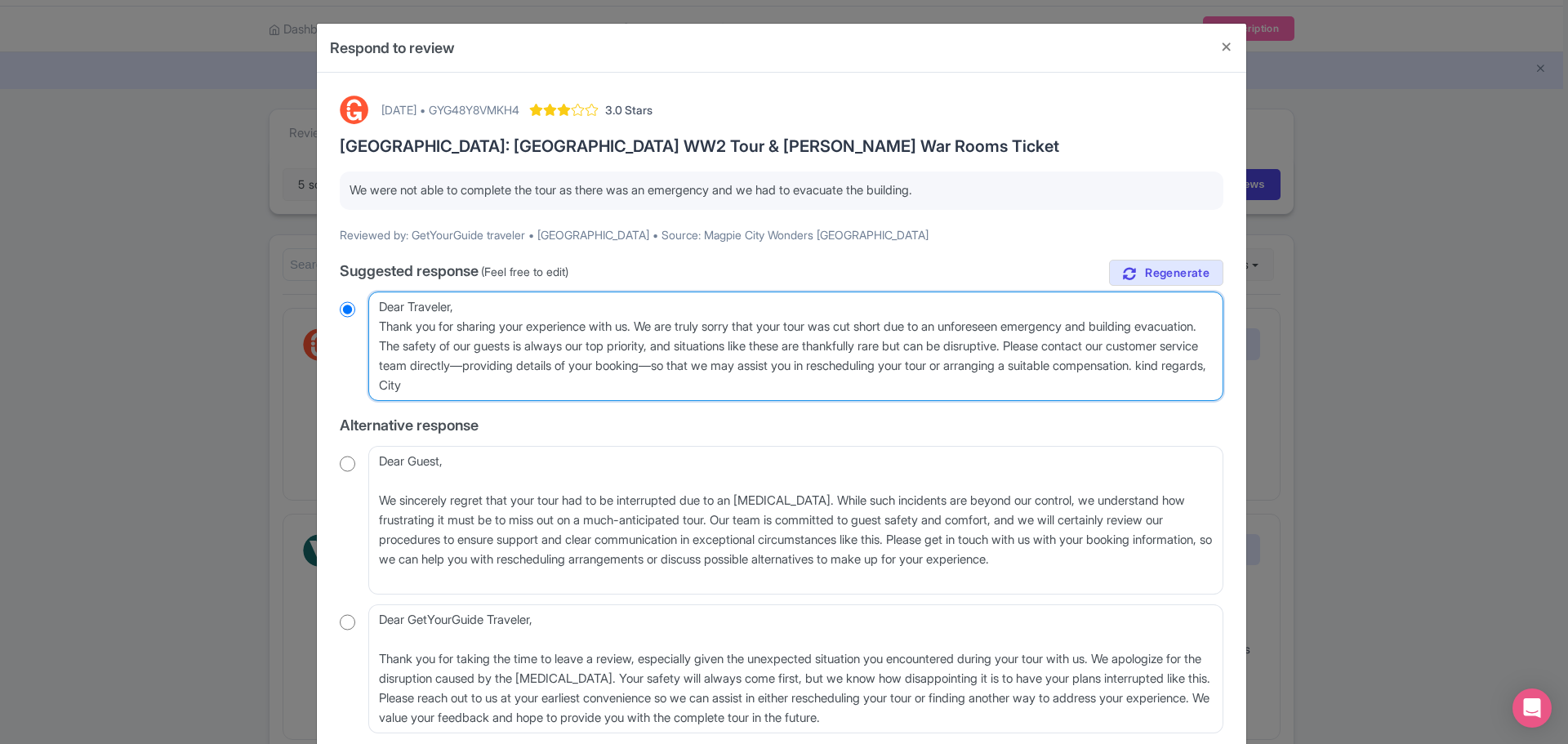
radio input "true"
type textarea "Dear Traveler, Thank you for sharing your experience with us. We are truly sorr…"
radio input "true"
type textarea "Dear Traveler, Thank you for sharing your experience with us. We are truly sorr…"
radio input "true"
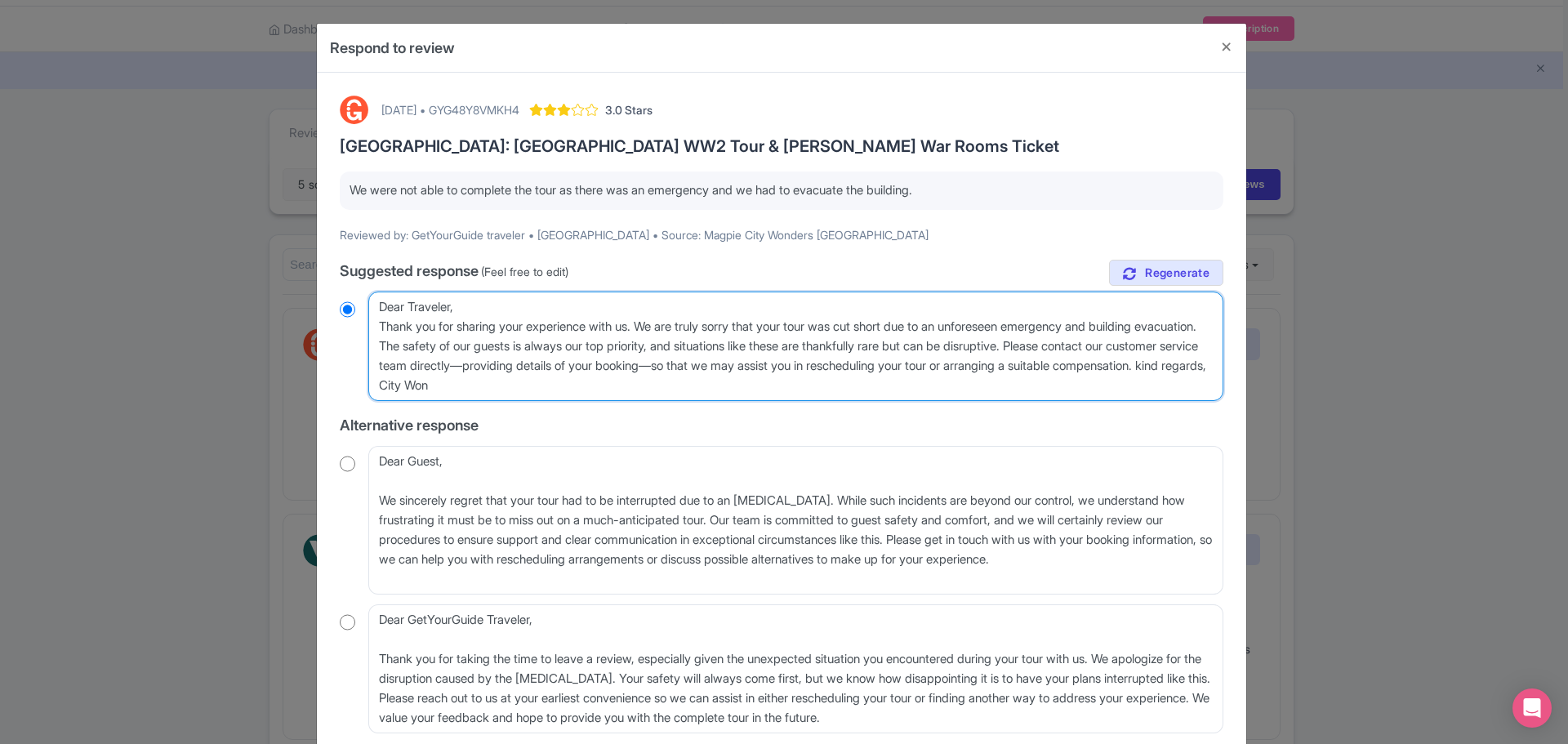
type textarea "Dear Traveler, Thank you for sharing your experience with us. We are truly sorr…"
radio input "true"
type textarea "Dear Traveler, Thank you for sharing your experience with us. We are truly sorr…"
radio input "true"
type textarea "Dear Traveler, Thank you for sharing your experience with us. We are truly sorr…"
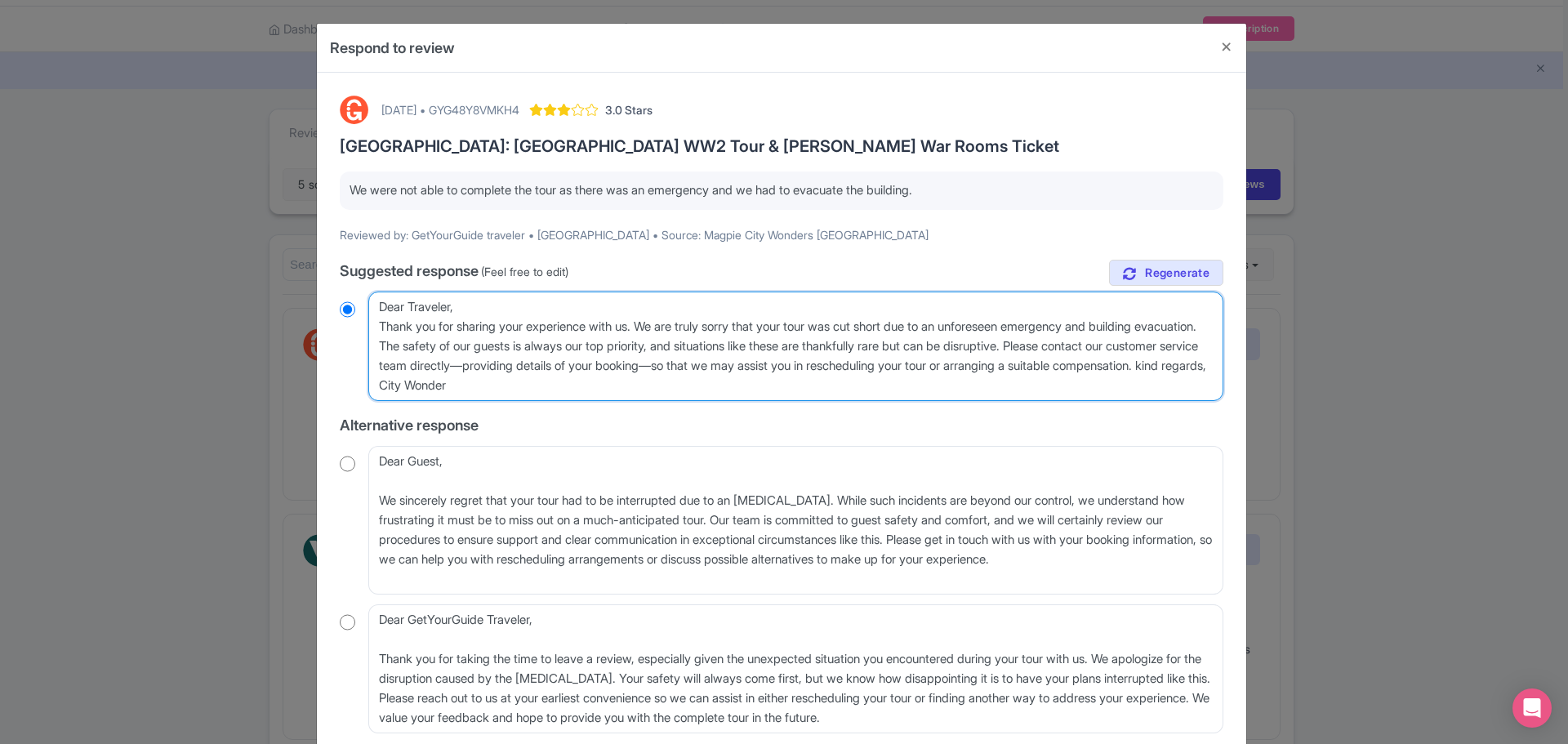
radio input "true"
type textarea "Dear Traveler, Thank you for sharing your experience with us. We are truly sorr…"
radio input "true"
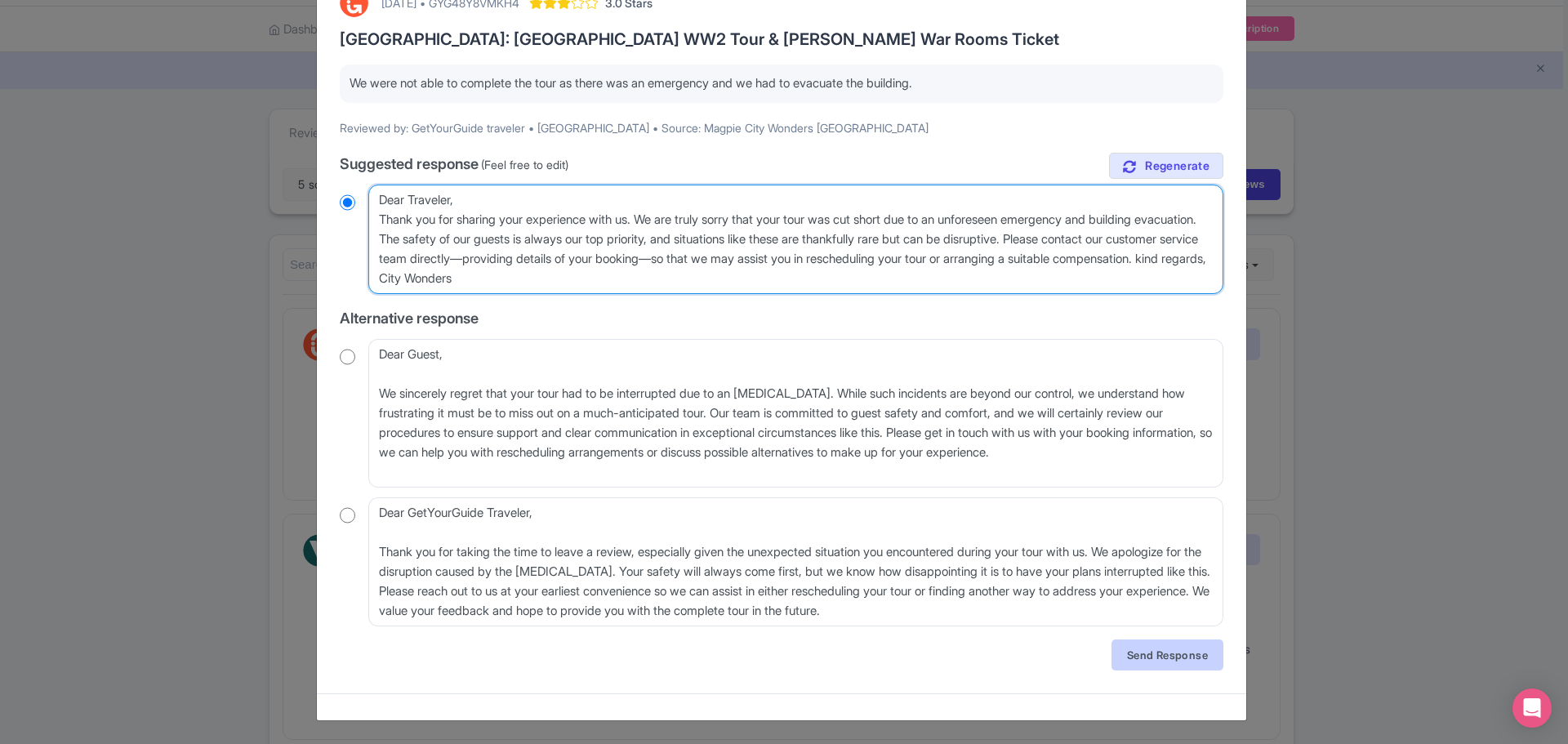
type textarea "Dear Traveler, Thank you for sharing your experience with us. We are truly sorr…"
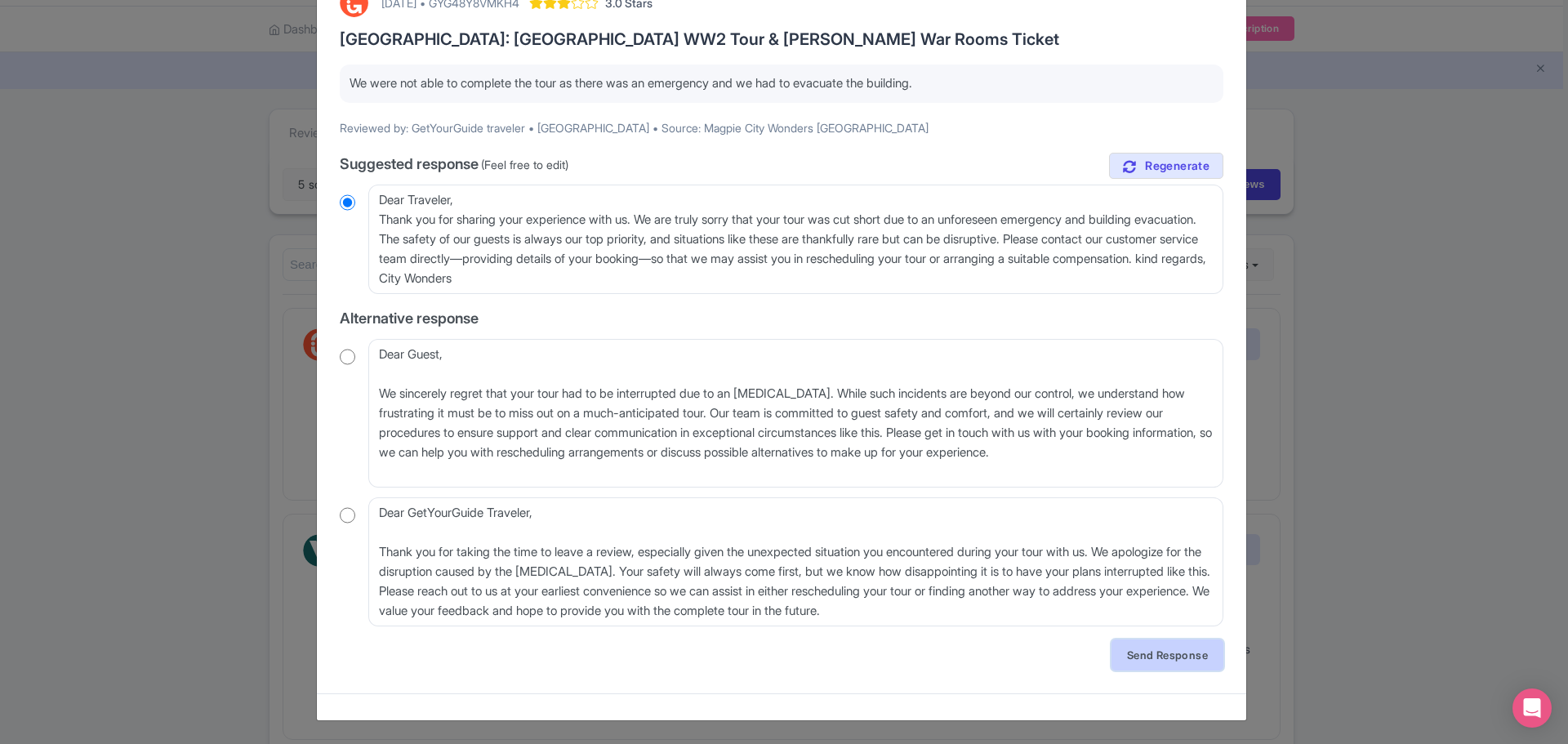
click at [1168, 650] on link "Send Response" at bounding box center [1167, 656] width 112 height 31
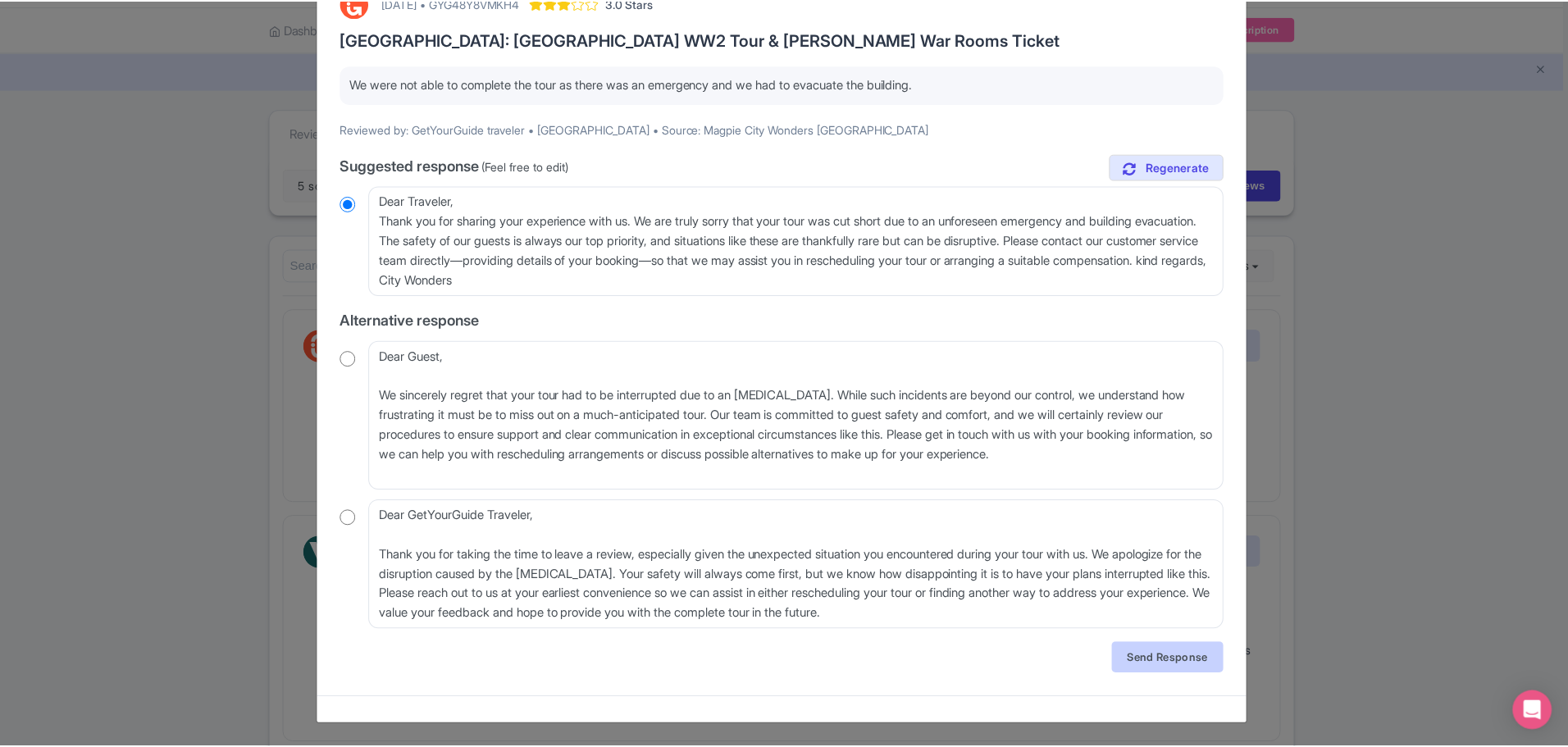
scroll to position [0, 0]
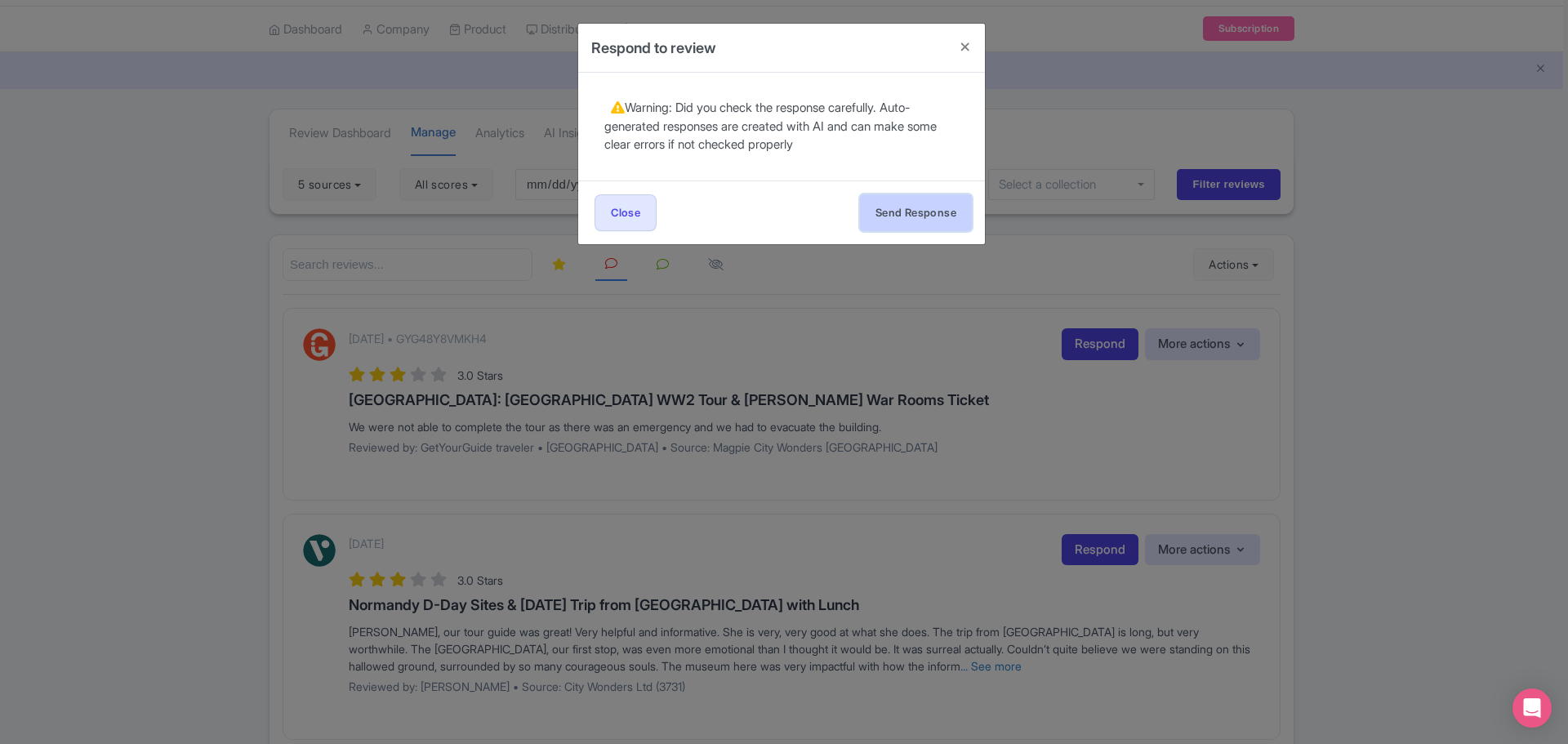
click at [937, 207] on button "Send Response" at bounding box center [916, 212] width 112 height 37
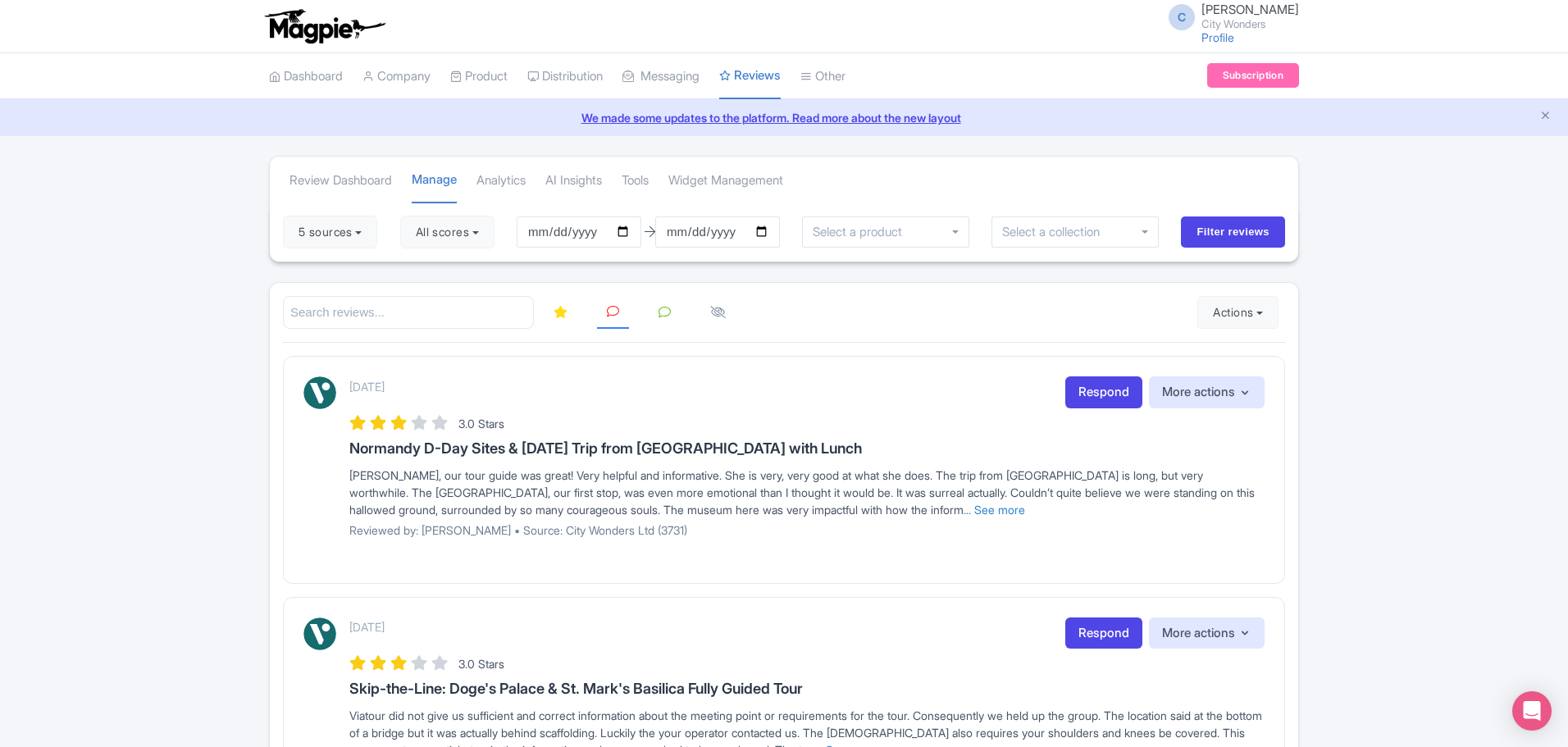
click at [563, 315] on icon at bounding box center [560, 311] width 14 height 12
